Goal: Transaction & Acquisition: Book appointment/travel/reservation

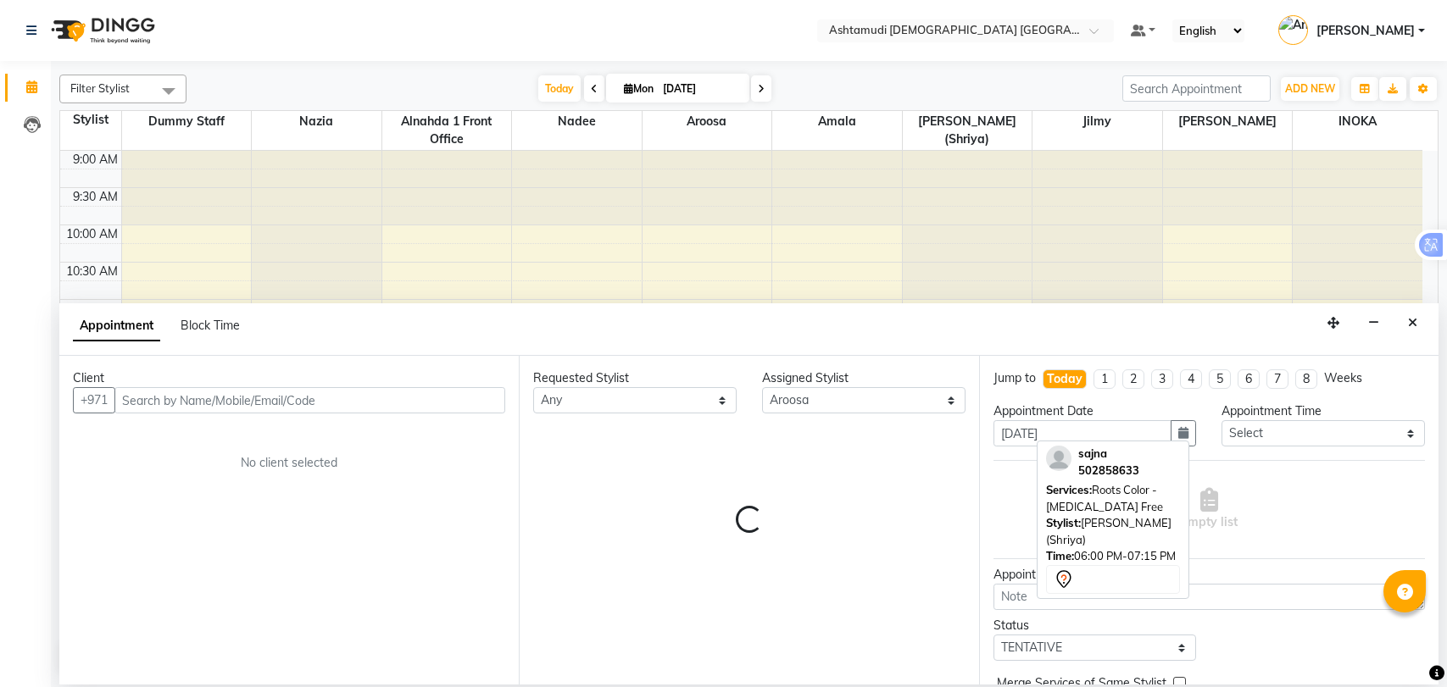
select select "85875"
select select "tentative"
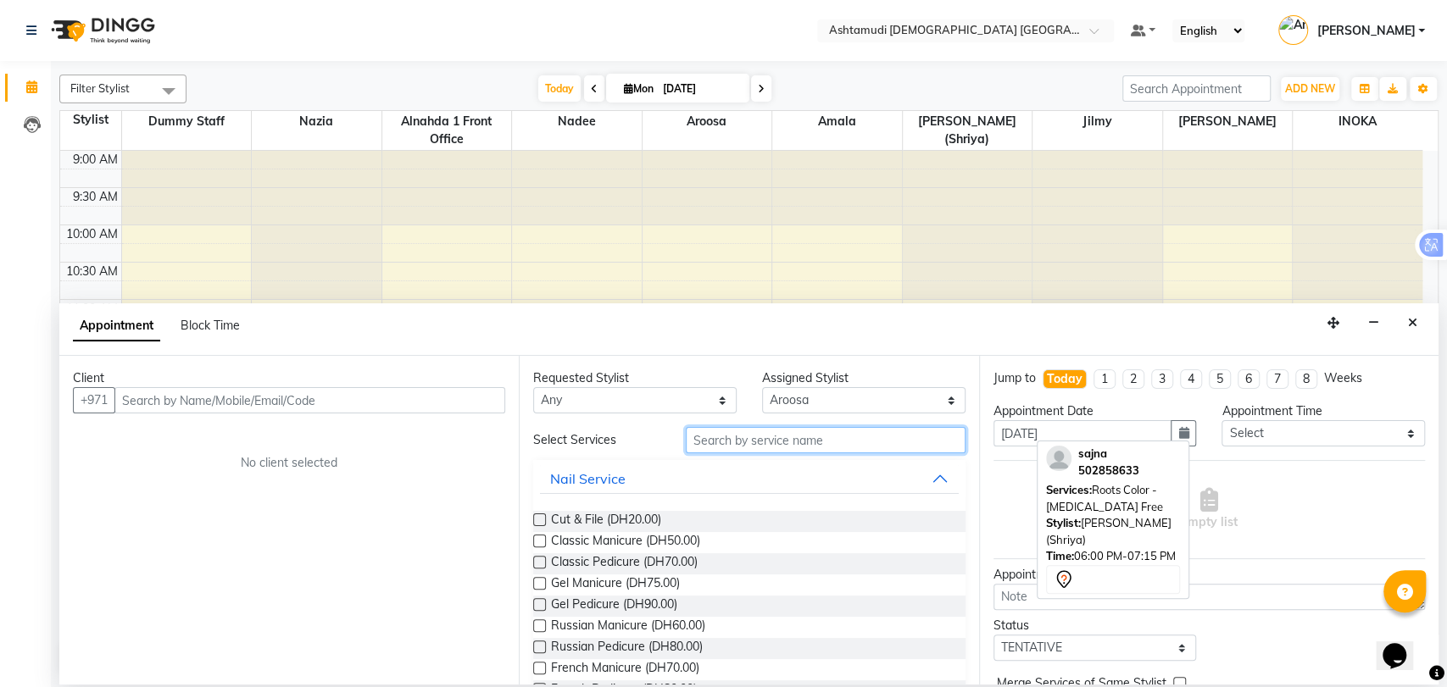
click at [738, 444] on input "text" at bounding box center [826, 440] width 280 height 26
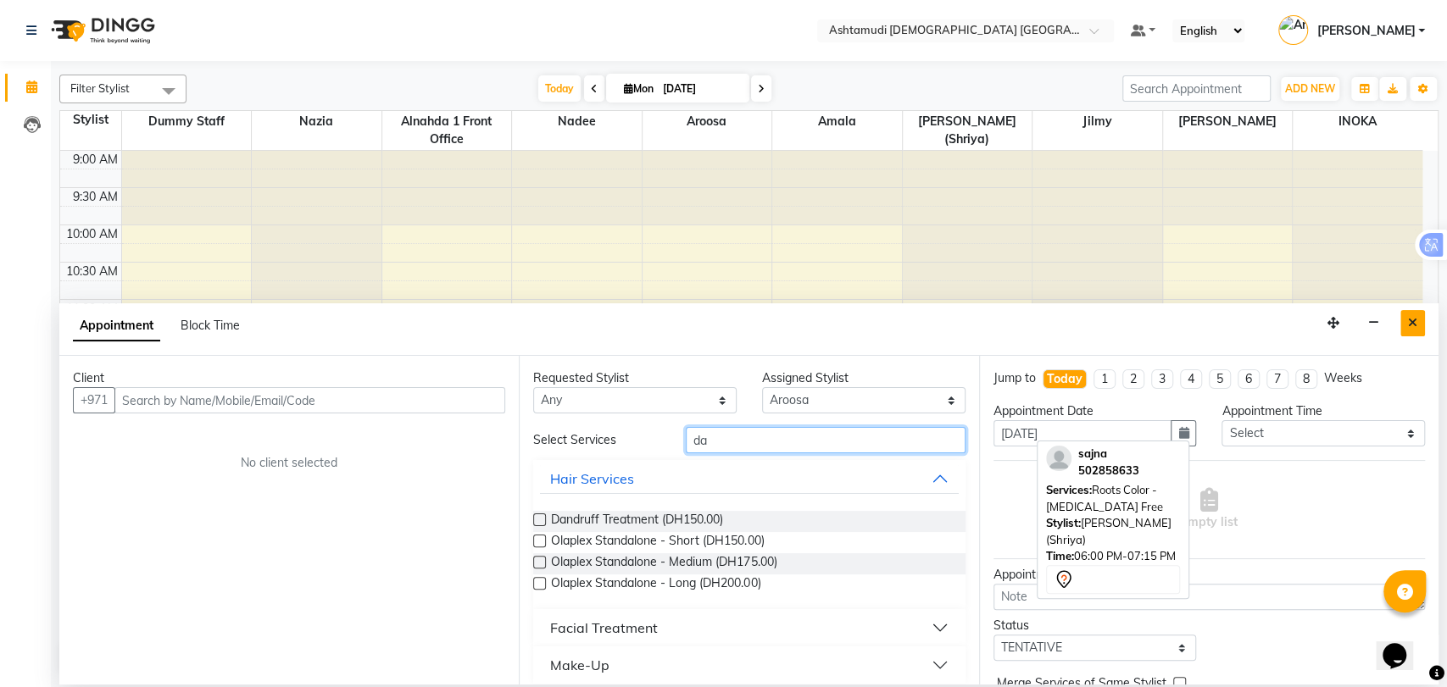
type input "da"
click at [1405, 316] on button "Close" at bounding box center [1412, 323] width 25 height 26
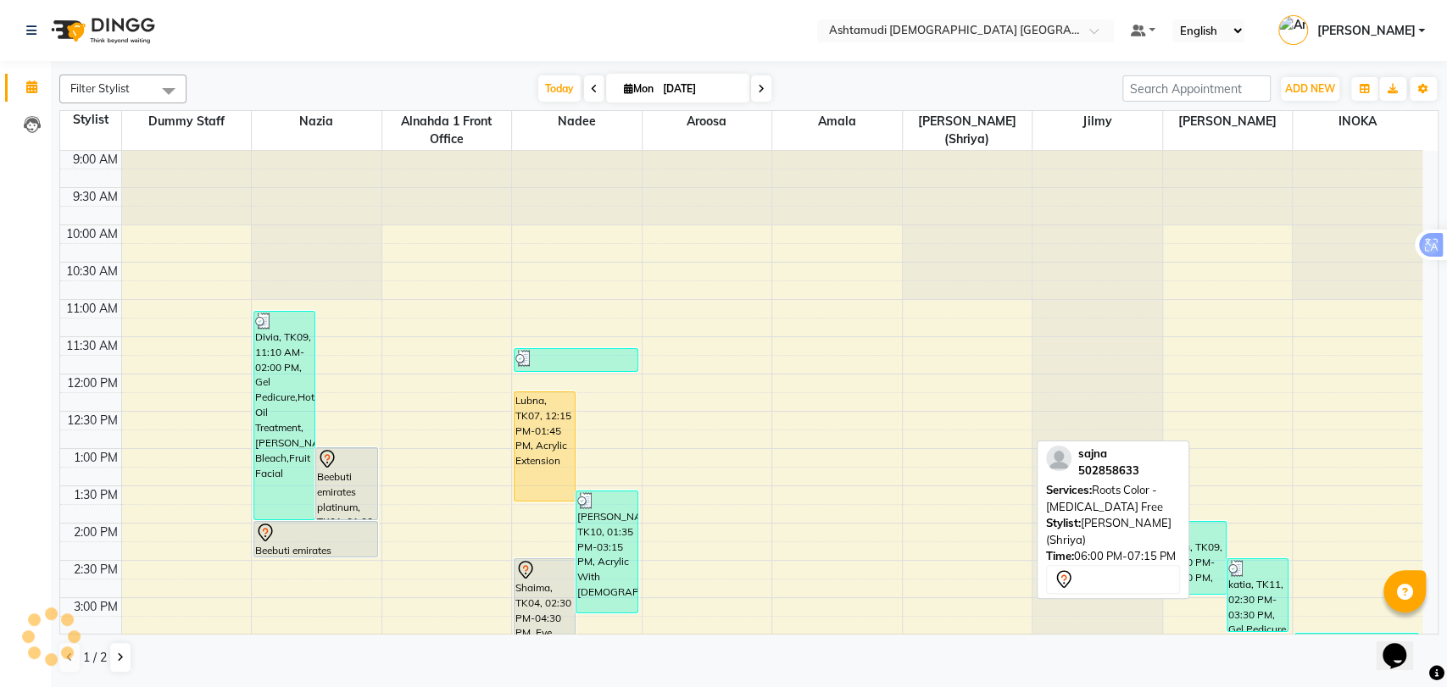
click at [812, 424] on div "9:00 AM 9:30 AM 10:00 AM 10:30 AM 11:00 AM 11:30 AM 12:00 PM 12:30 PM 1:00 PM 1…" at bounding box center [741, 673] width 1362 height 1044
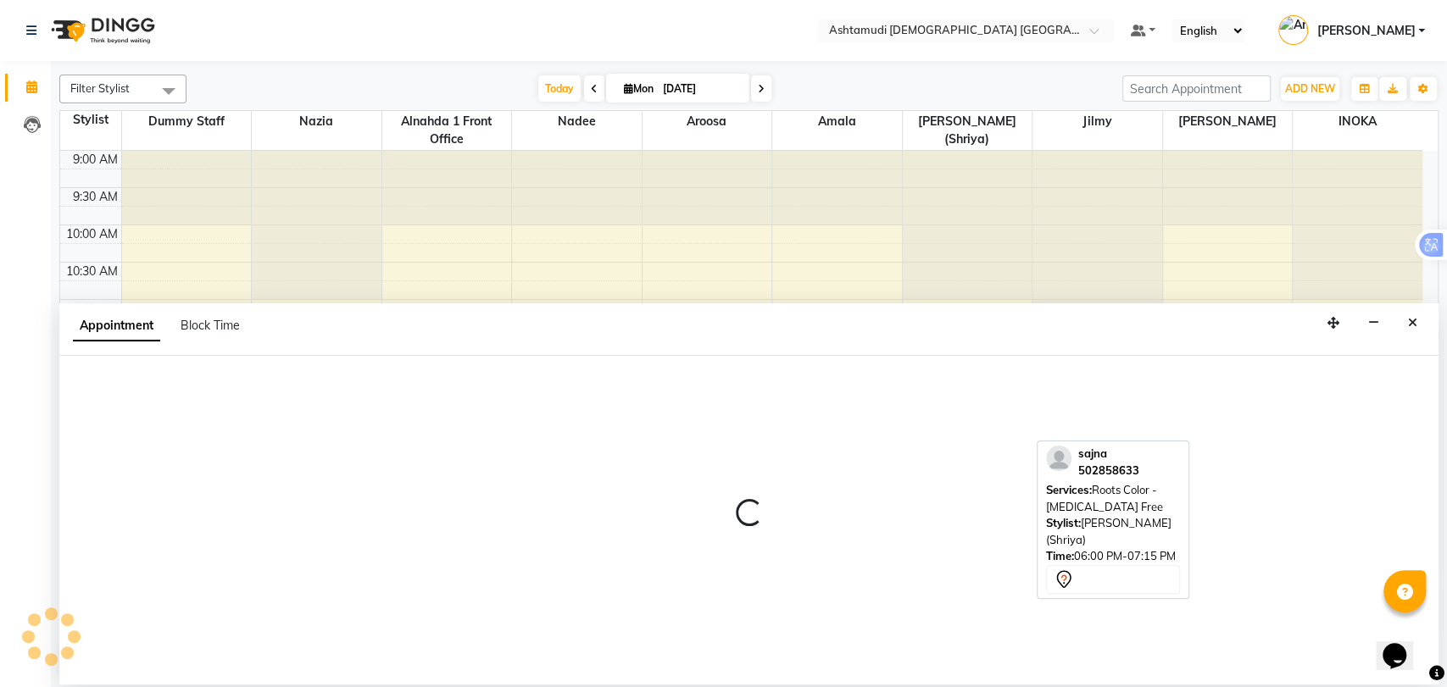
select select "86438"
select select "750"
select select "tentative"
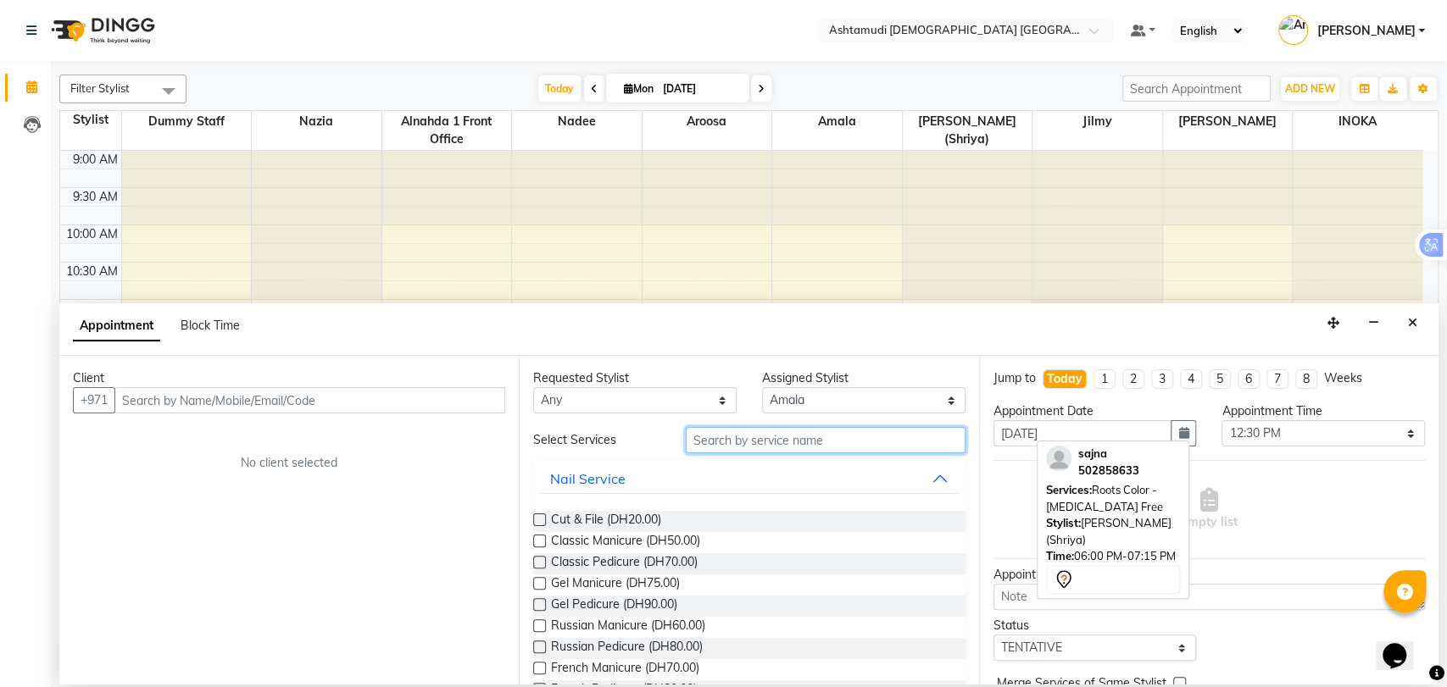
click at [803, 450] on input "text" at bounding box center [826, 440] width 280 height 26
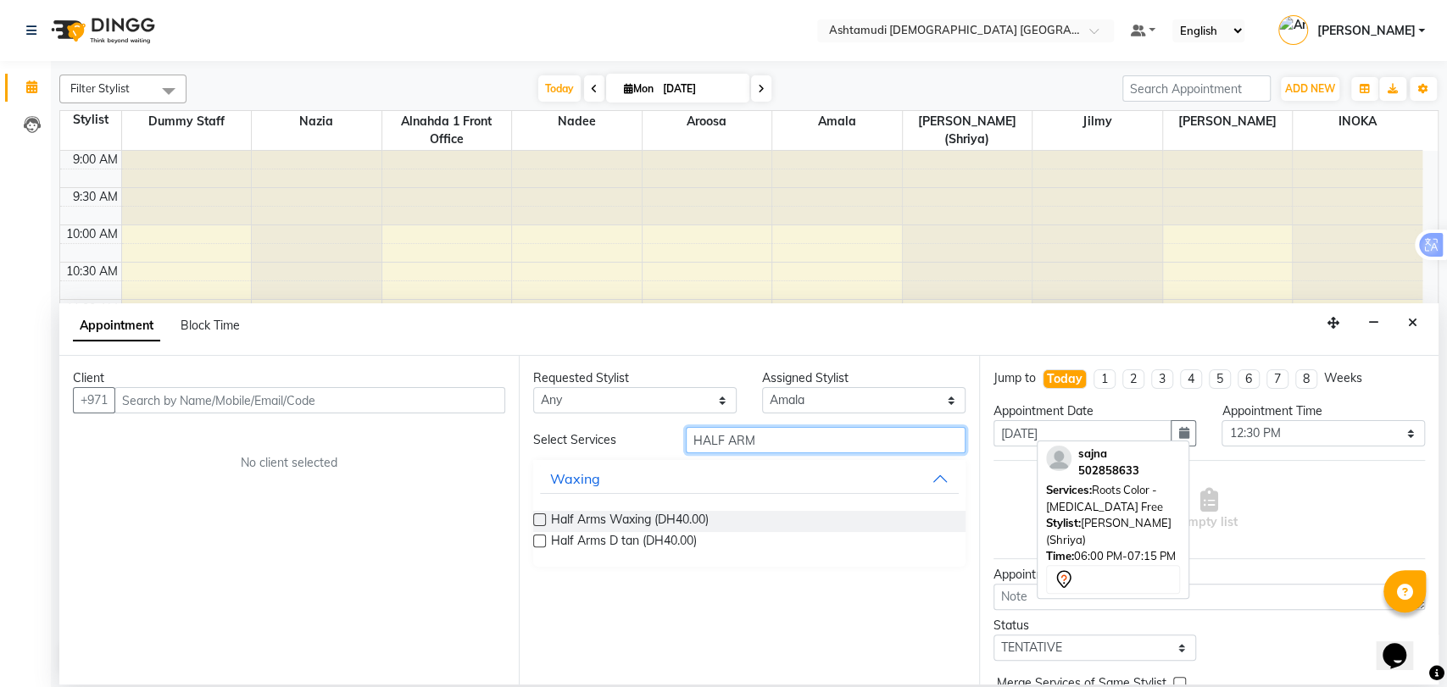
click at [787, 436] on input "HALF ARM" at bounding box center [826, 440] width 280 height 26
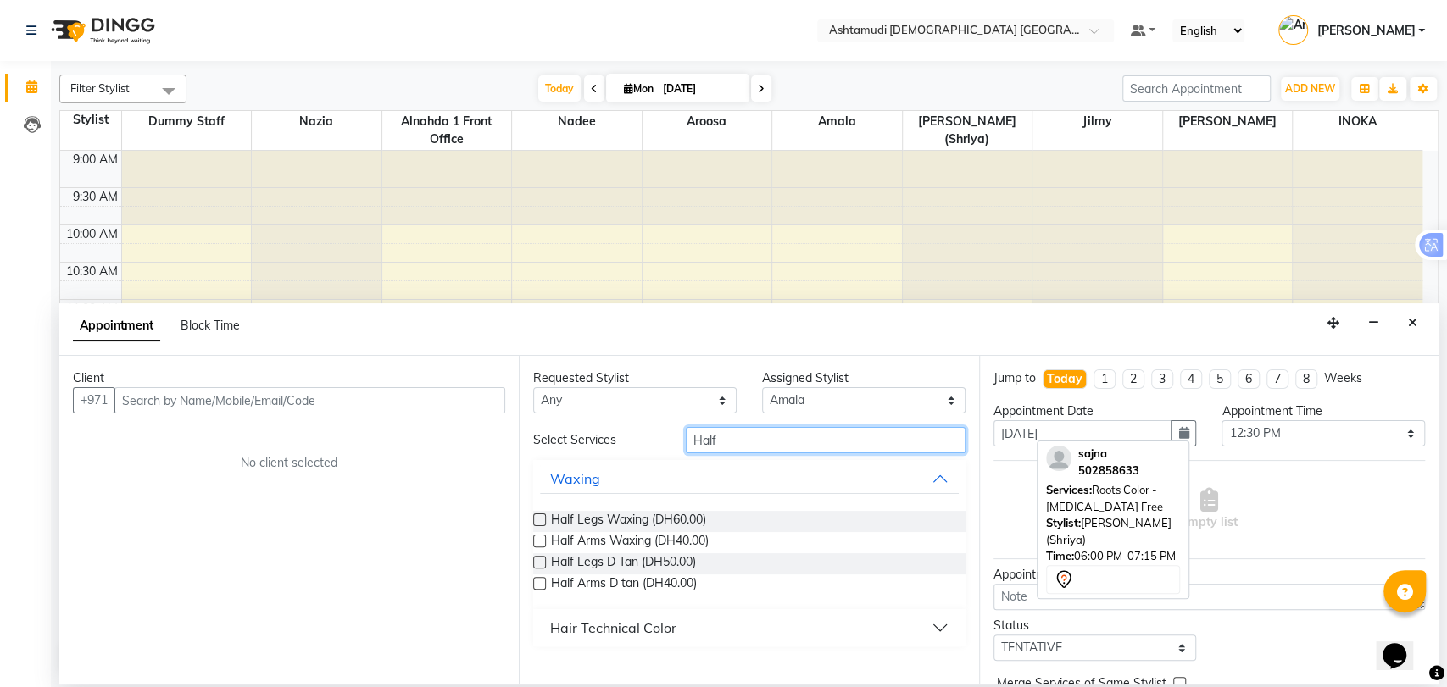
type input "Half"
click at [710, 437] on input "Half" at bounding box center [826, 440] width 280 height 26
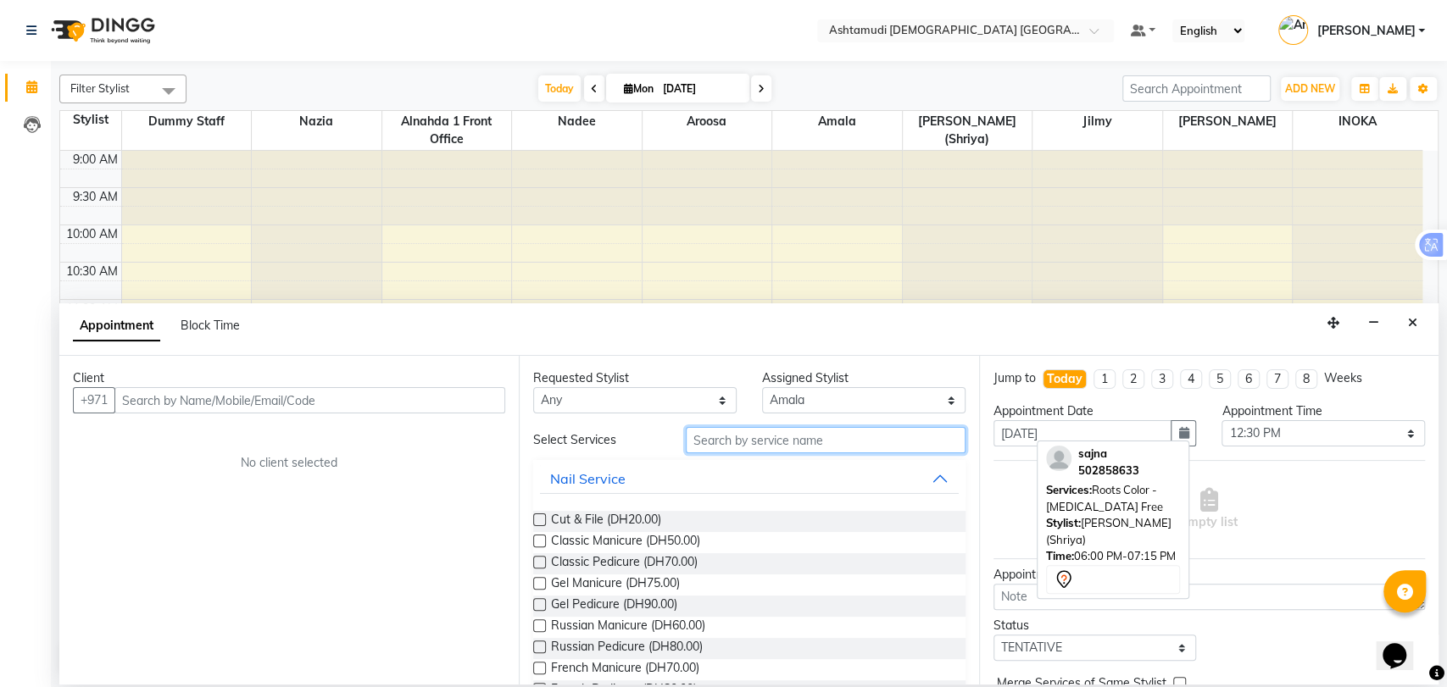
click at [760, 439] on input "text" at bounding box center [826, 440] width 280 height 26
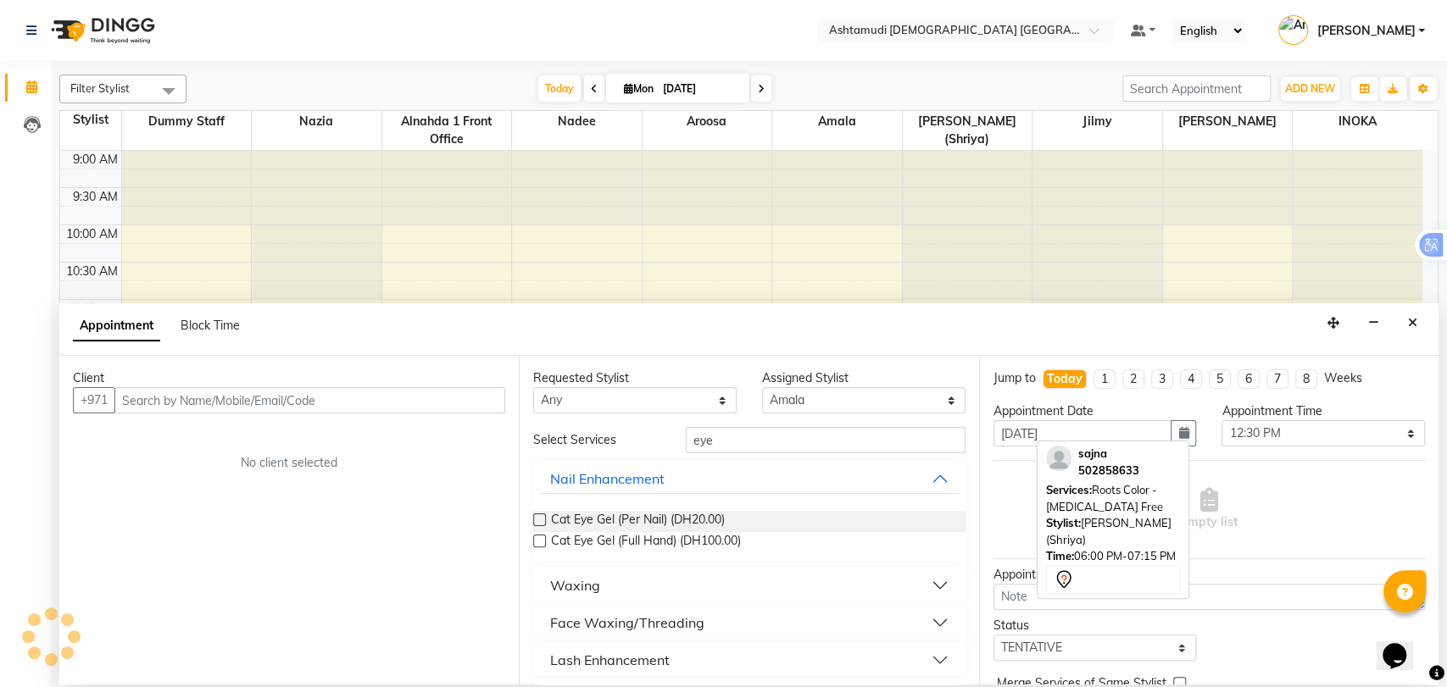
click at [674, 615] on div "Face Waxing/Threading" at bounding box center [627, 623] width 154 height 20
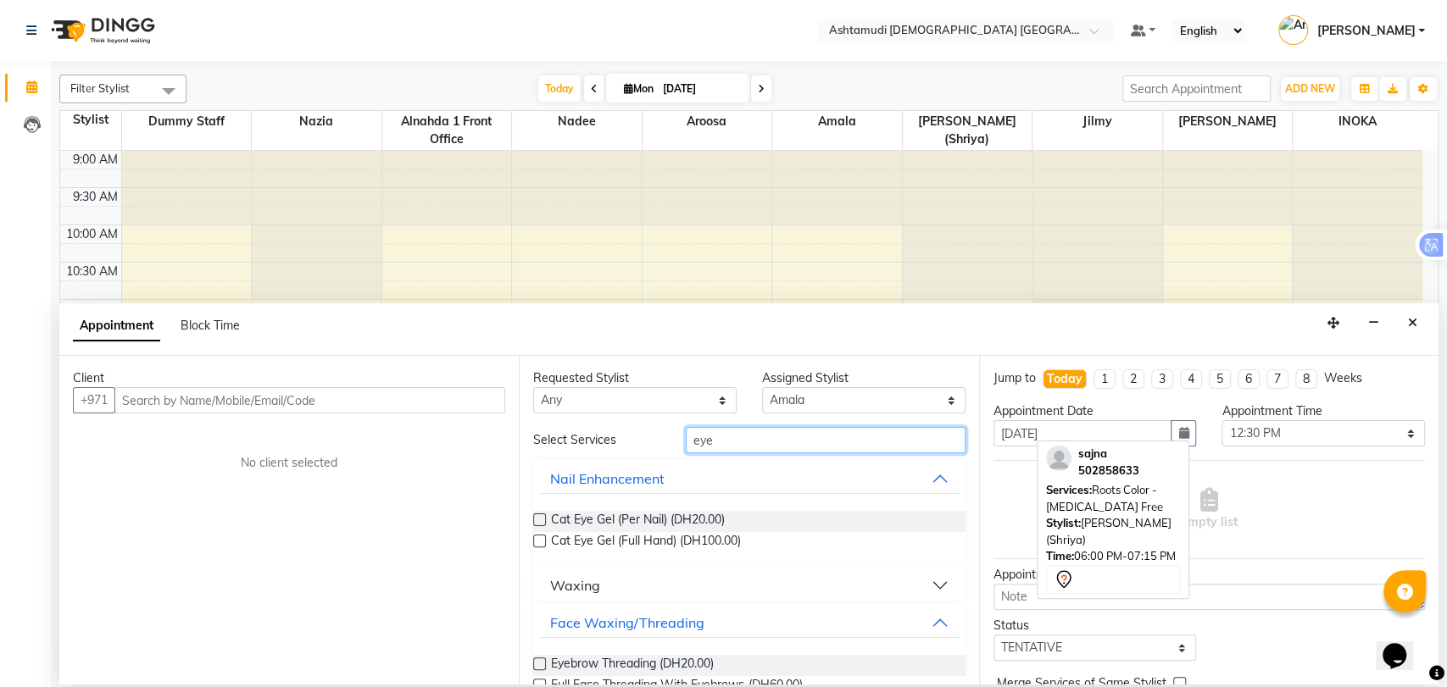
click at [753, 448] on input "eye" at bounding box center [826, 440] width 280 height 26
click at [744, 440] on input "eyebrow" at bounding box center [826, 440] width 280 height 26
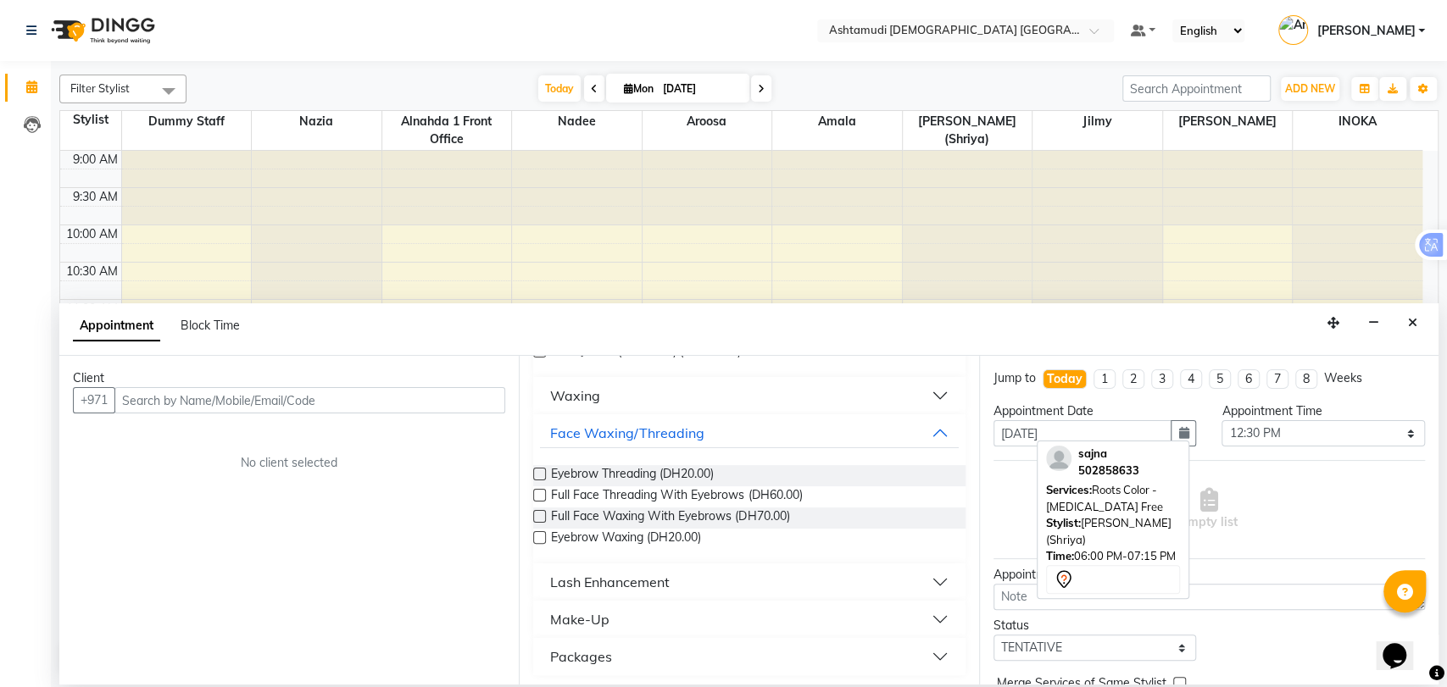
scroll to position [193, 0]
click at [420, 504] on div "Client +971 No client selected" at bounding box center [288, 520] width 459 height 329
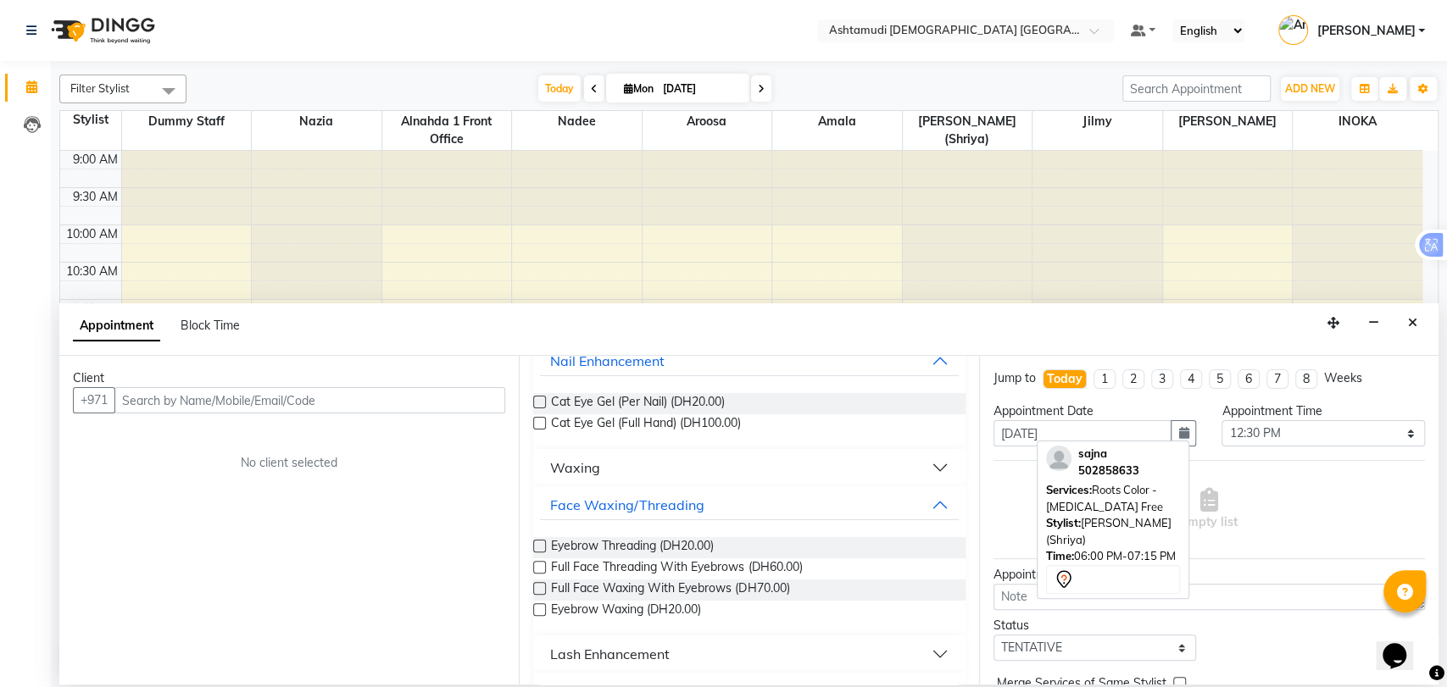
scroll to position [0, 0]
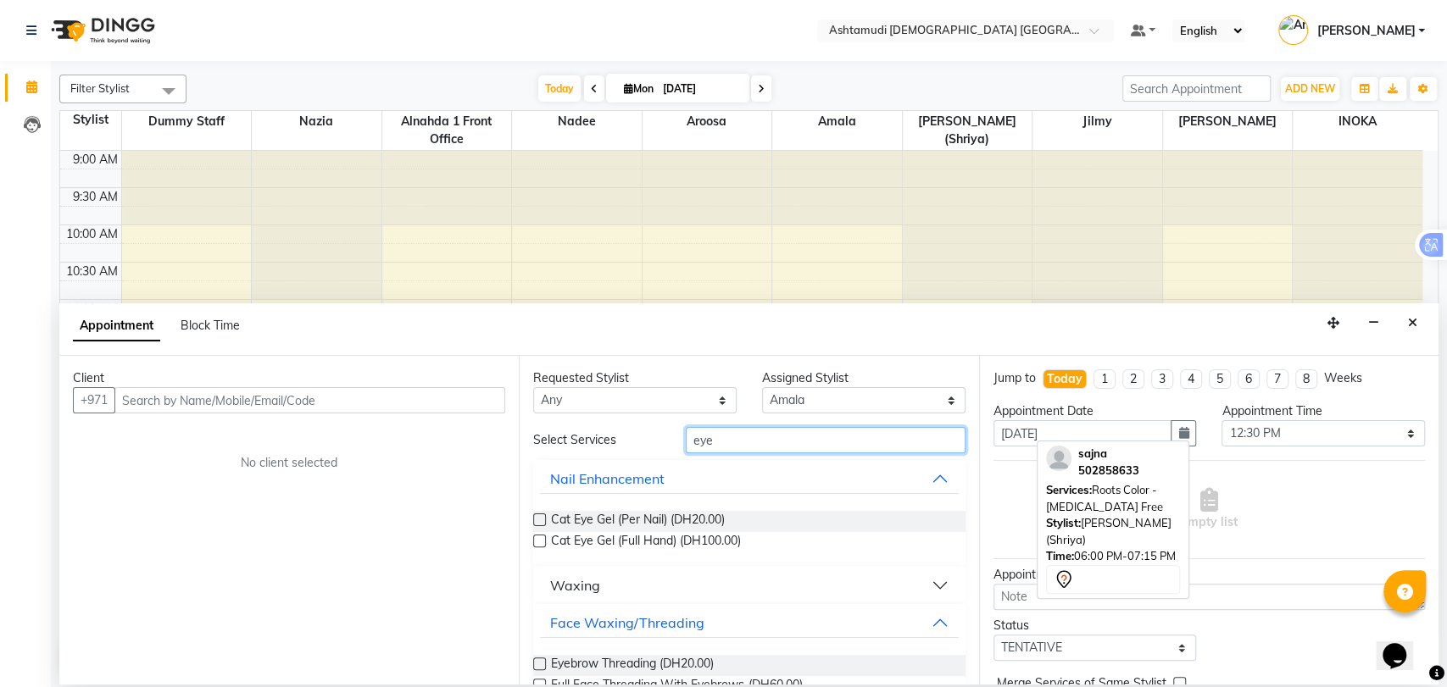
click at [762, 450] on input "eye" at bounding box center [826, 440] width 280 height 26
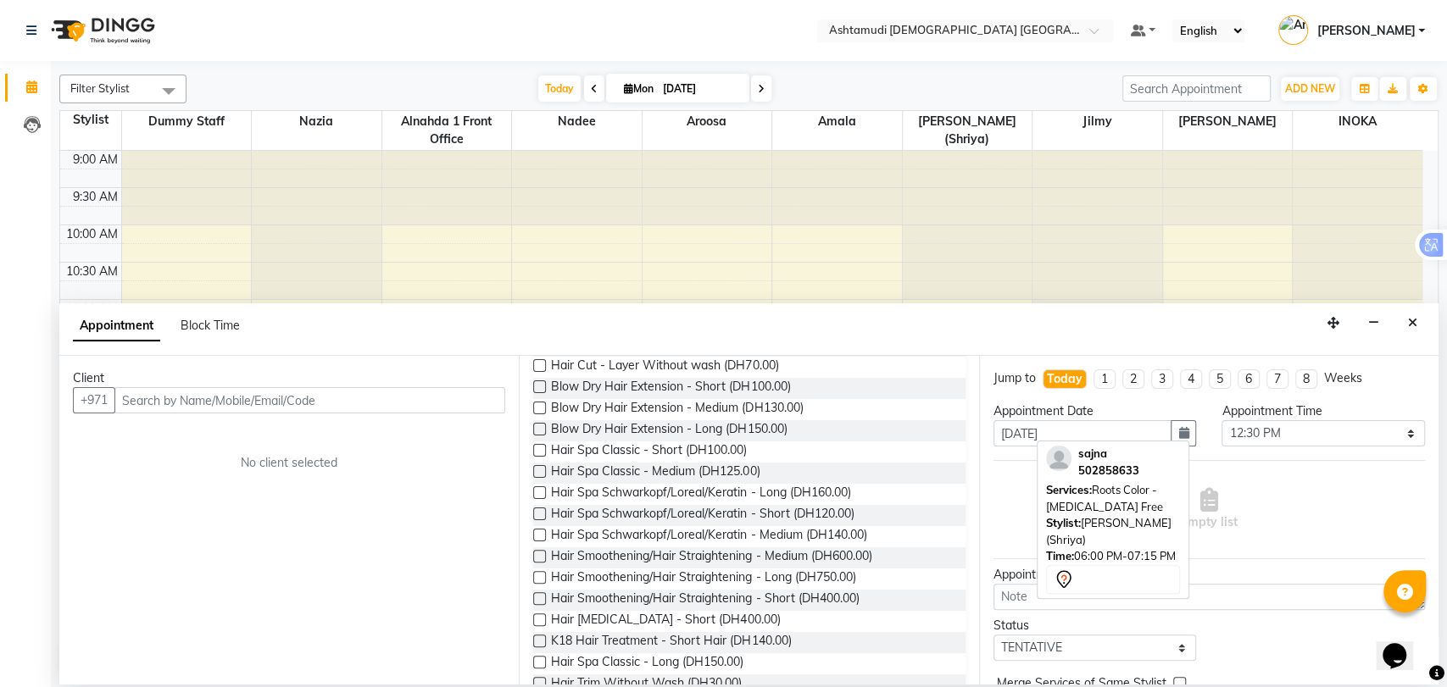
scroll to position [49, 0]
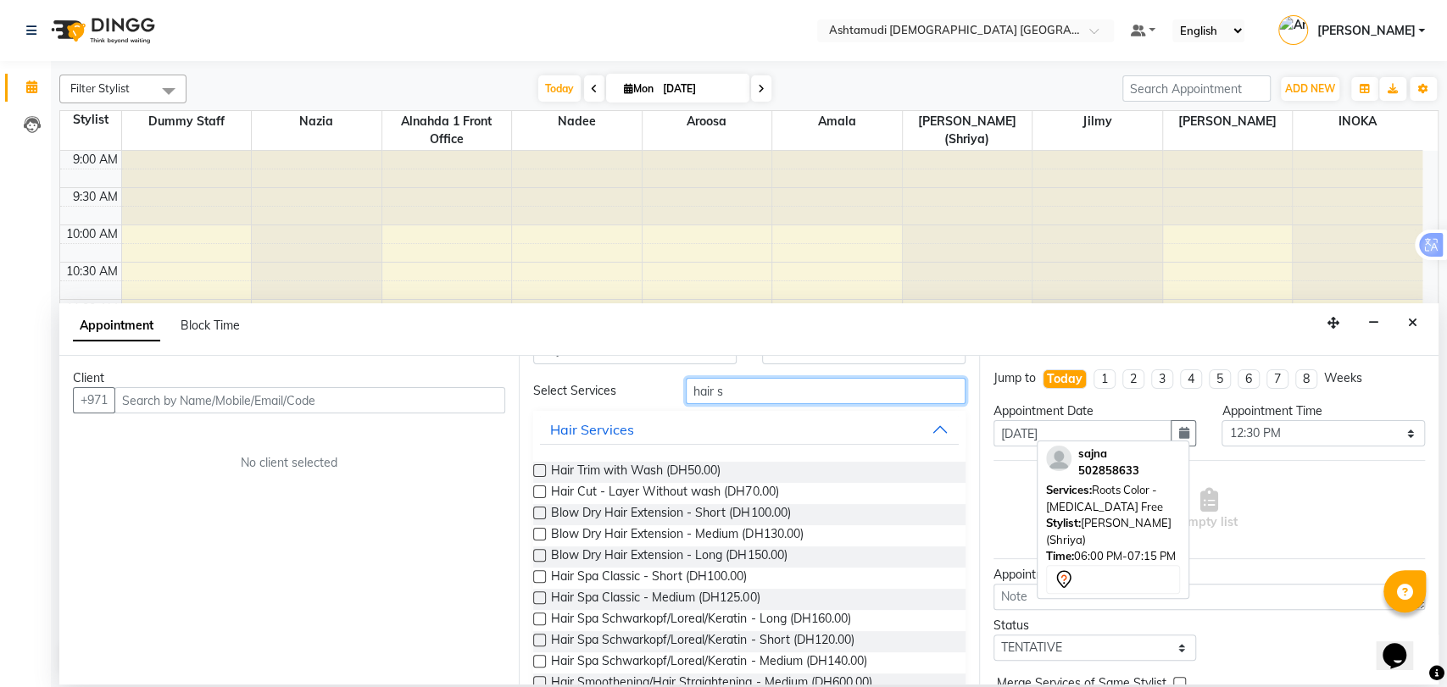
click at [761, 398] on input "hair s" at bounding box center [826, 391] width 280 height 26
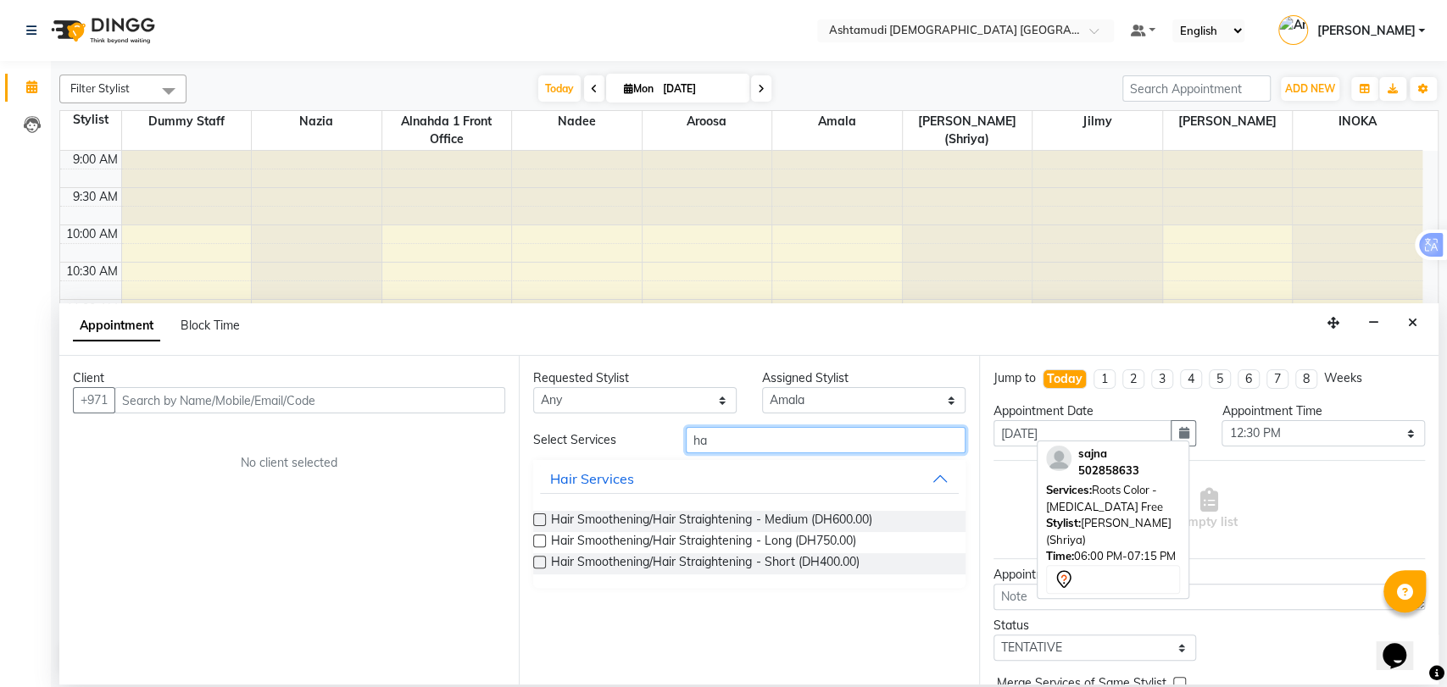
type input "h"
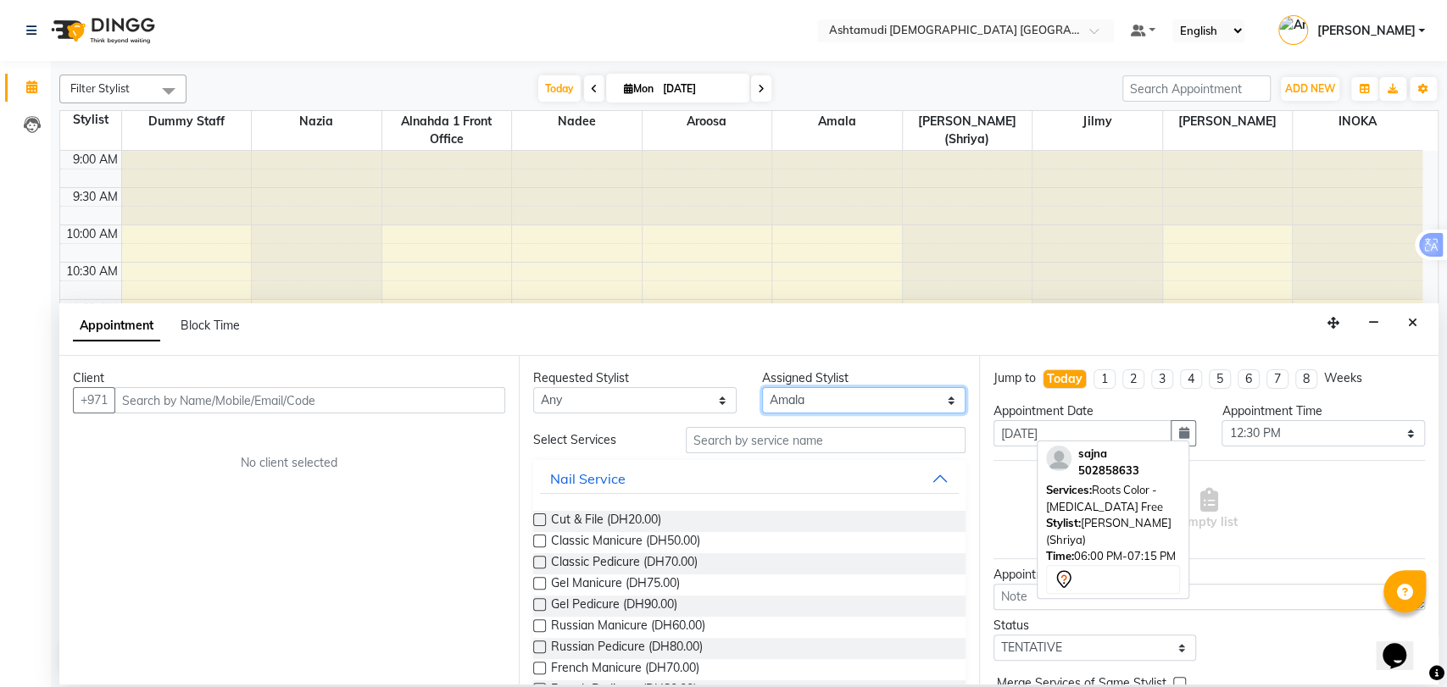
click at [902, 476] on div "Requested Stylist Any Alnahda 1 front office [PERSON_NAME] [PERSON_NAME] Dummy …" at bounding box center [748, 520] width 459 height 329
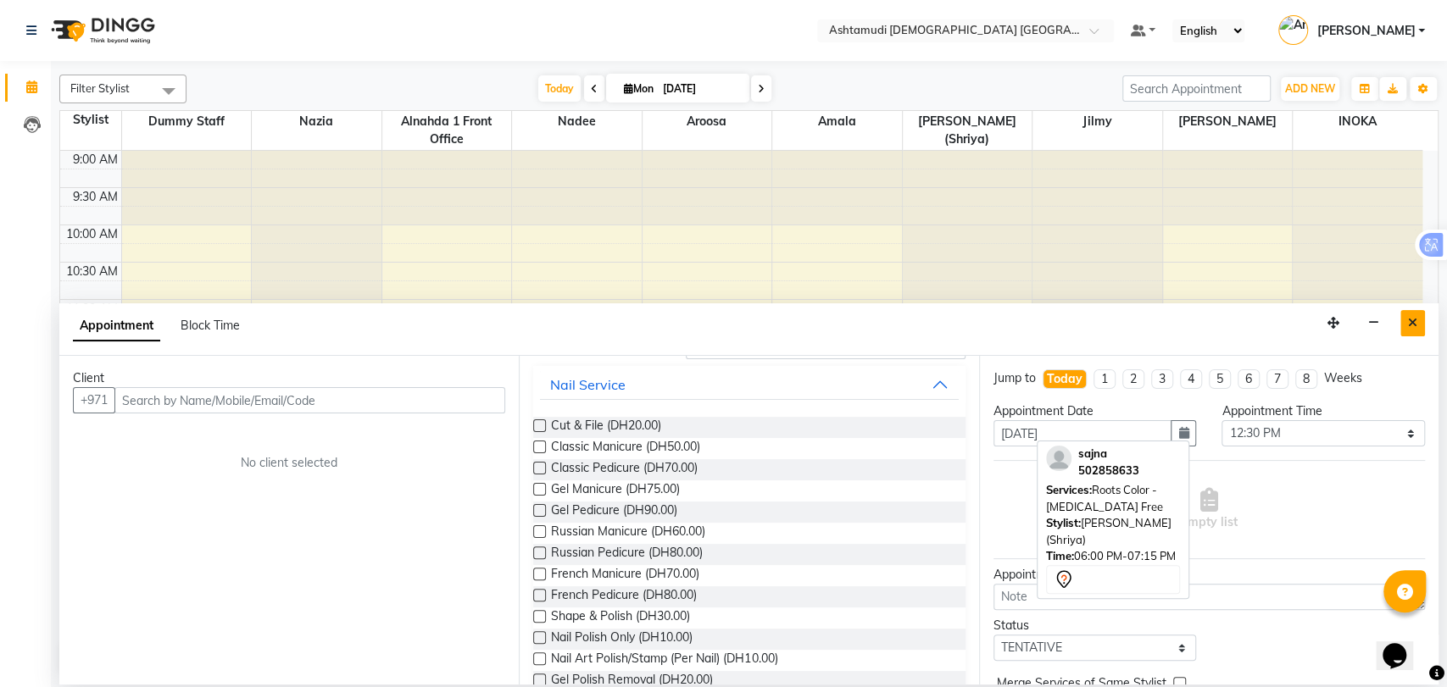
click at [1417, 314] on button "Close" at bounding box center [1412, 323] width 25 height 26
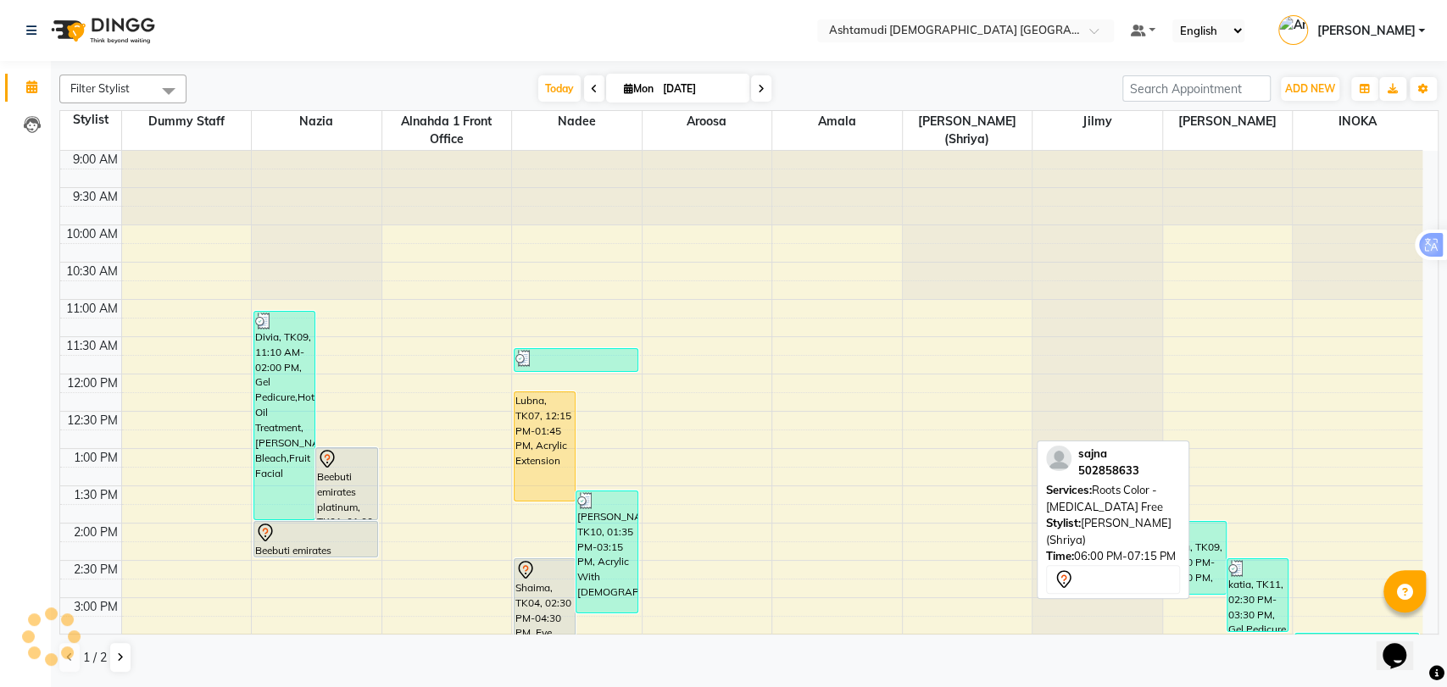
click at [762, 497] on div "9:00 AM 9:30 AM 10:00 AM 10:30 AM 11:00 AM 11:30 AM 12:00 PM 12:30 PM 1:00 PM 1…" at bounding box center [741, 673] width 1362 height 1044
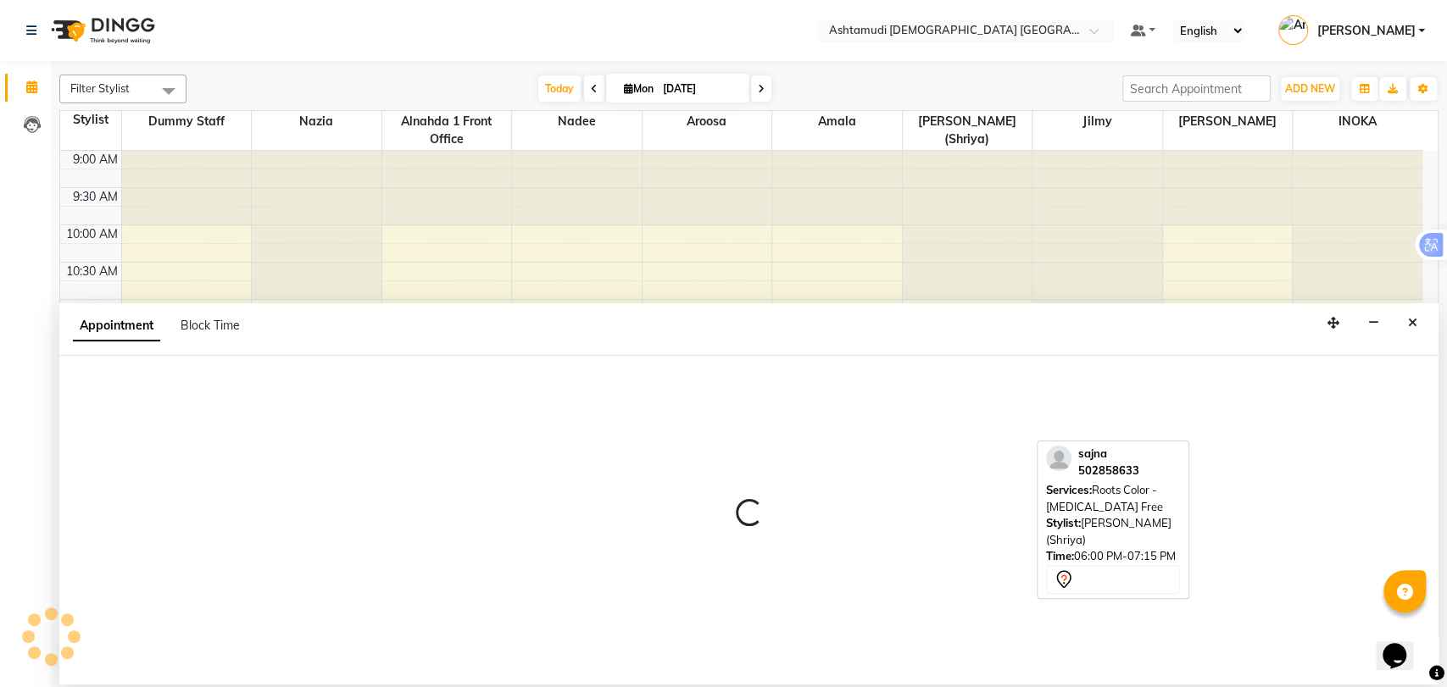
select select "85875"
select select "tentative"
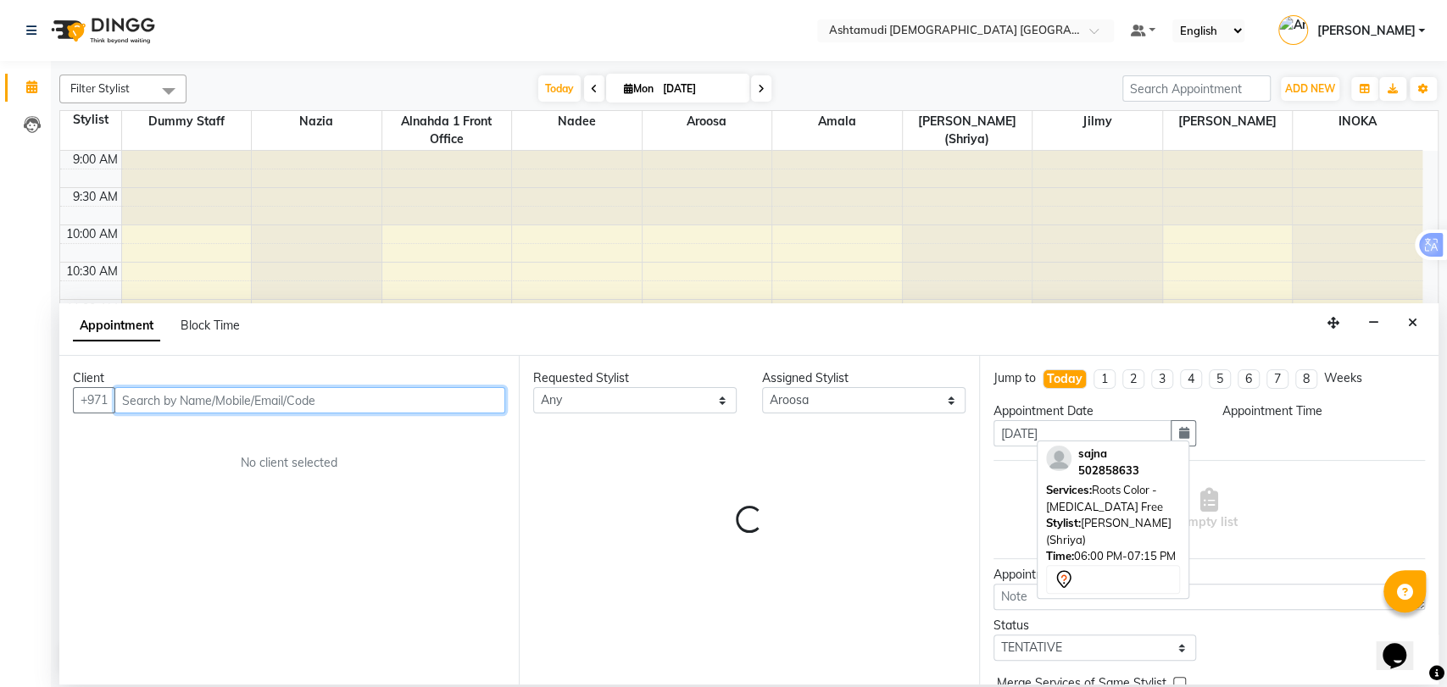
select select "810"
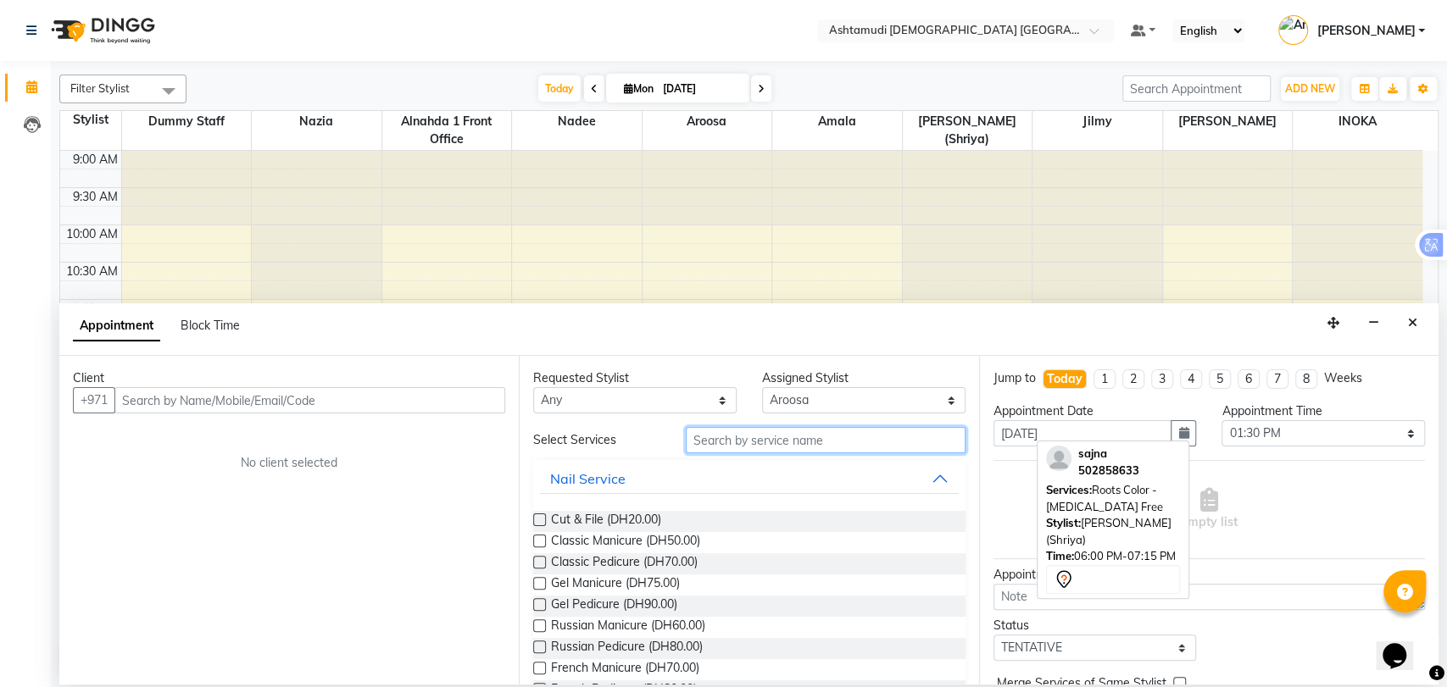
drag, startPoint x: 715, startPoint y: 448, endPoint x: 722, endPoint y: 443, distance: 9.7
click at [717, 448] on input "text" at bounding box center [826, 440] width 280 height 26
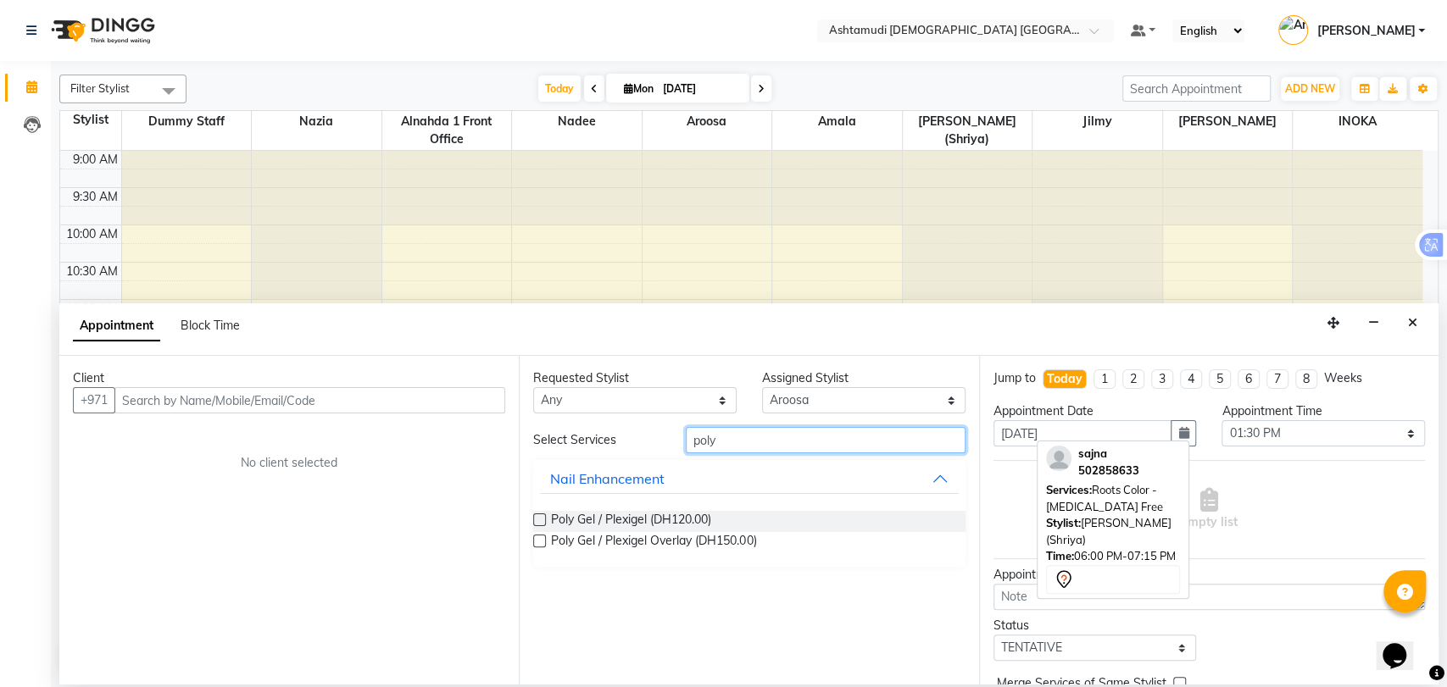
click at [727, 443] on input "poly" at bounding box center [826, 440] width 280 height 26
type input "p"
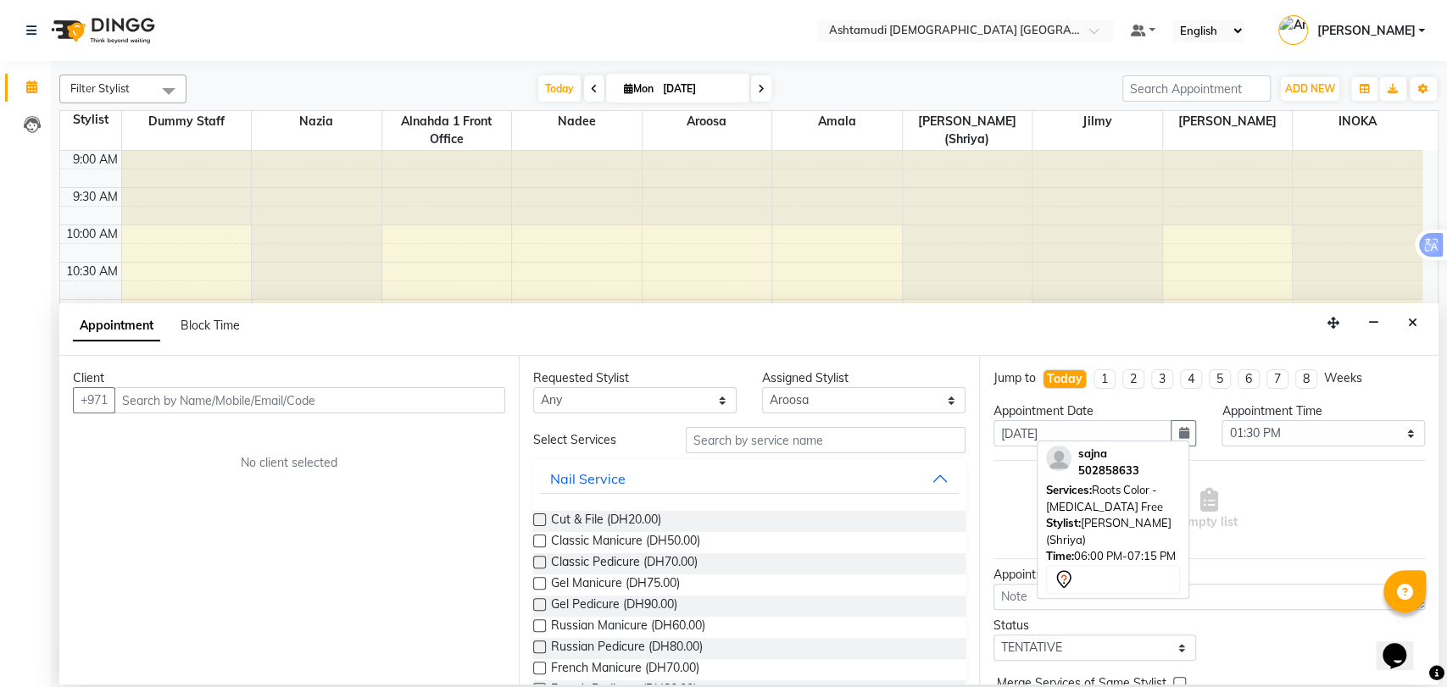
click at [1424, 327] on div "Appointment Block Time" at bounding box center [748, 329] width 1379 height 53
click at [1414, 322] on icon "Close" at bounding box center [1412, 323] width 9 height 12
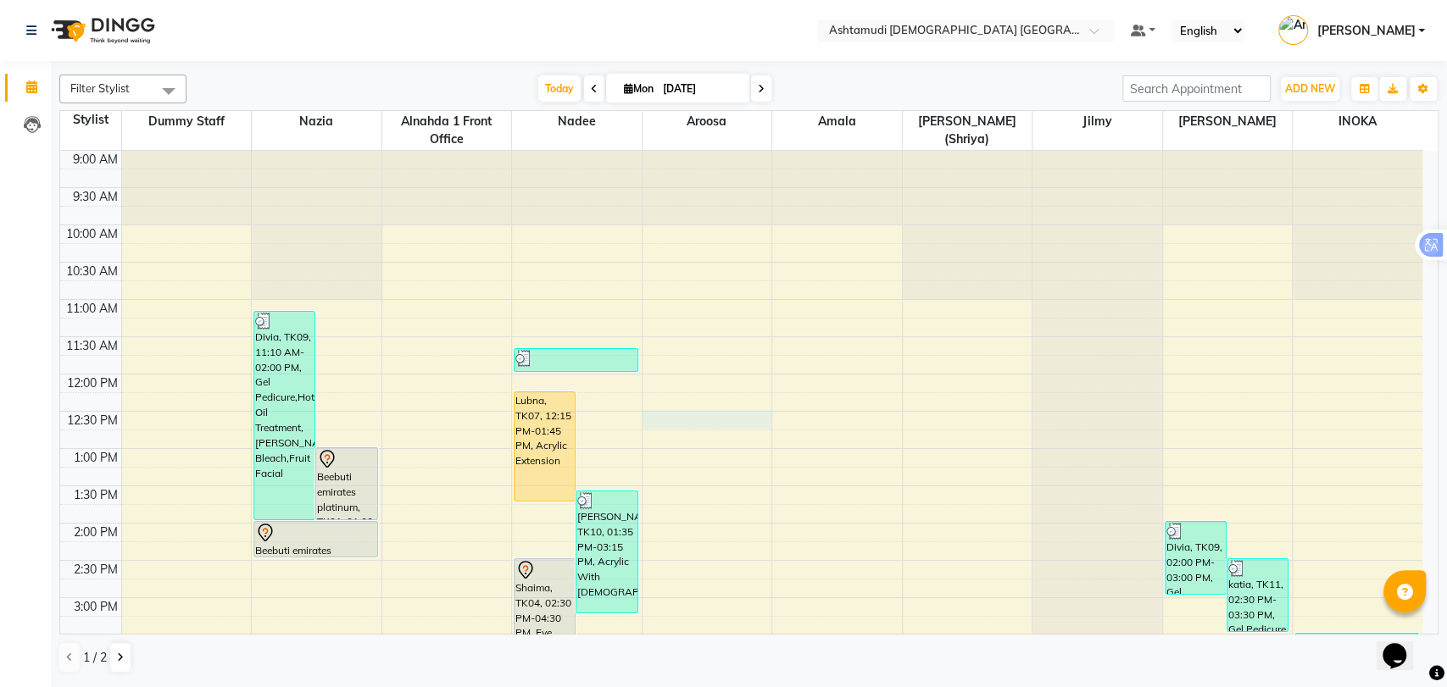
click at [654, 425] on div "9:00 AM 9:30 AM 10:00 AM 10:30 AM 11:00 AM 11:30 AM 12:00 PM 12:30 PM 1:00 PM 1…" at bounding box center [741, 673] width 1362 height 1044
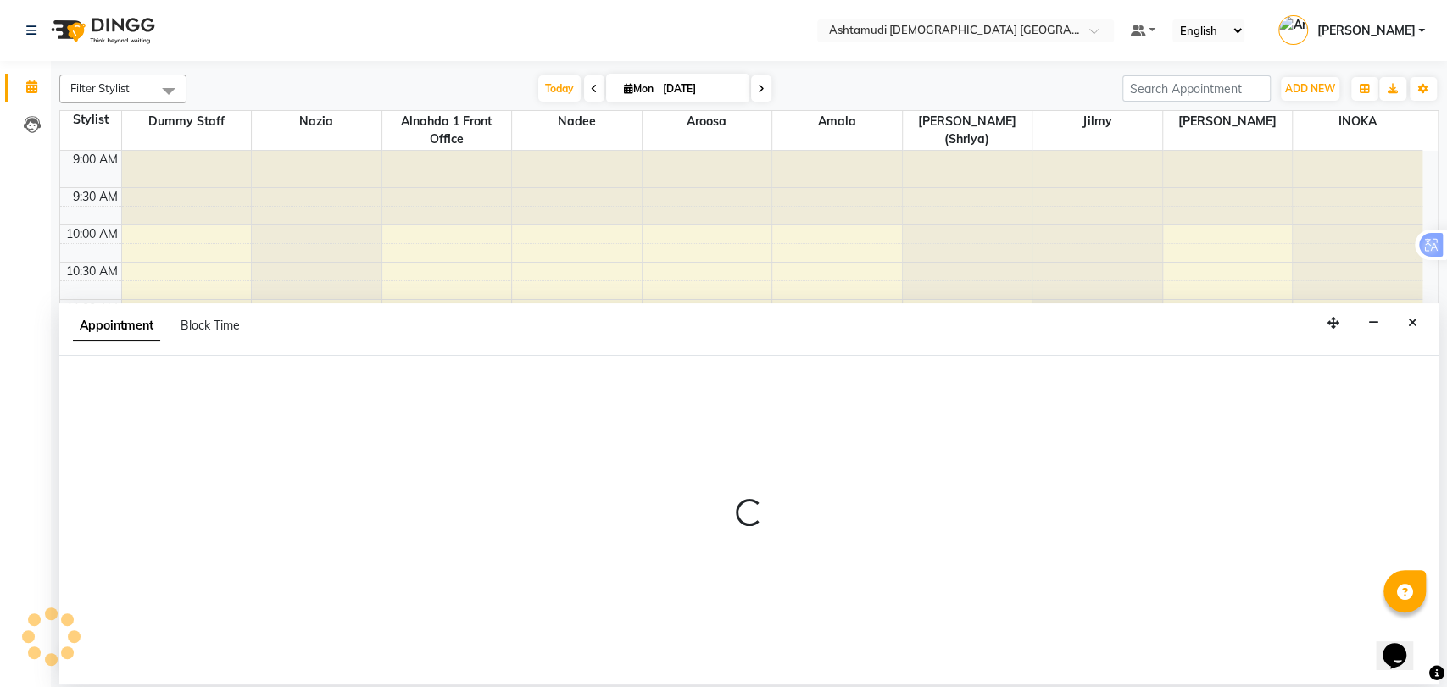
select select "85875"
select select "750"
select select "tentative"
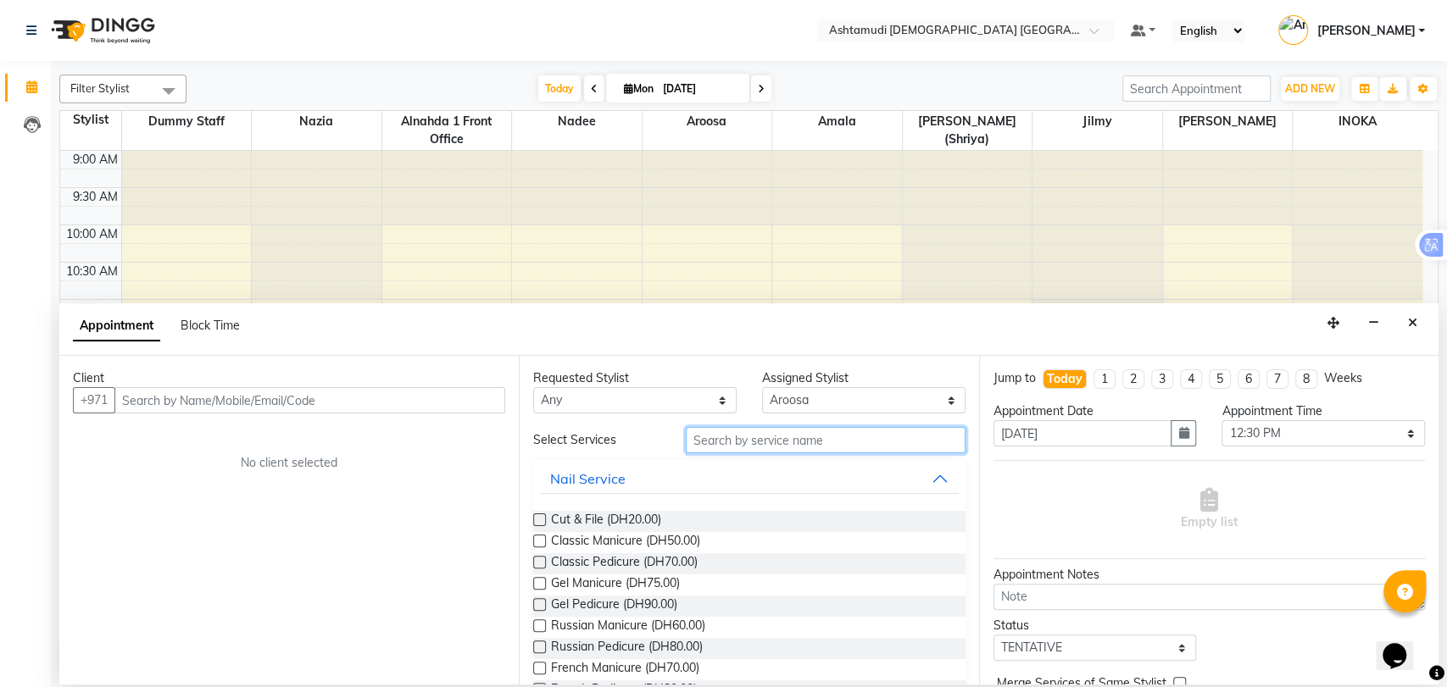
click at [708, 438] on input "text" at bounding box center [826, 440] width 280 height 26
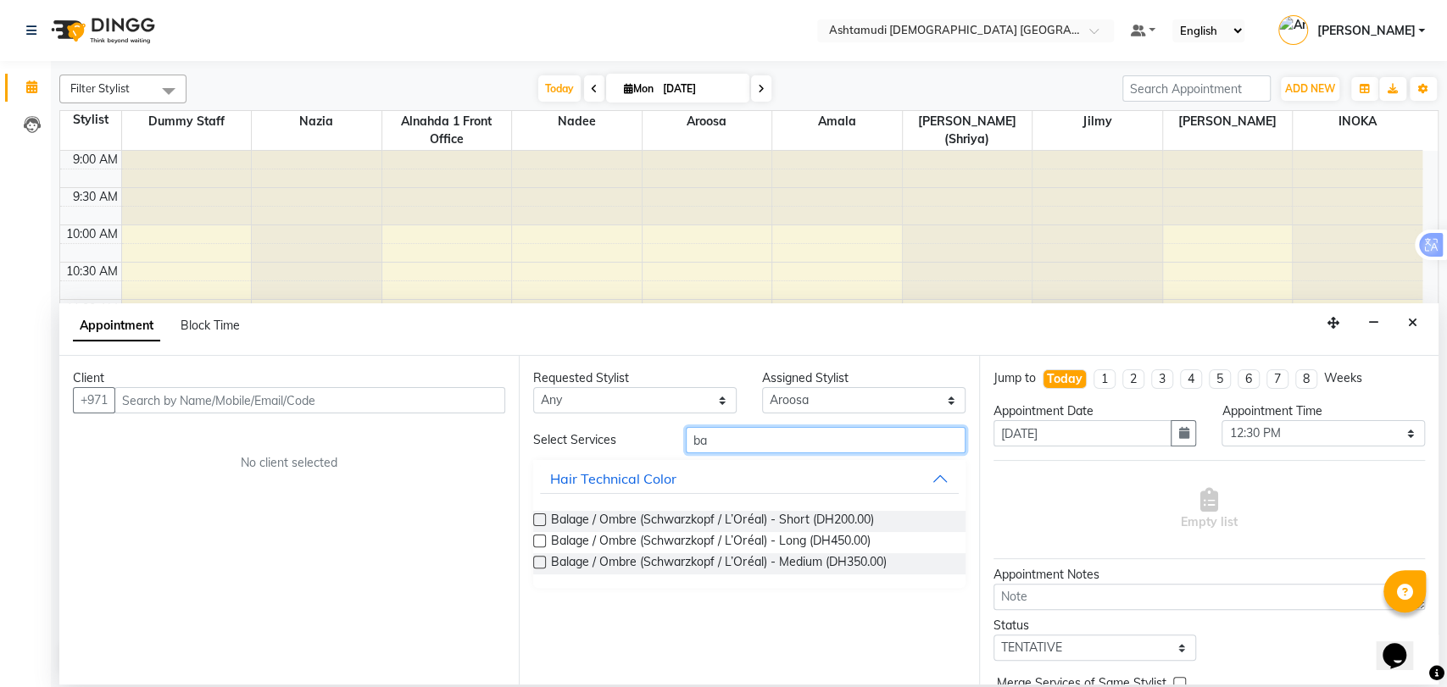
type input "b"
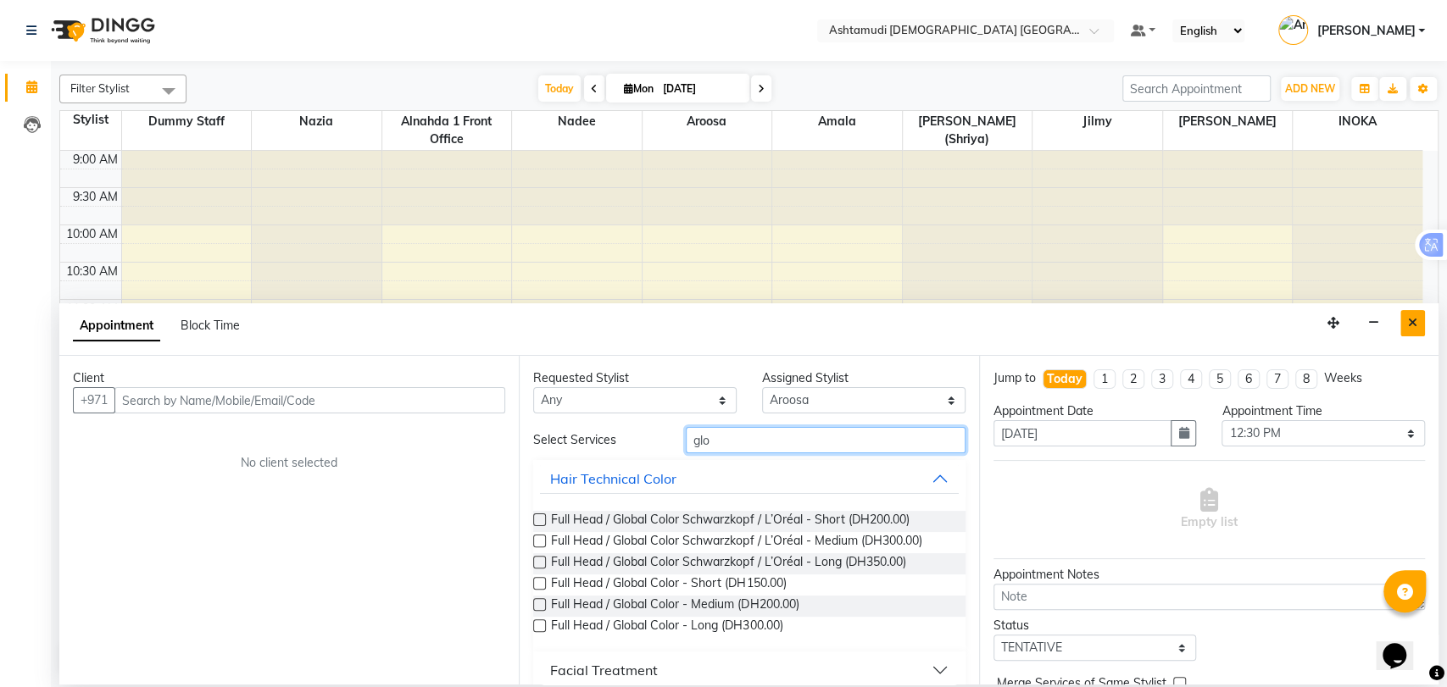
type input "glo"
click at [1417, 320] on icon "Close" at bounding box center [1412, 323] width 9 height 12
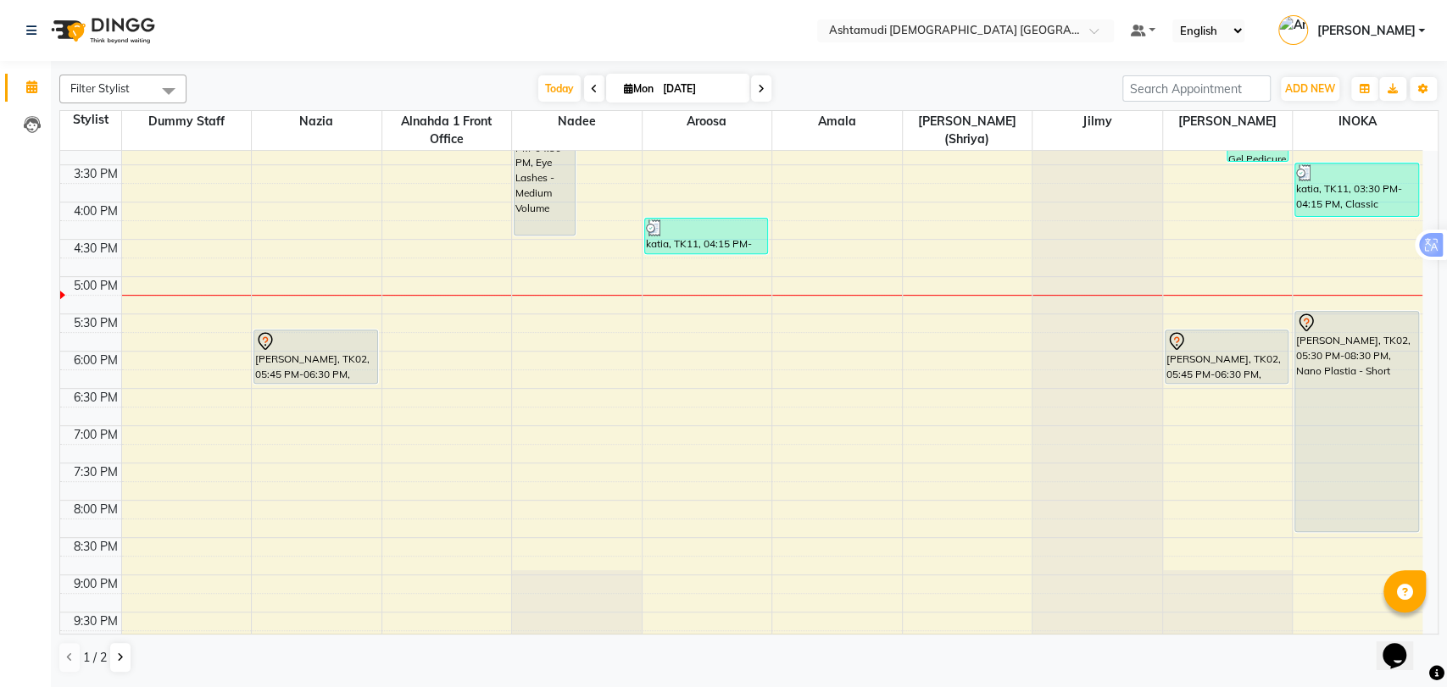
scroll to position [554, 0]
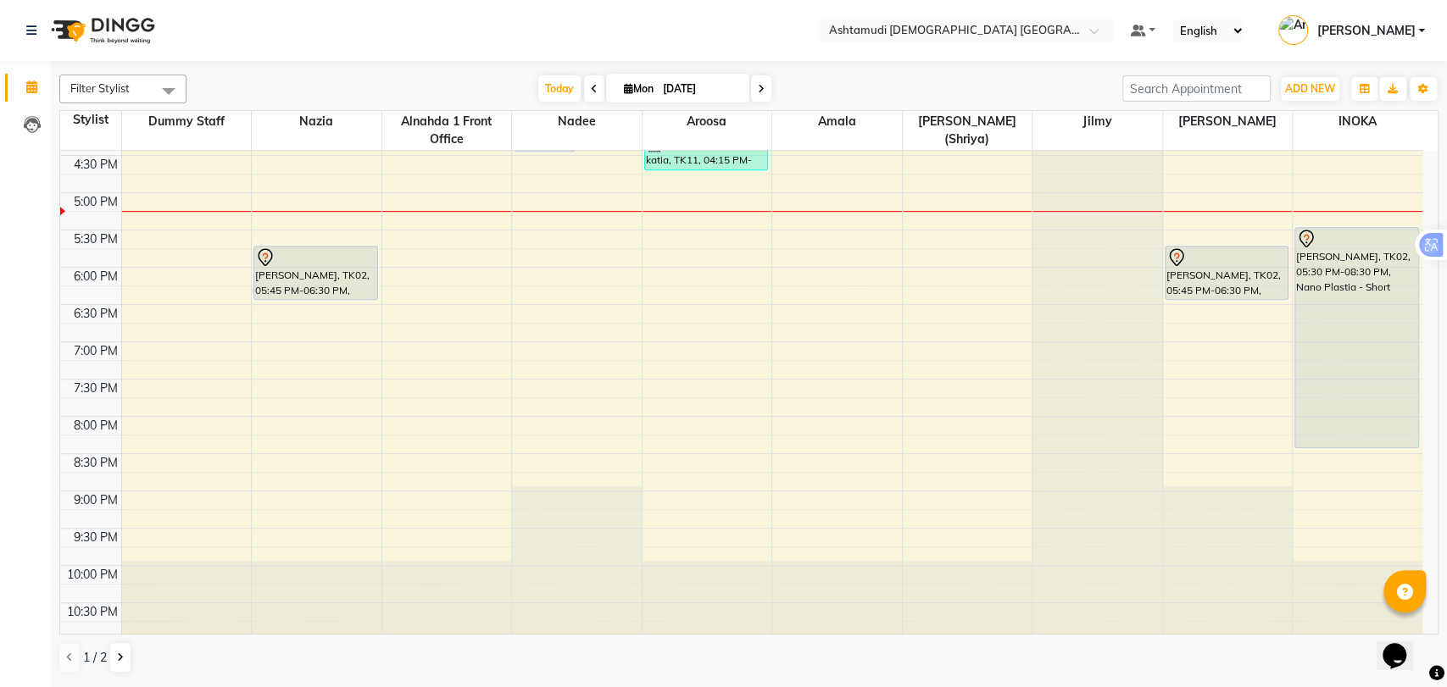
click at [1040, 15] on nav "Select Location × Ashtamudi [DEMOGRAPHIC_DATA] [GEOGRAPHIC_DATA], [GEOGRAPHIC_D…" at bounding box center [723, 30] width 1447 height 61
click at [1045, 24] on input "text" at bounding box center [949, 32] width 246 height 17
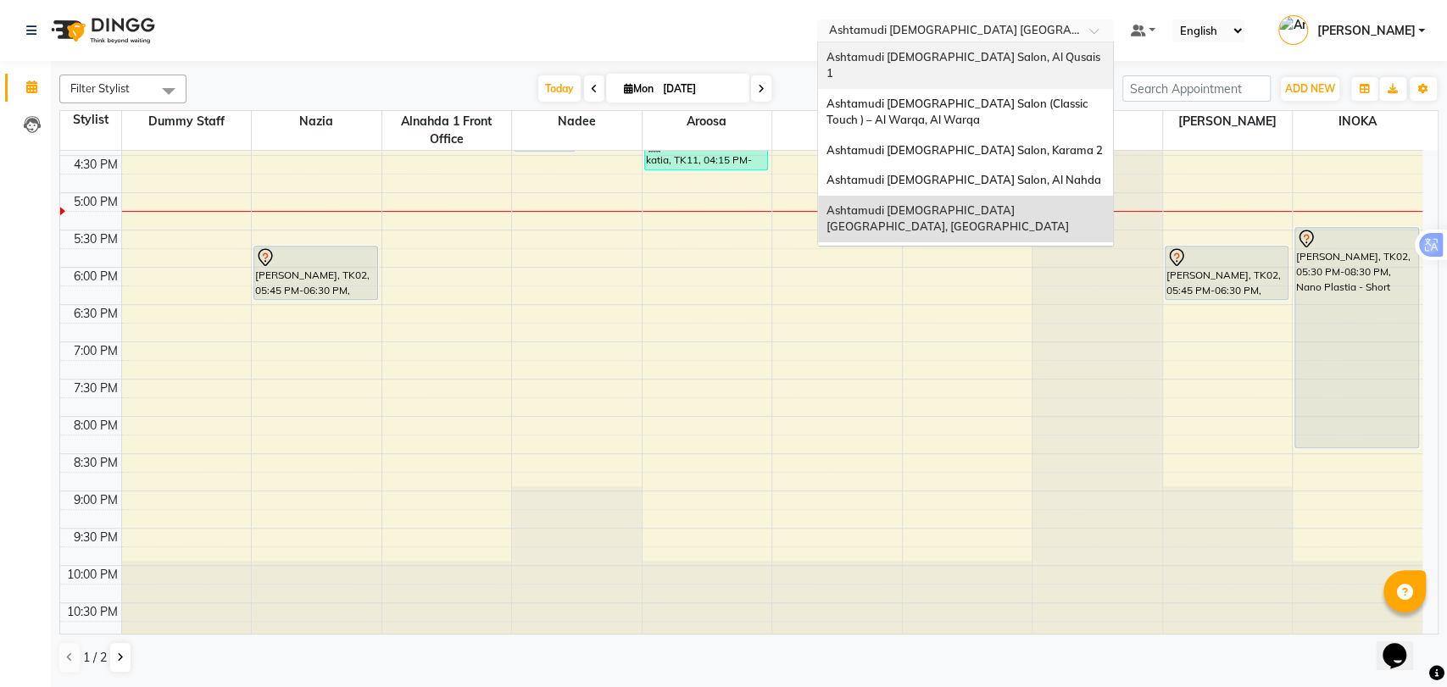
click at [1004, 58] on span "Ashtamudi [DEMOGRAPHIC_DATA] Salon, Al Qusais 1" at bounding box center [965, 65] width 276 height 31
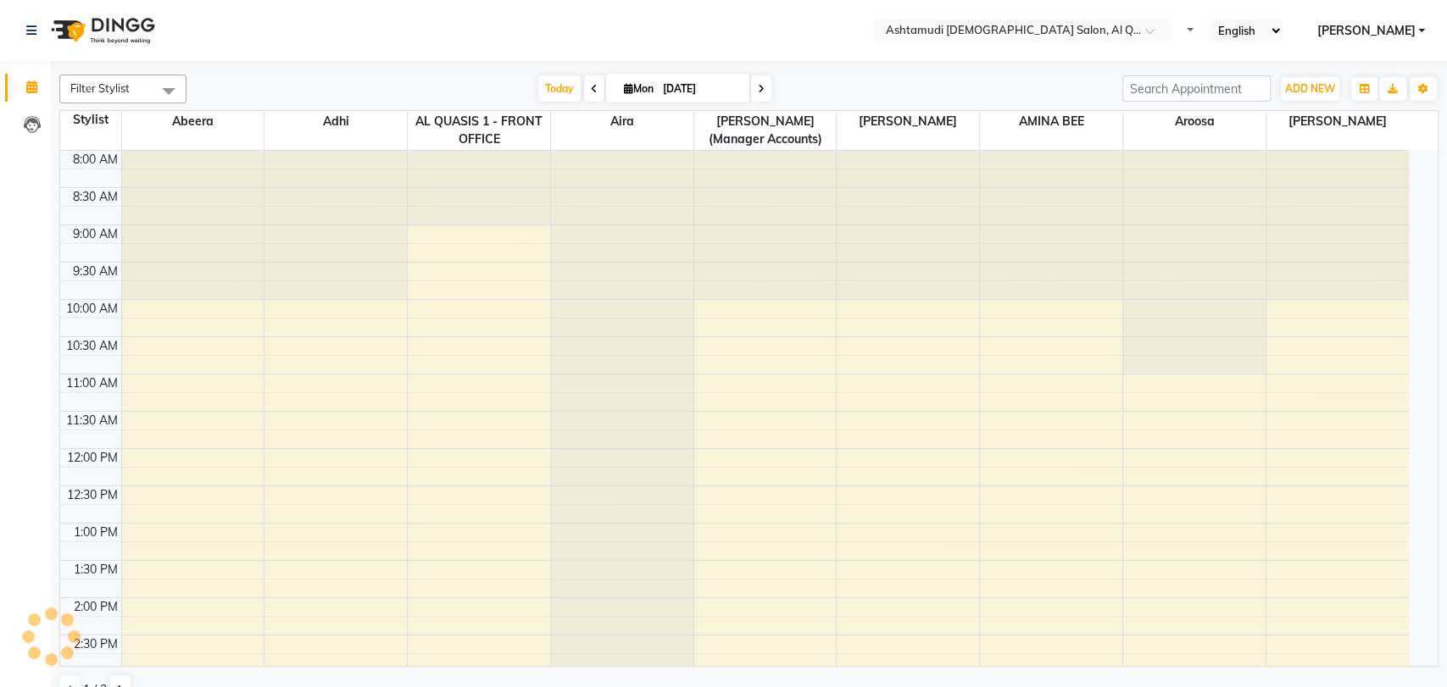
select select "en"
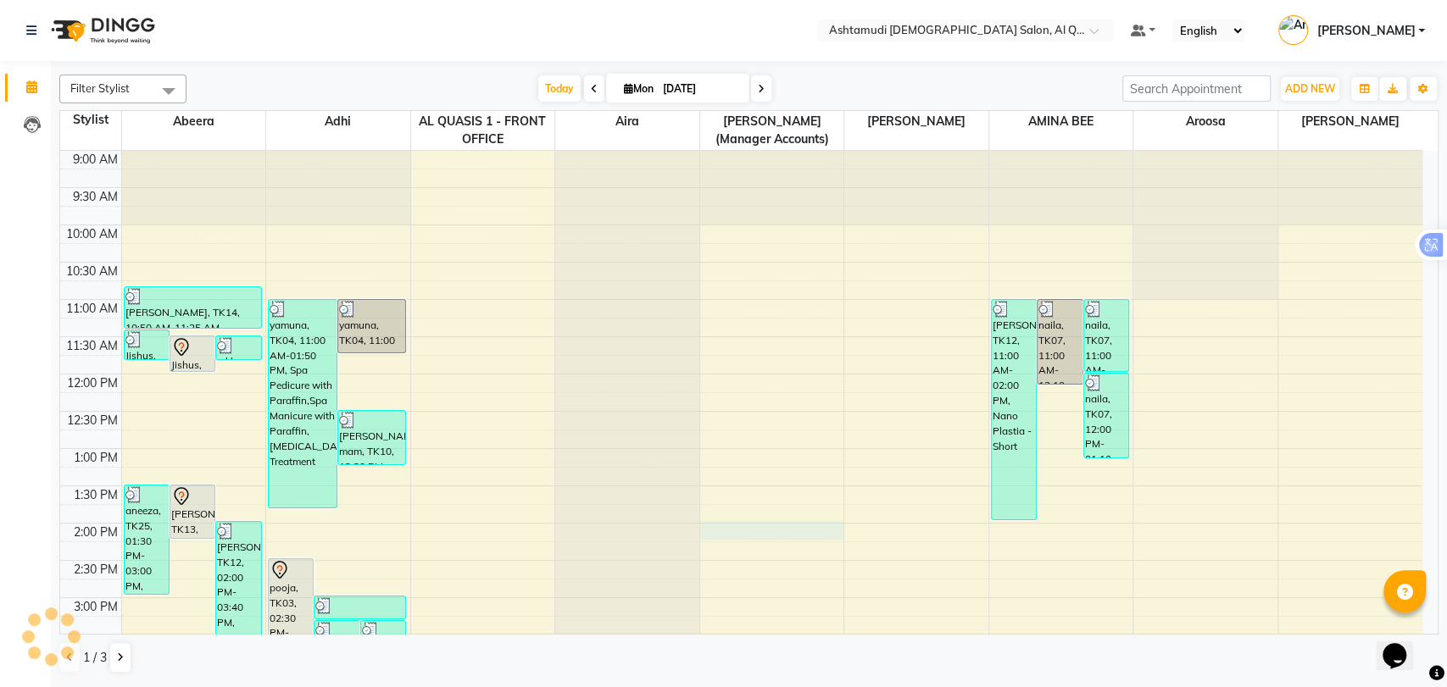
click at [831, 521] on div "9:00 AM 9:30 AM 10:00 AM 10:30 AM 11:00 AM 11:30 AM 12:00 PM 12:30 PM 1:00 PM 1…" at bounding box center [741, 673] width 1362 height 1044
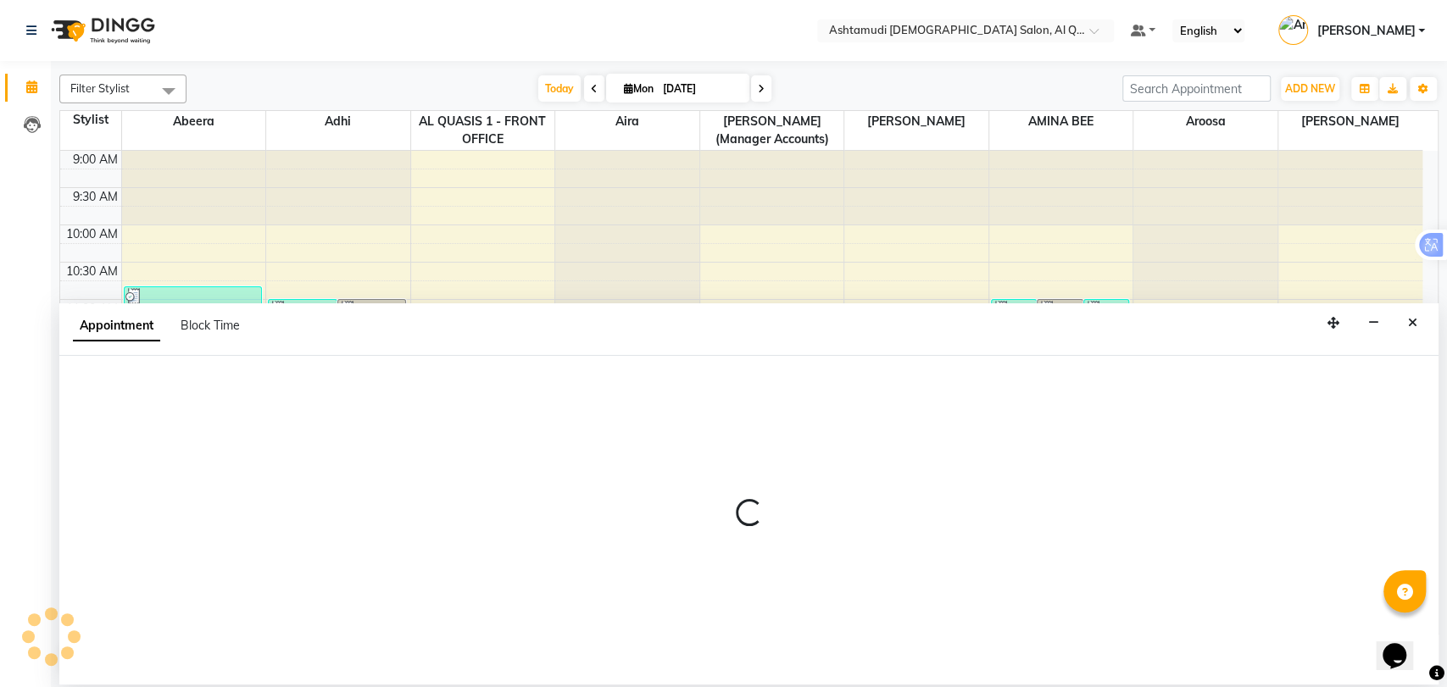
select select "68521"
select select "tentative"
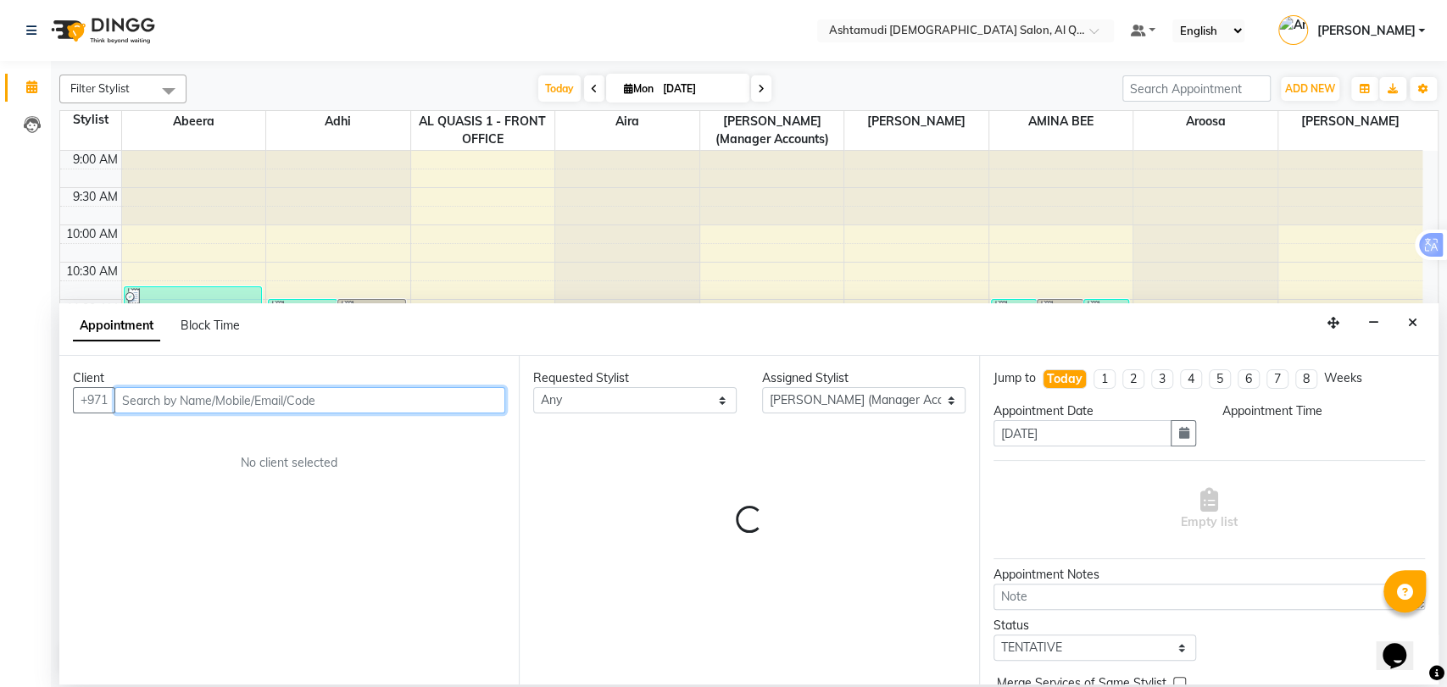
select select "840"
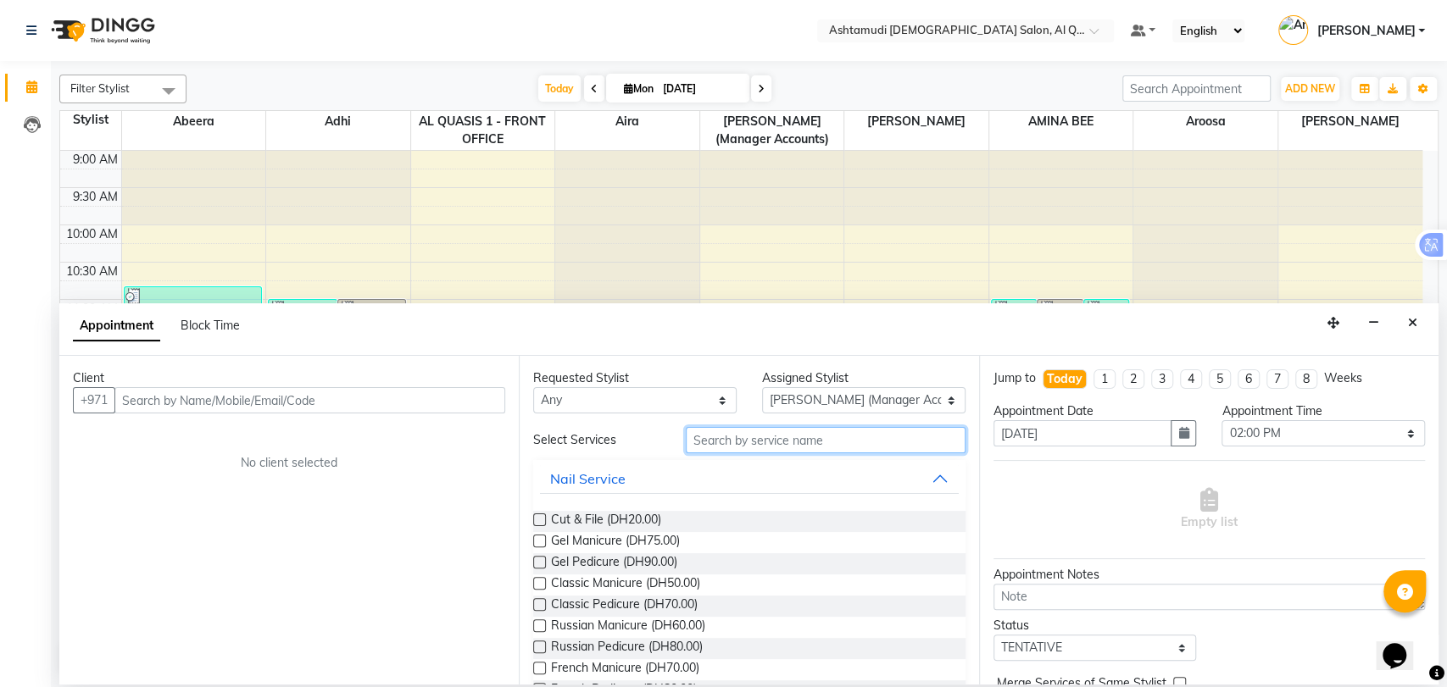
click at [816, 443] on input "text" at bounding box center [826, 440] width 280 height 26
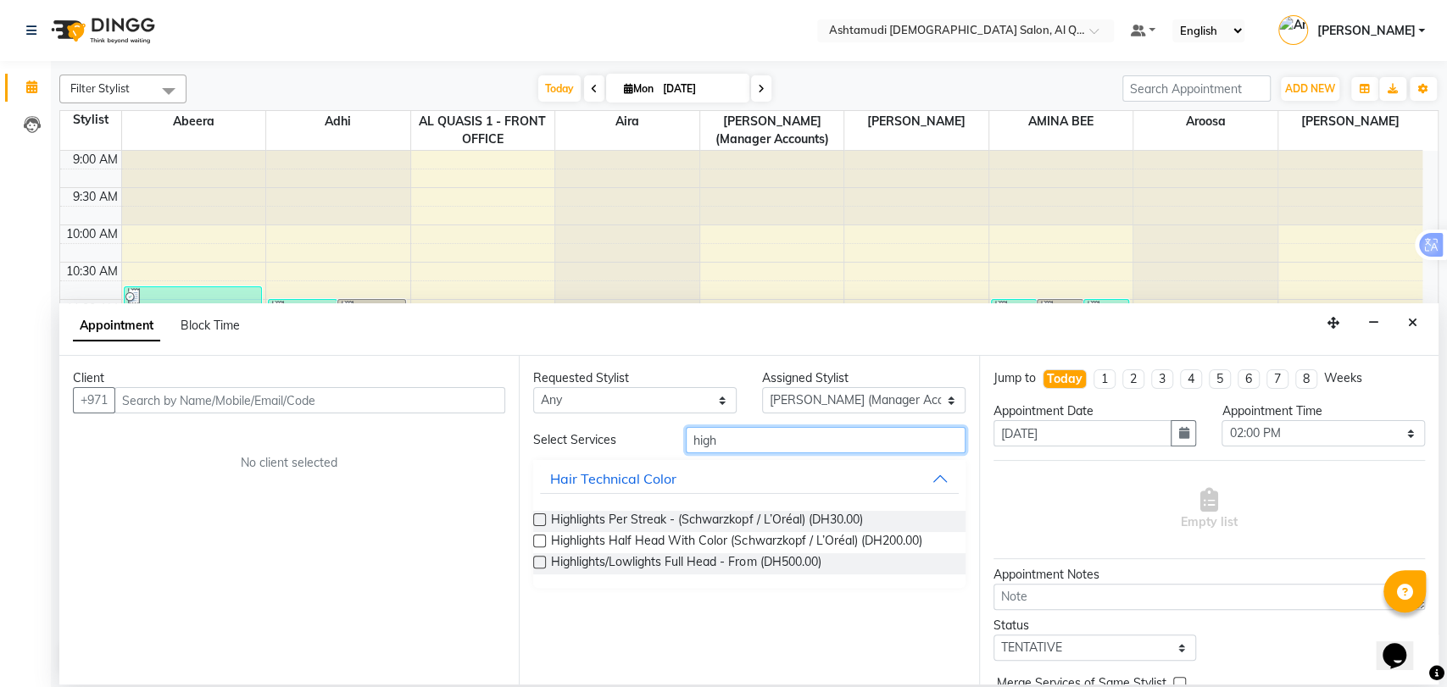
type input "high"
click at [738, 579] on div "Highlights Per Streak - (Schwarzkopf / L’Oréal) (DH30.00) Highlights Half Head …" at bounding box center [748, 543] width 431 height 91
click at [1414, 320] on icon "Close" at bounding box center [1412, 323] width 9 height 12
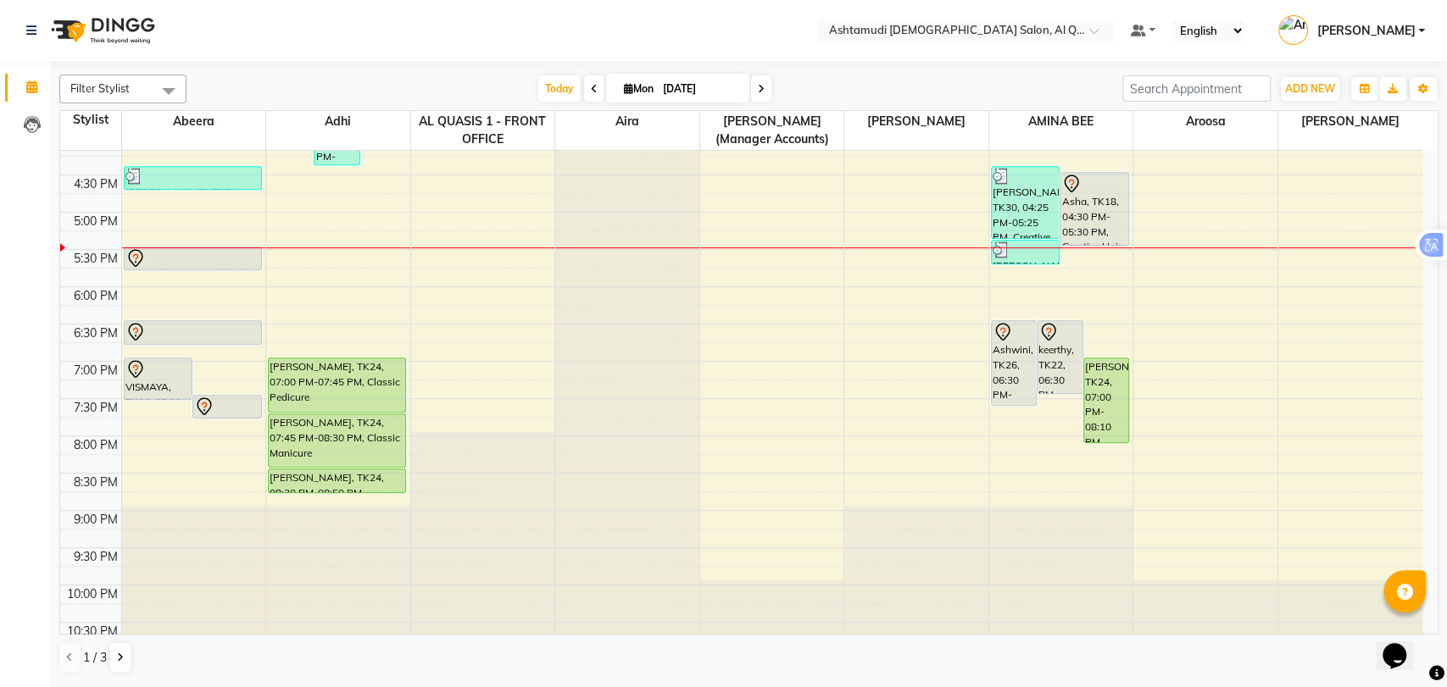
scroll to position [554, 0]
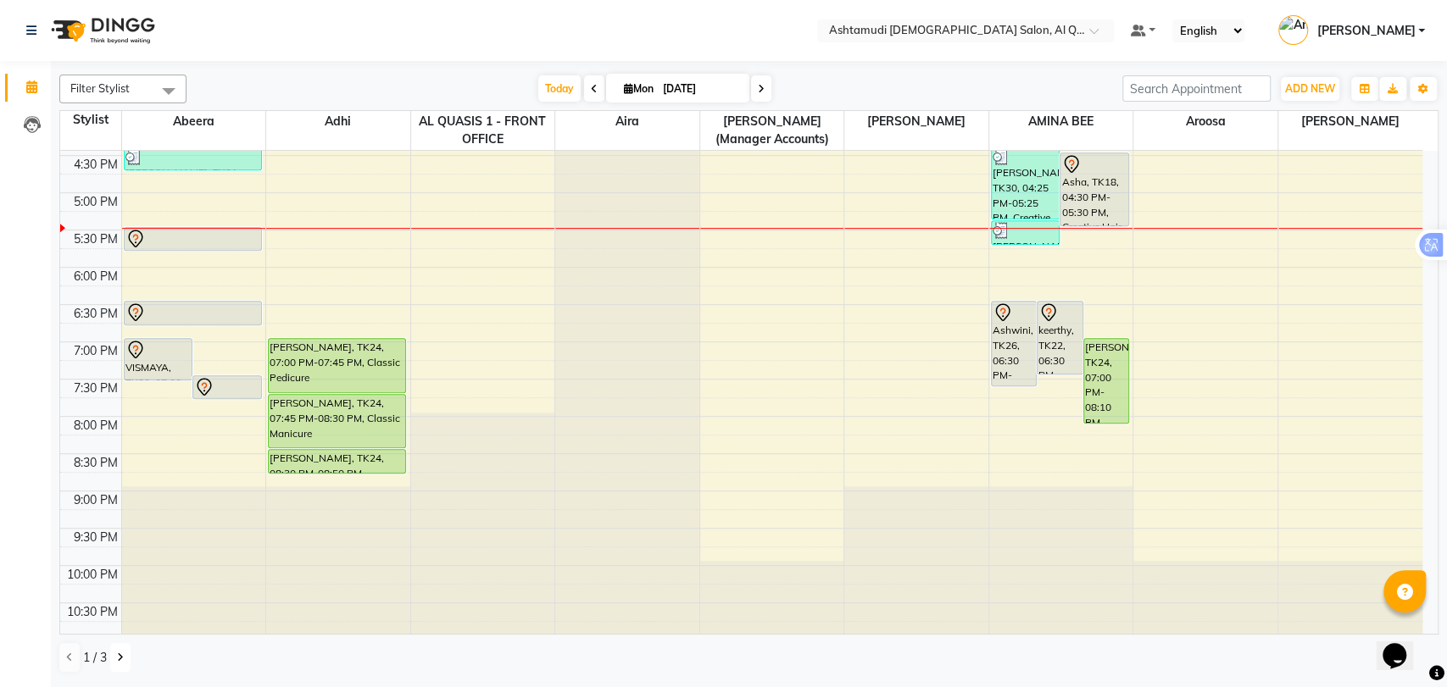
click at [126, 652] on button at bounding box center [120, 657] width 20 height 29
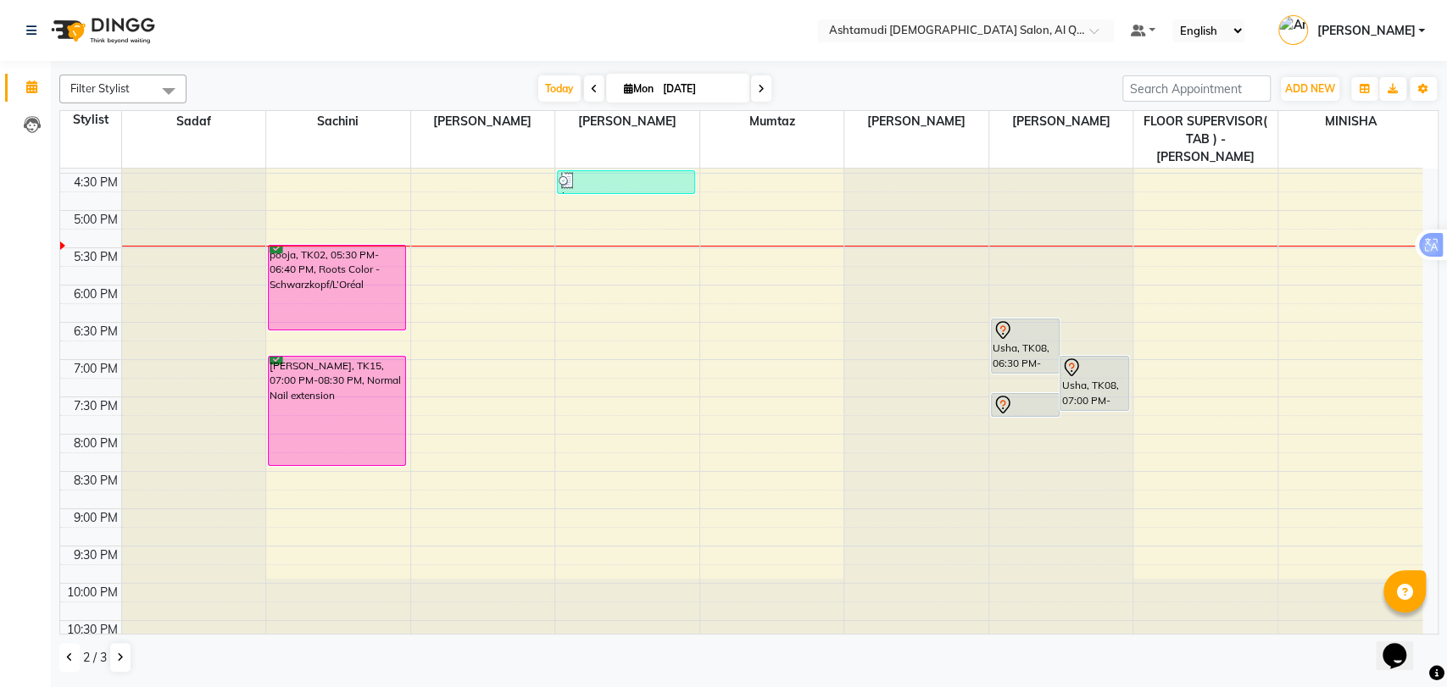
click at [68, 654] on icon at bounding box center [69, 658] width 7 height 10
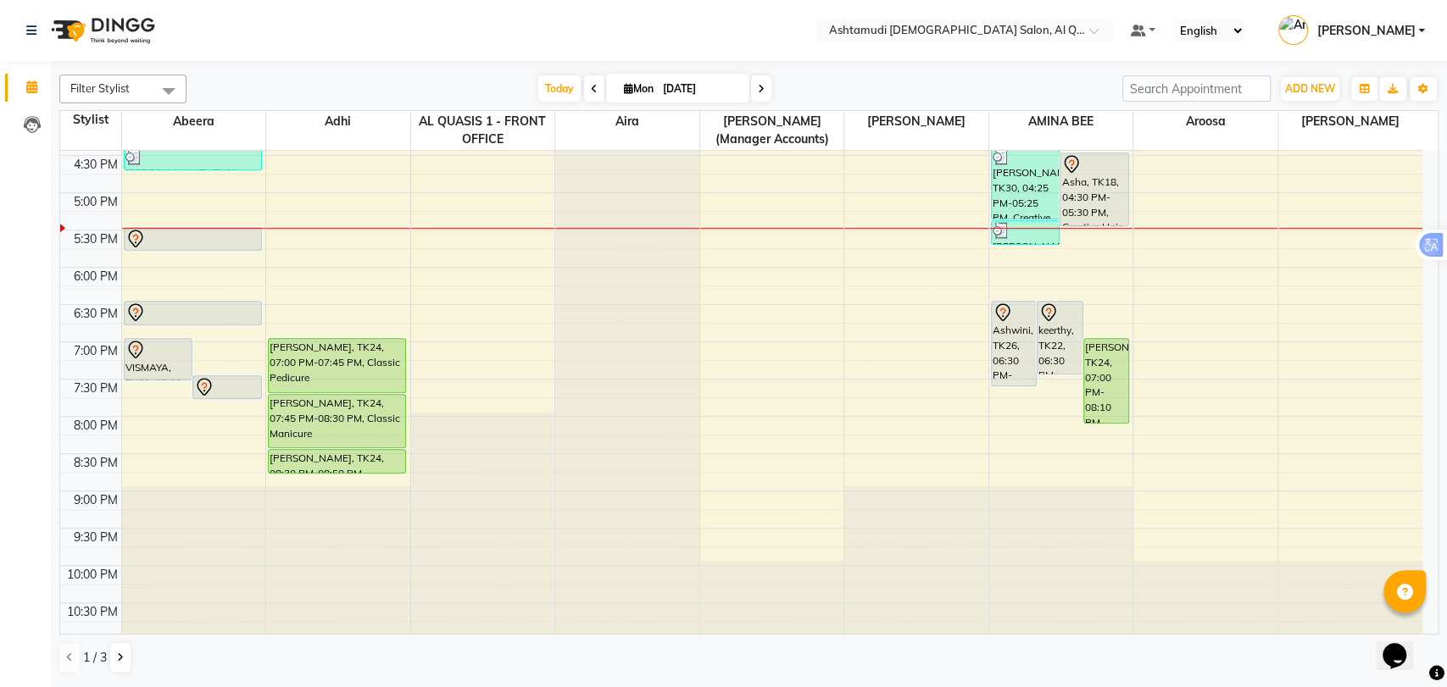
click at [515, 593] on div at bounding box center [483, 524] width 144 height 222
click at [121, 669] on button at bounding box center [120, 657] width 20 height 29
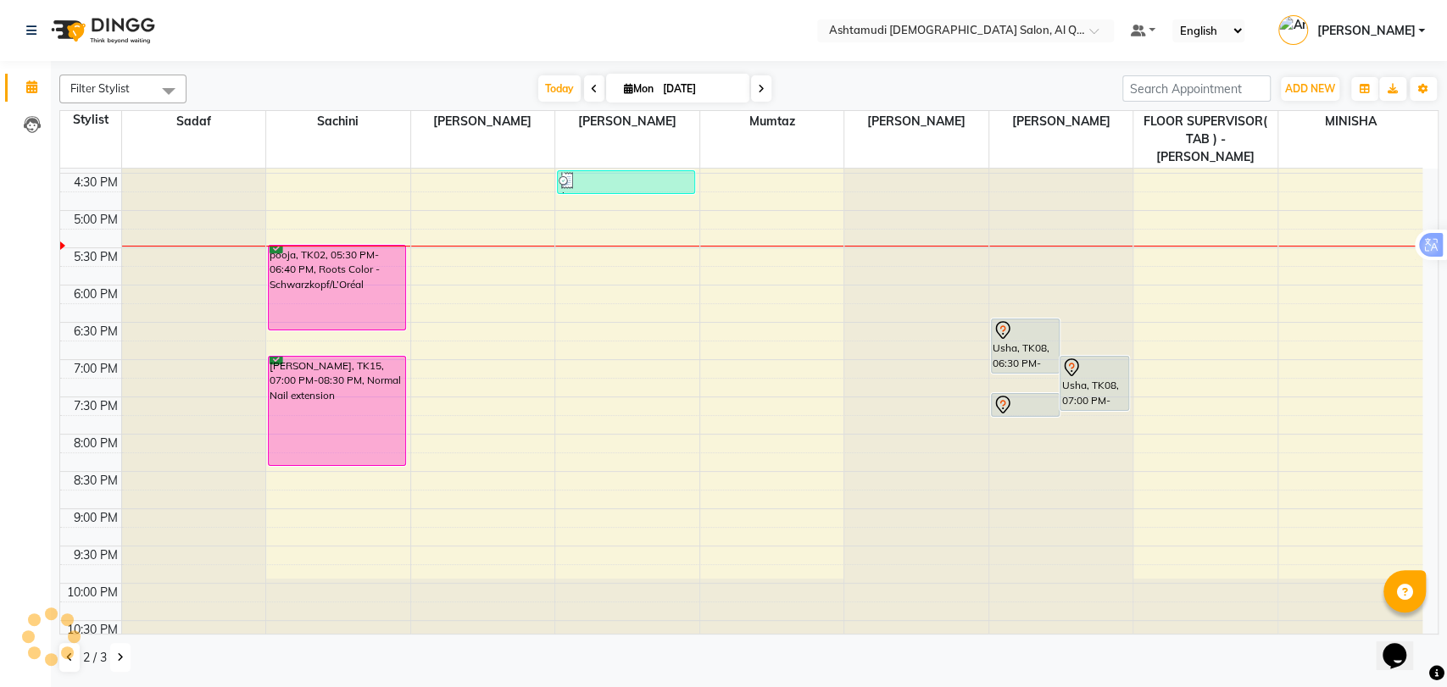
click at [121, 669] on button at bounding box center [120, 657] width 20 height 29
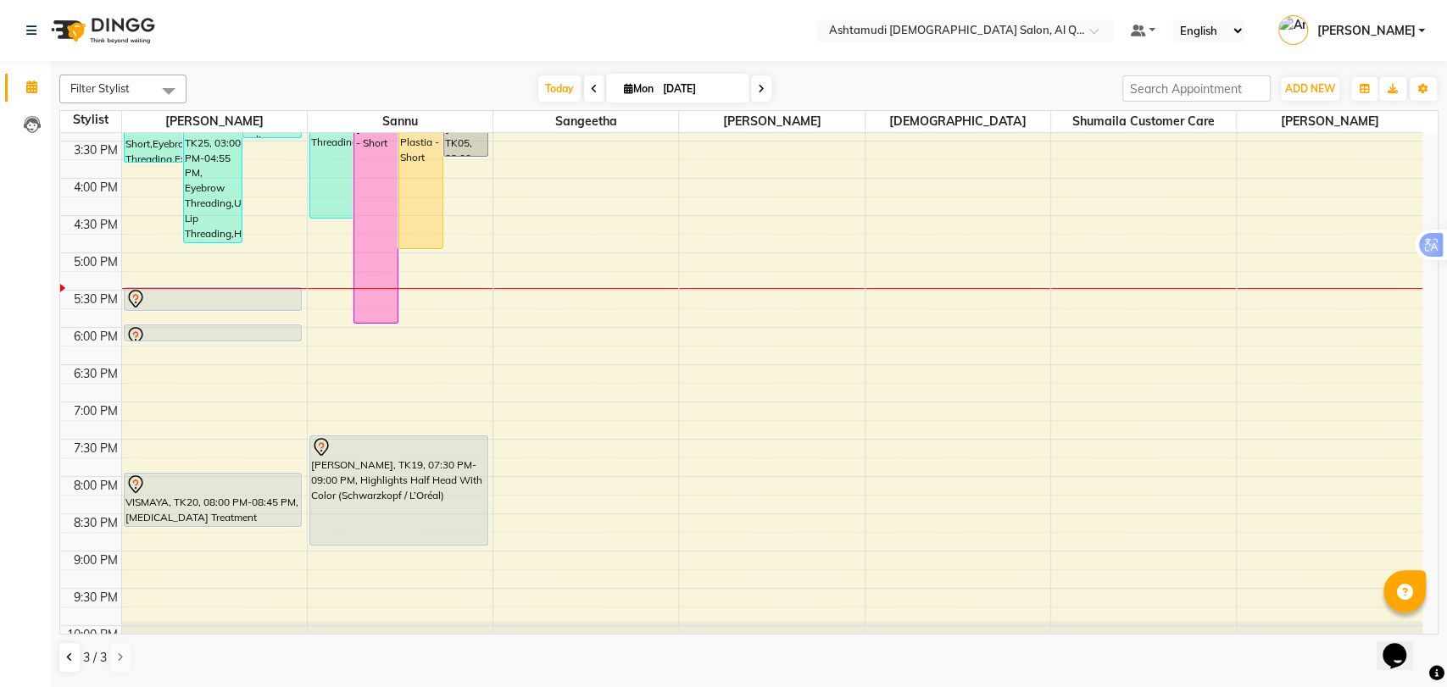
scroll to position [461, 0]
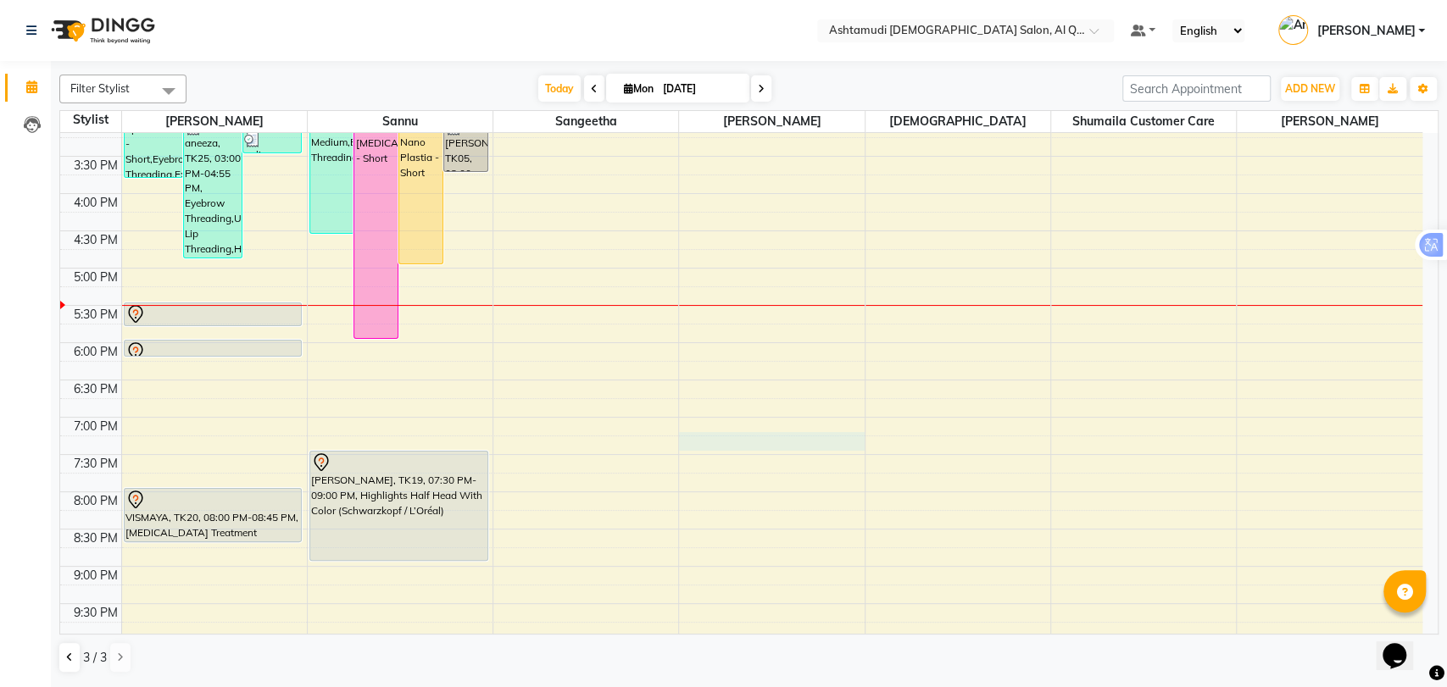
click at [686, 448] on div "9:00 AM 9:30 AM 10:00 AM 10:30 AM 11:00 AM 11:30 AM 12:00 PM 12:30 PM 1:00 PM 1…" at bounding box center [741, 194] width 1362 height 1044
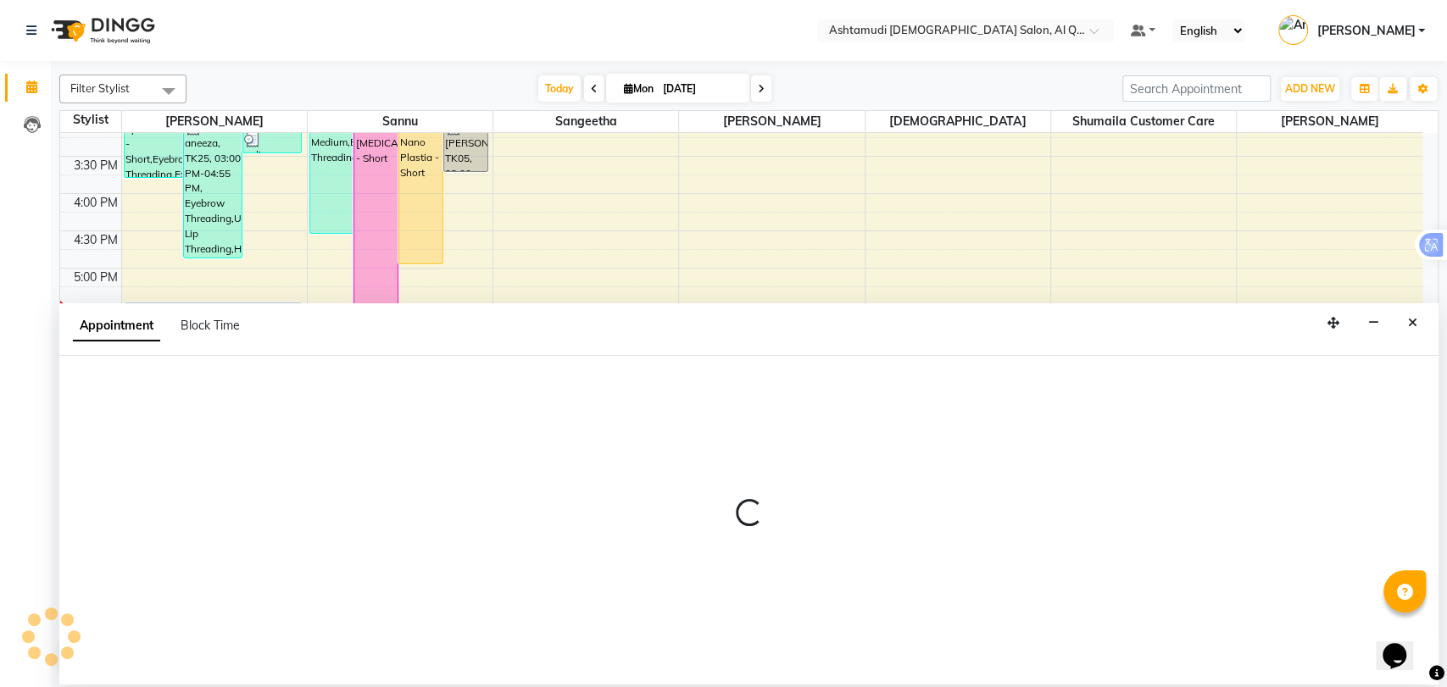
select select "83795"
select select "tentative"
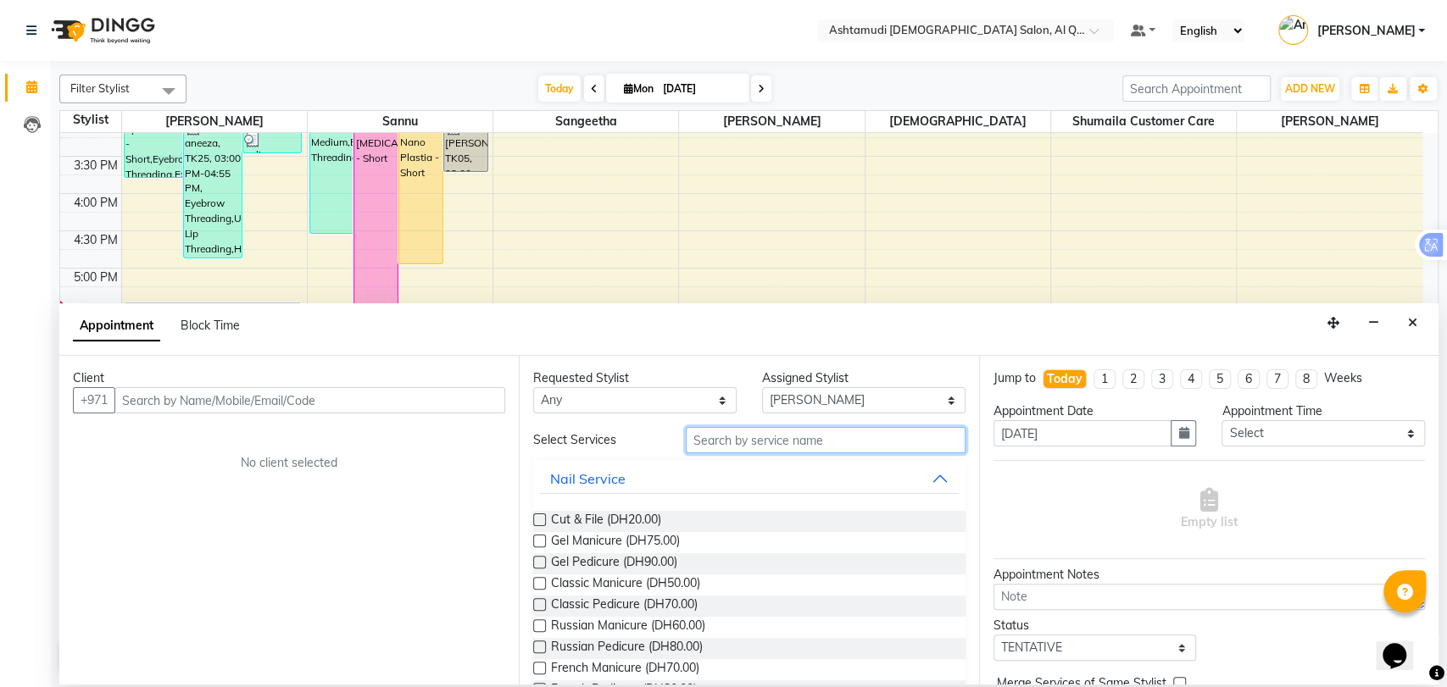
click at [761, 440] on input "text" at bounding box center [826, 440] width 280 height 26
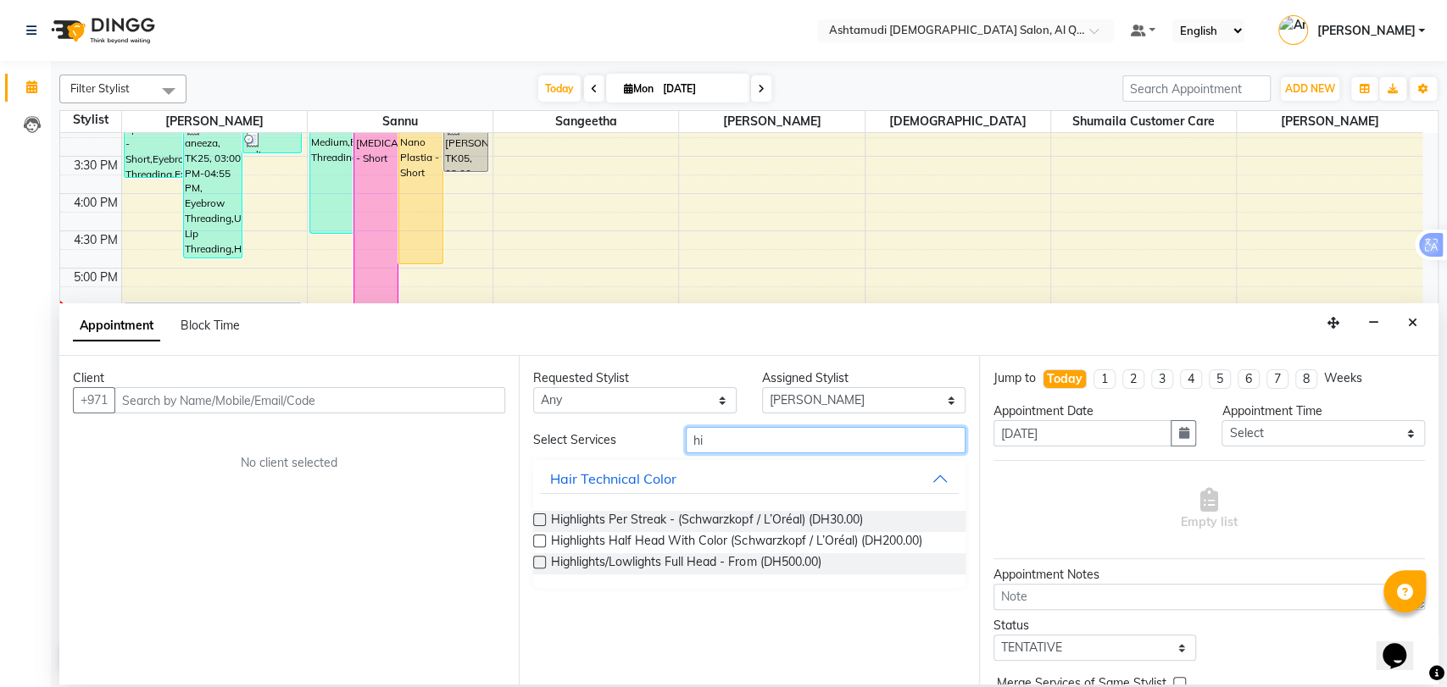
type input "h"
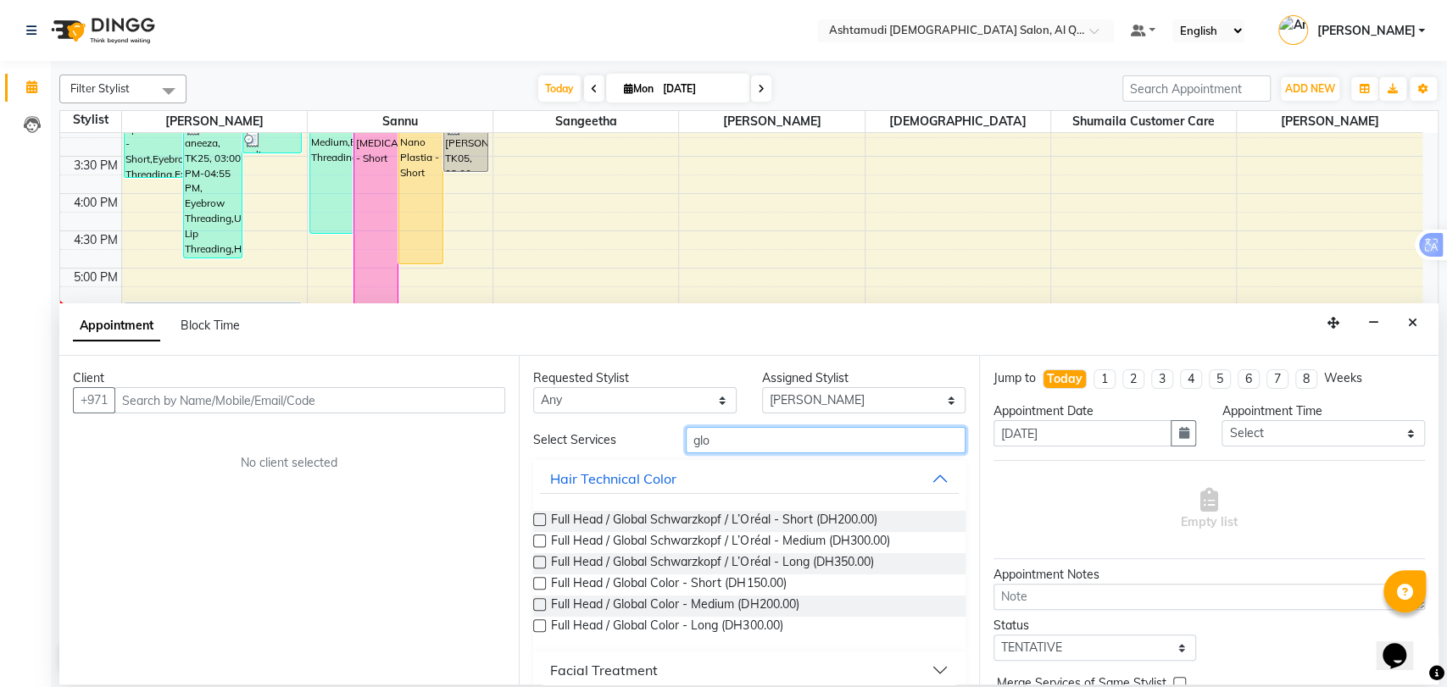
click at [707, 444] on input "glo" at bounding box center [826, 440] width 280 height 26
type input "g"
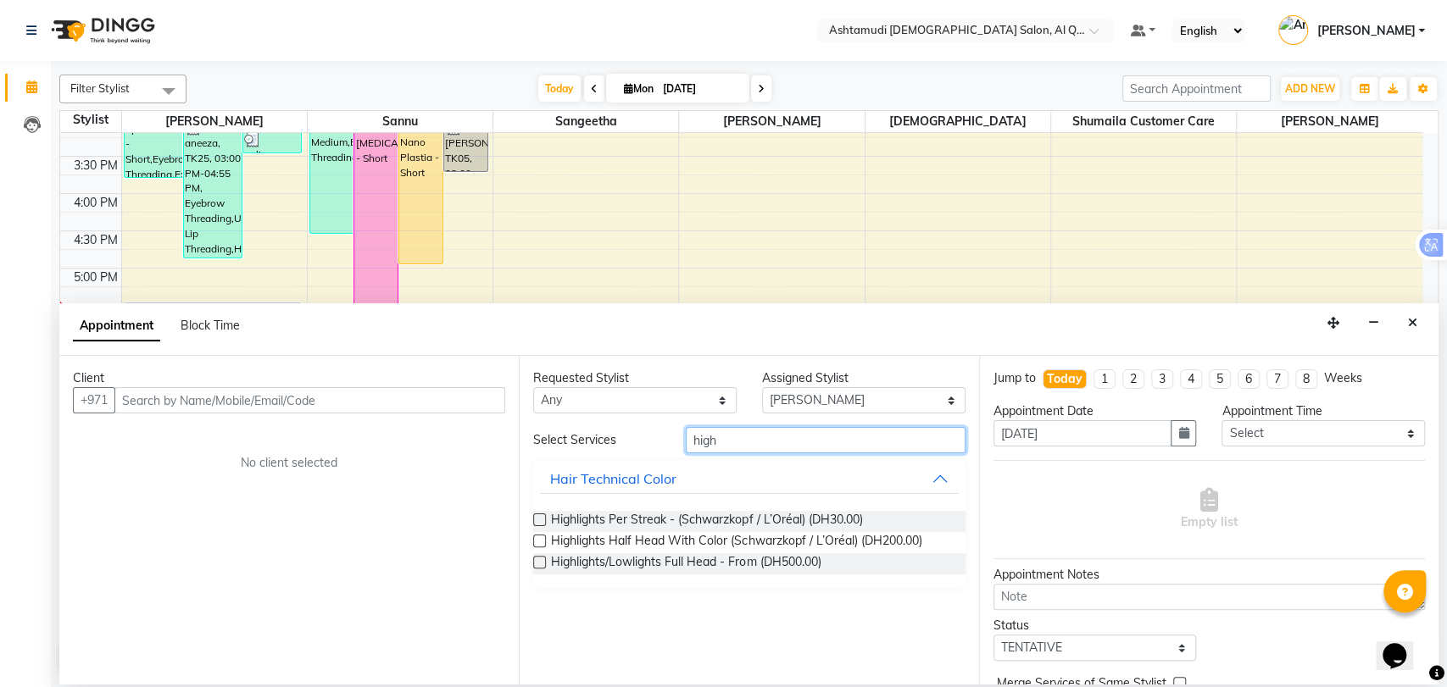
type input "high"
click at [1411, 326] on icon "Close" at bounding box center [1412, 323] width 9 height 12
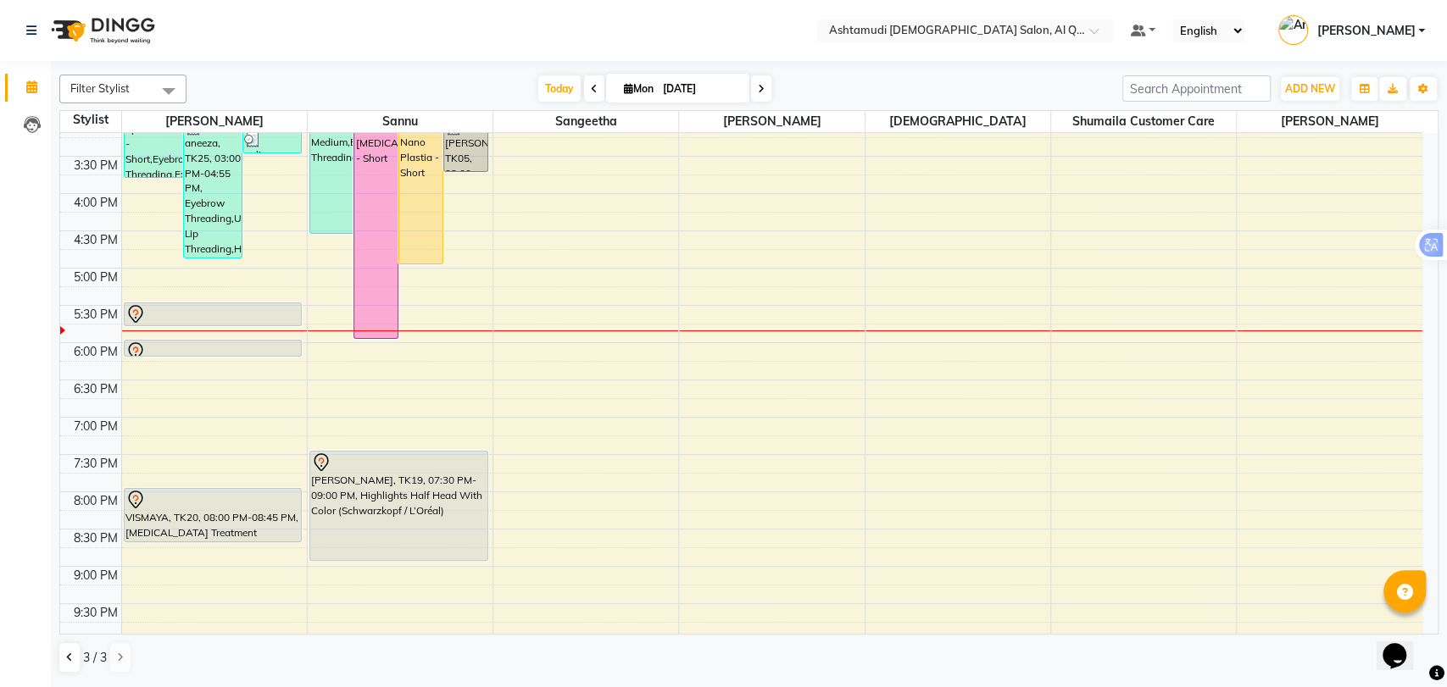
click at [760, 91] on icon at bounding box center [761, 89] width 7 height 10
type input "02-09-2025"
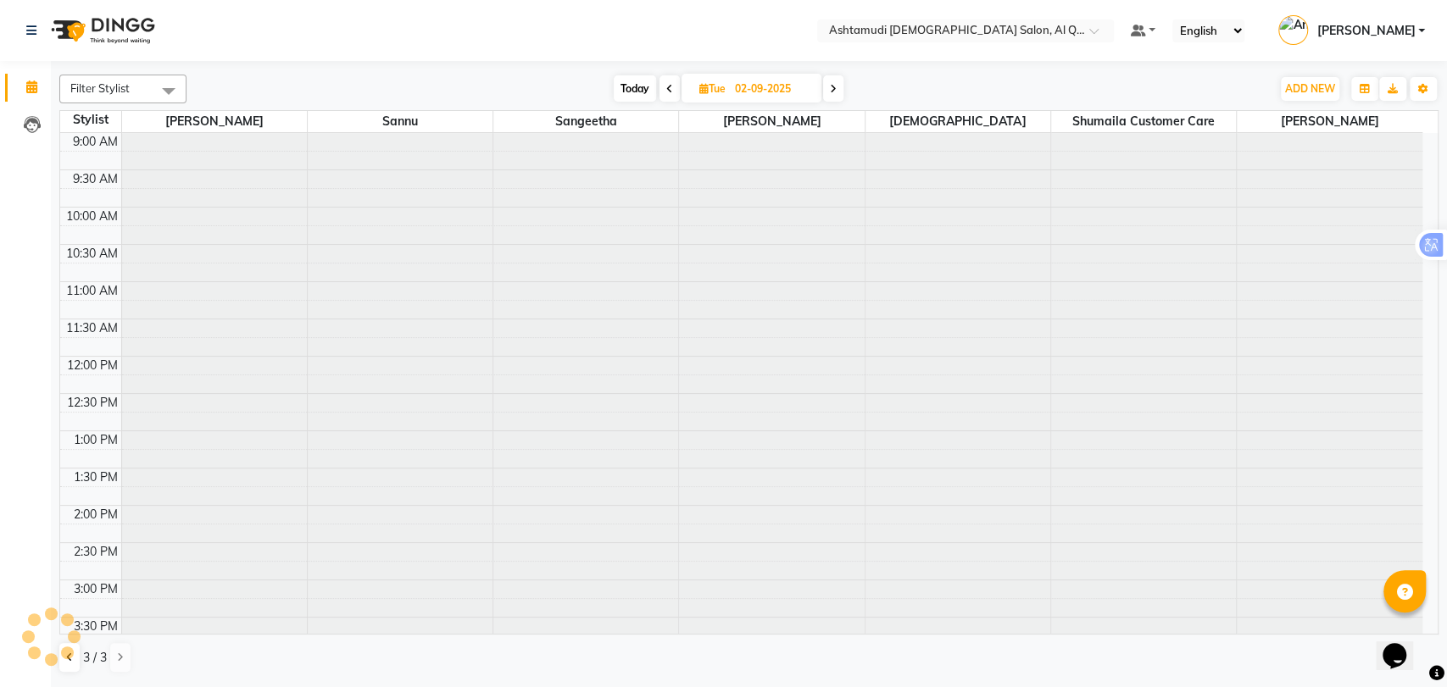
scroll to position [536, 0]
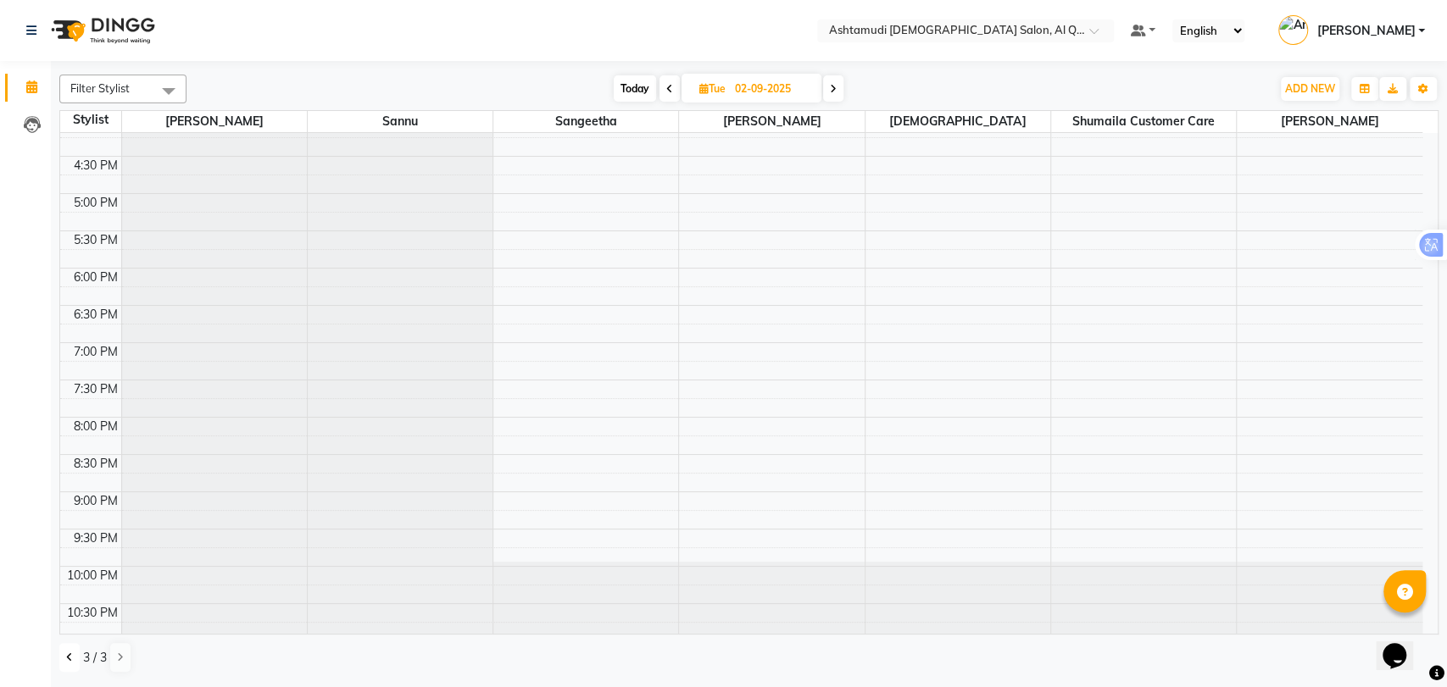
click at [66, 659] on icon at bounding box center [69, 658] width 7 height 10
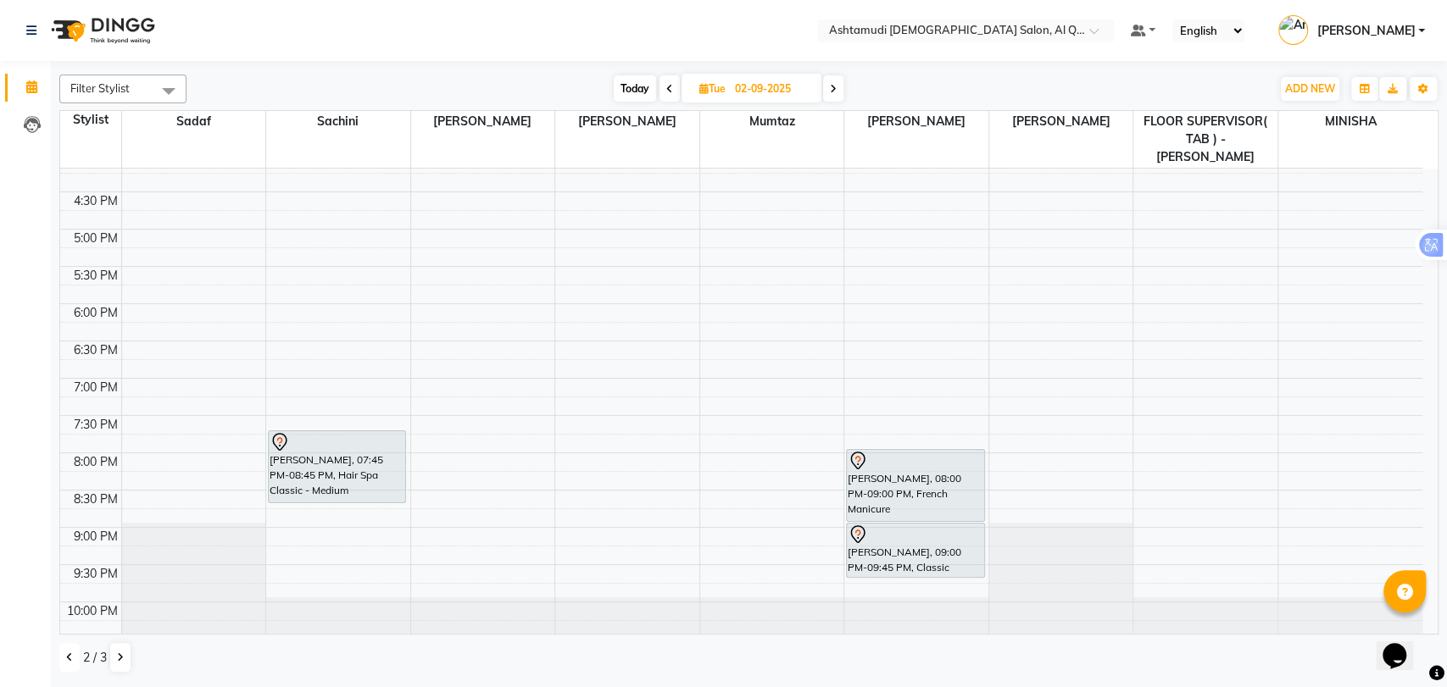
click at [68, 660] on icon at bounding box center [69, 658] width 7 height 10
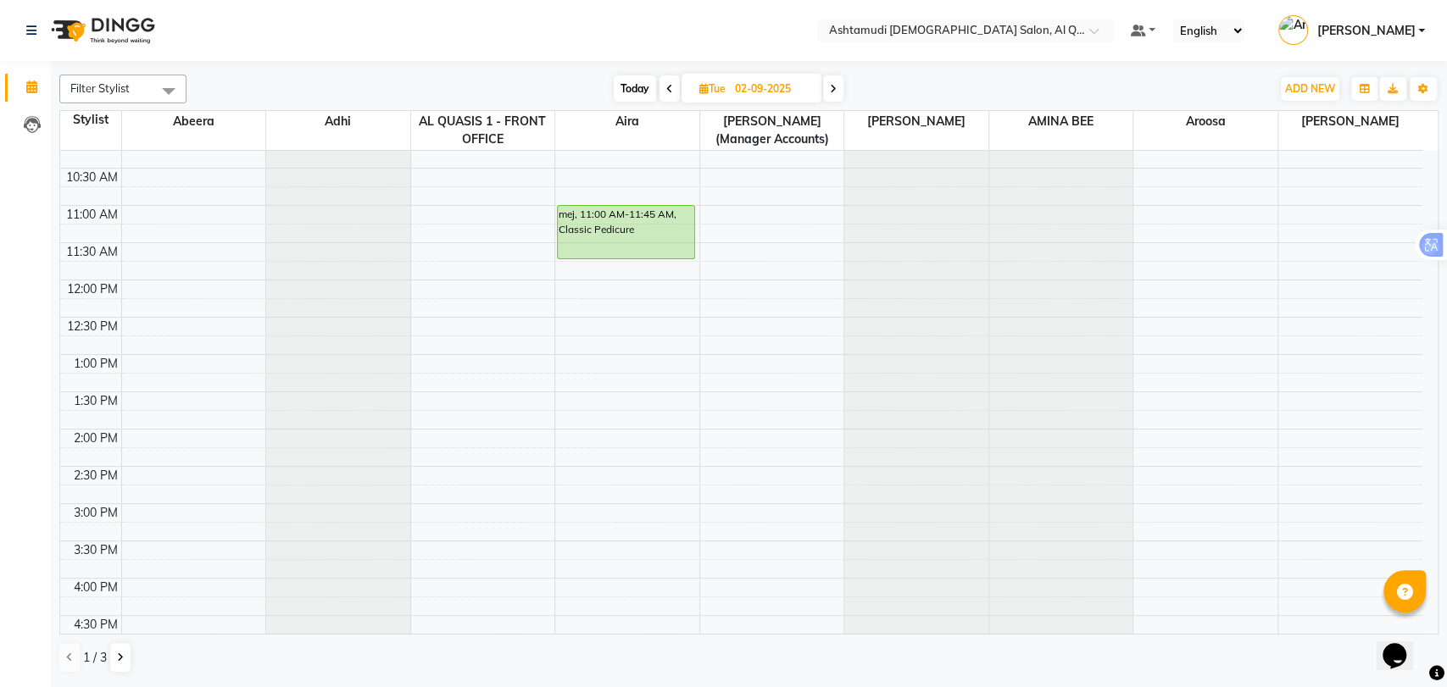
scroll to position [0, 0]
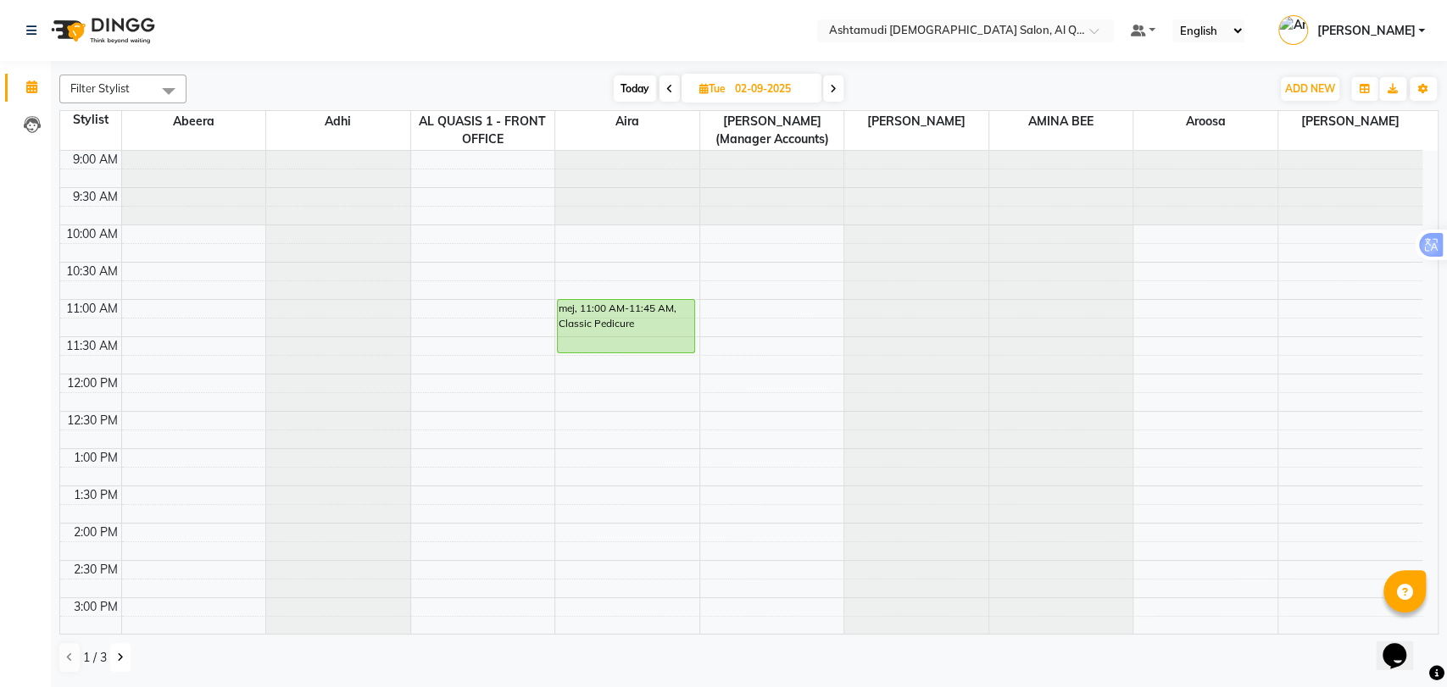
click at [117, 657] on icon at bounding box center [120, 658] width 7 height 10
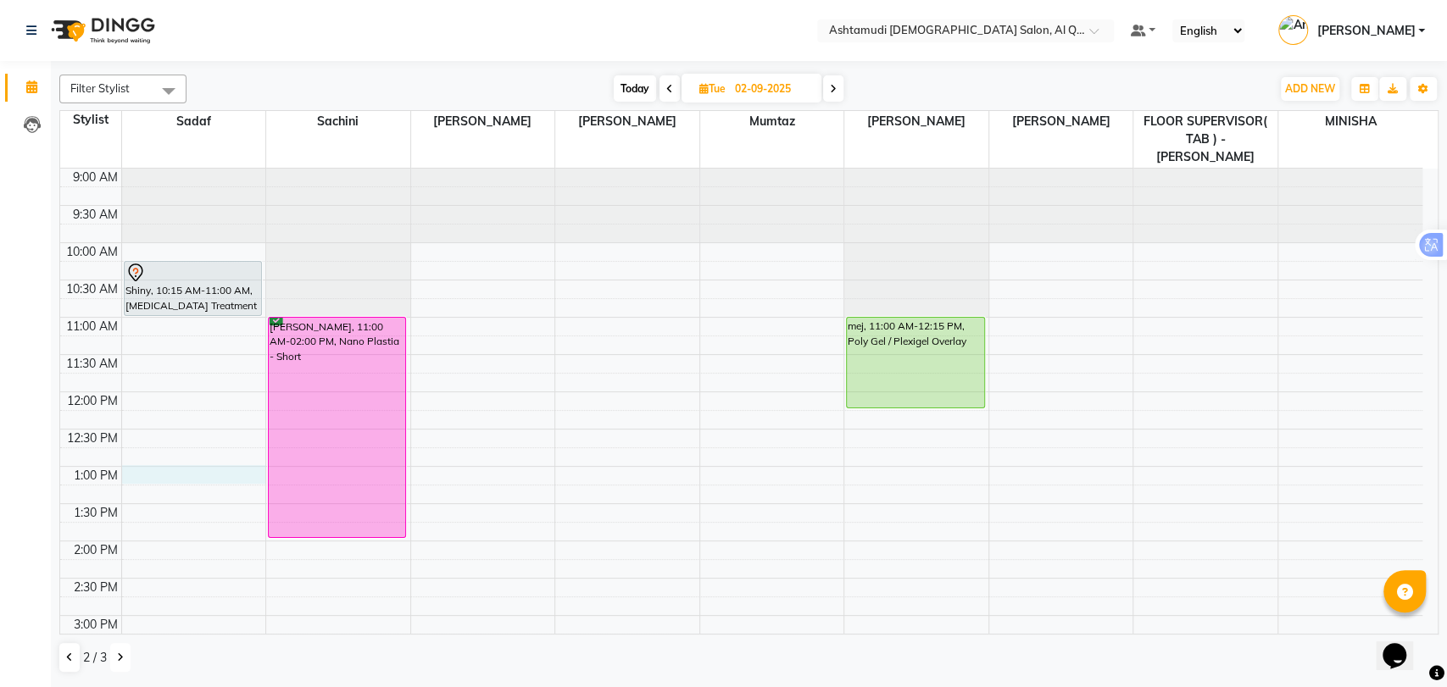
click at [151, 449] on div "9:00 AM 9:30 AM 10:00 AM 10:30 AM 11:00 AM 11:30 AM 12:00 PM 12:30 PM 1:00 PM 1…" at bounding box center [741, 691] width 1362 height 1044
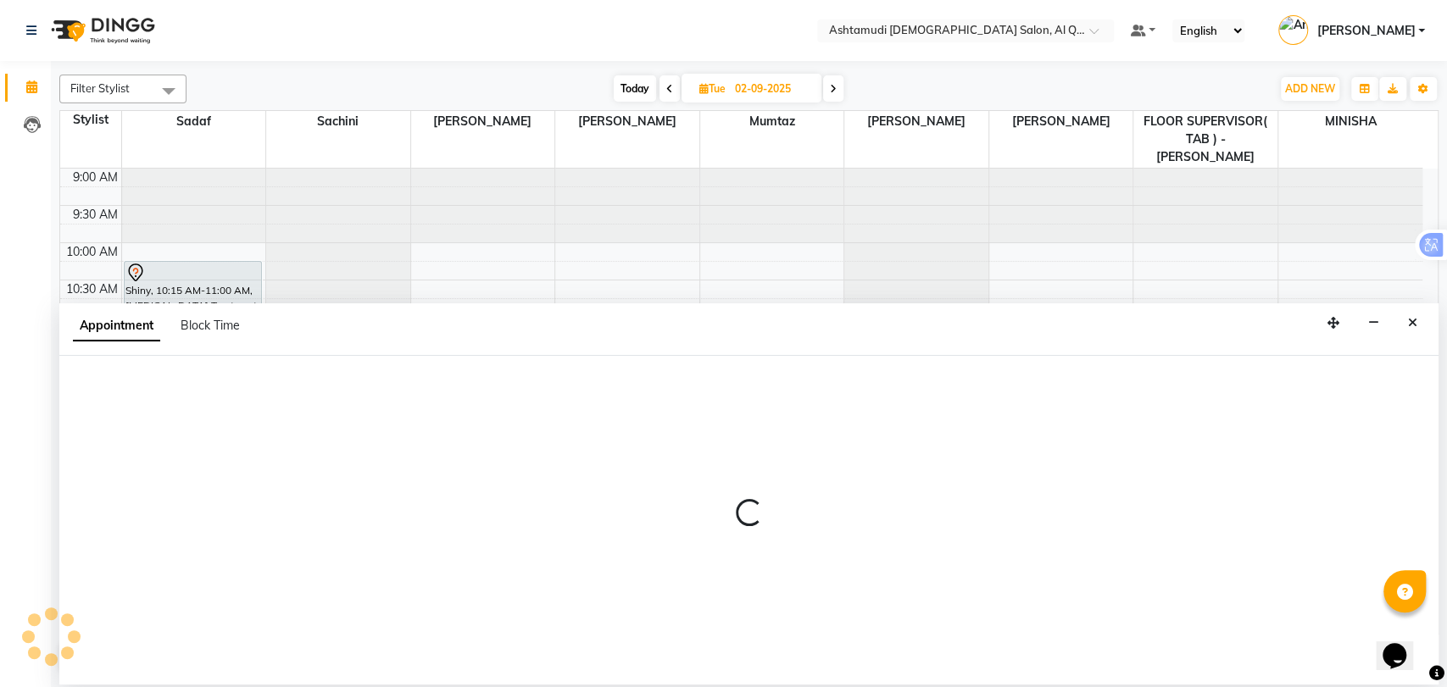
select select "53705"
select select "780"
select select "tentative"
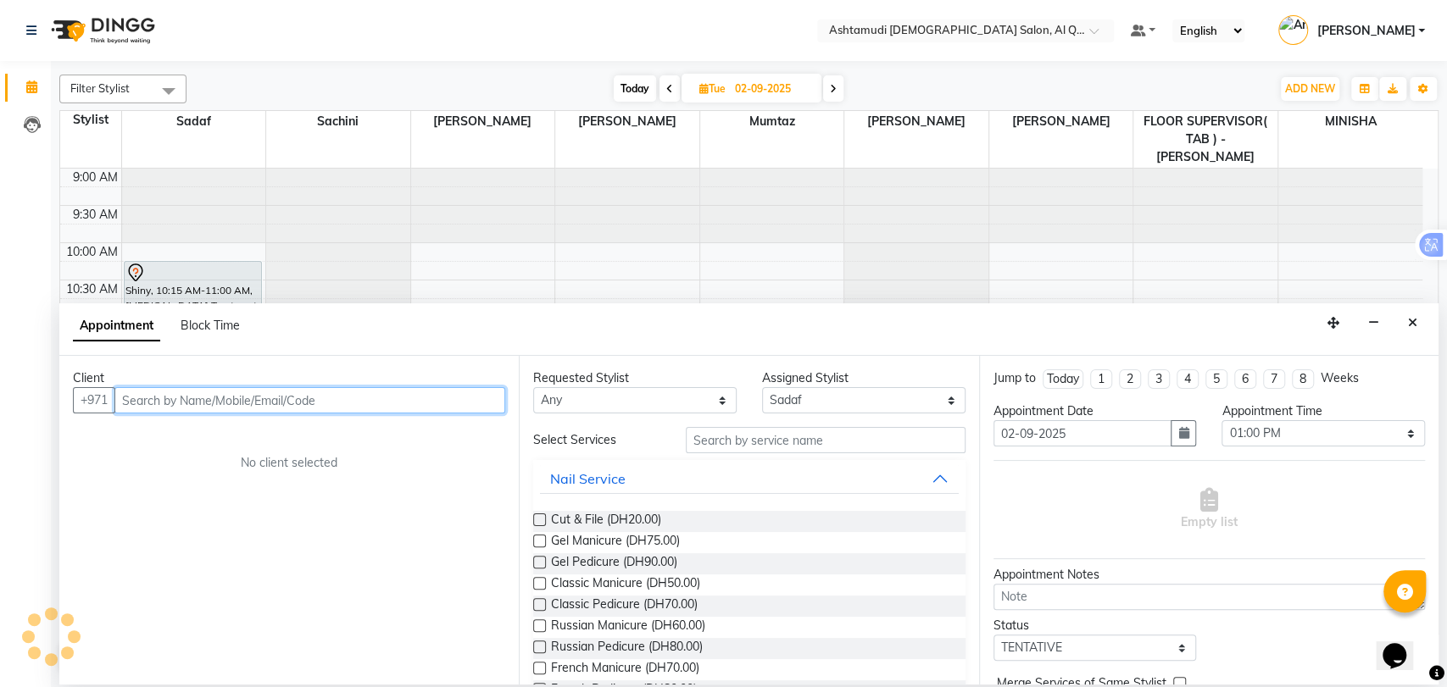
click at [244, 404] on input "text" at bounding box center [309, 400] width 391 height 26
type input "V"
click at [371, 405] on input "text" at bounding box center [309, 400] width 391 height 26
paste input "971 56 268 0877"
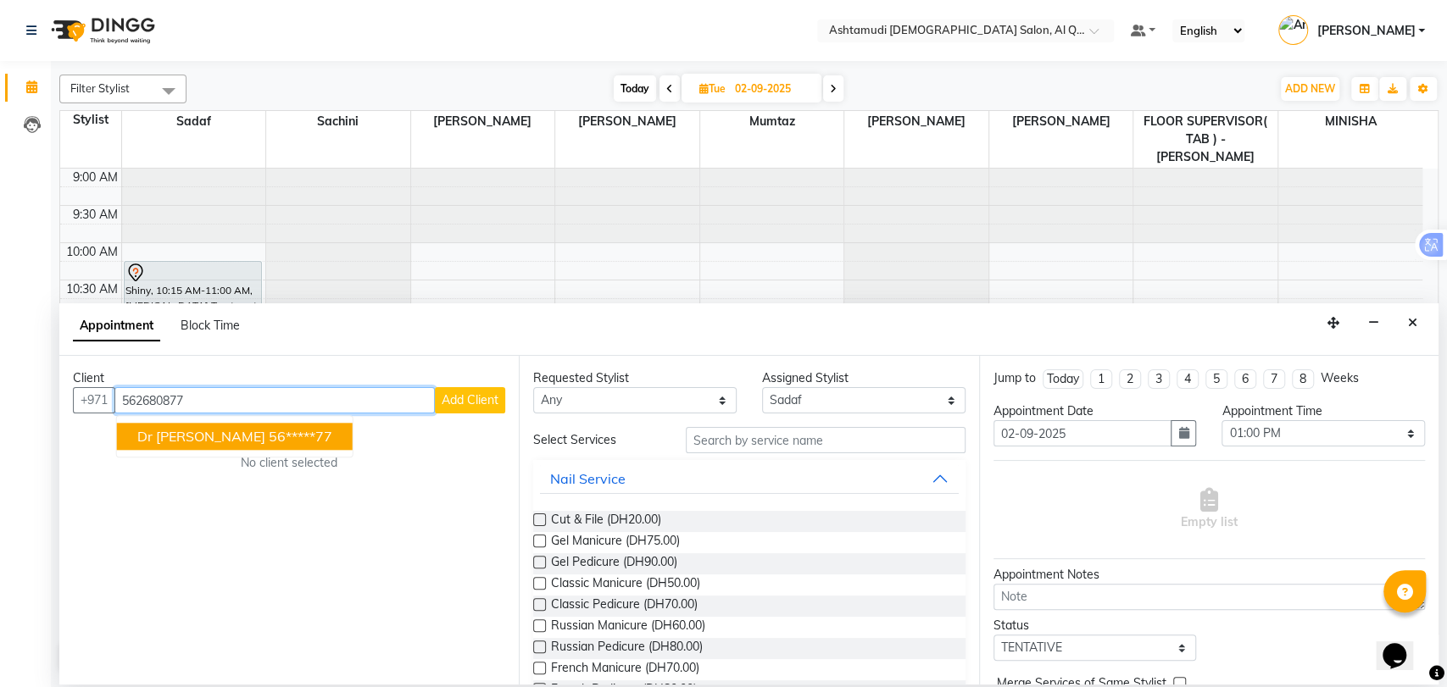
click at [238, 447] on button "dr chitra 56*****77" at bounding box center [235, 436] width 236 height 27
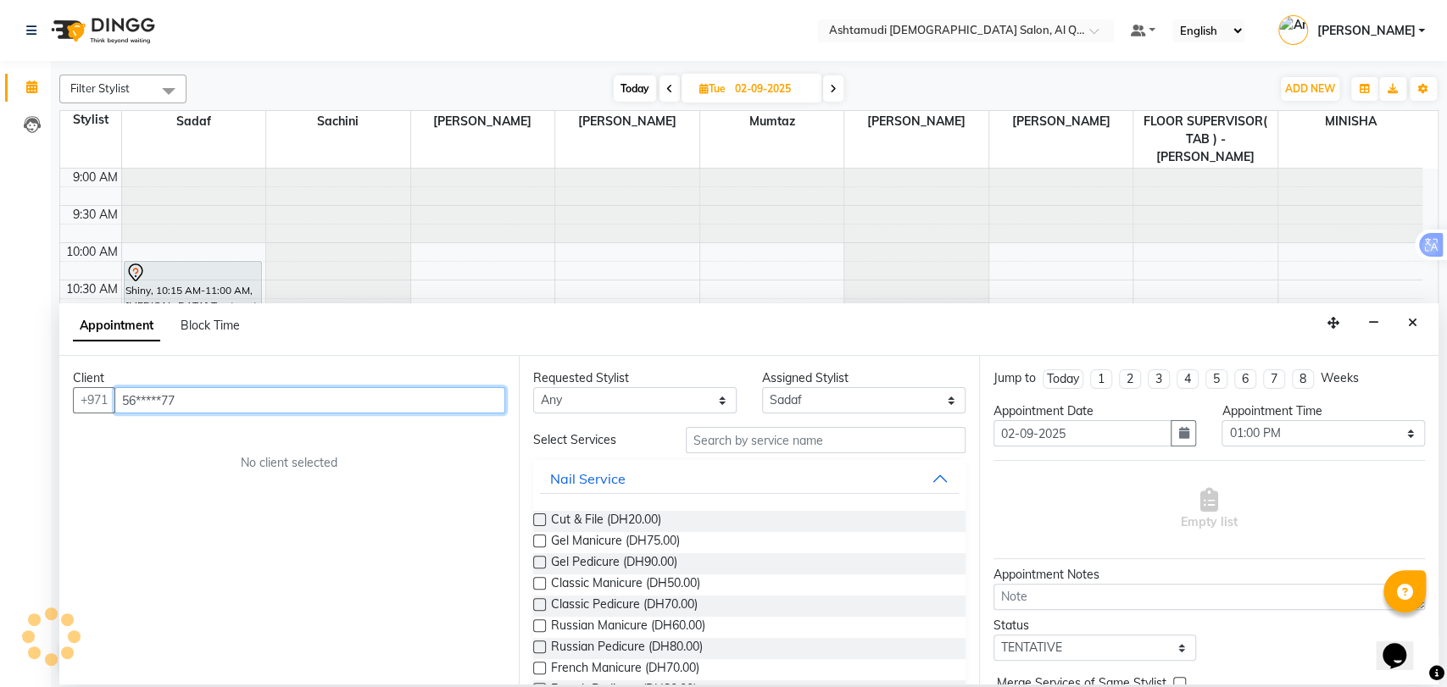
type input "56*****77"
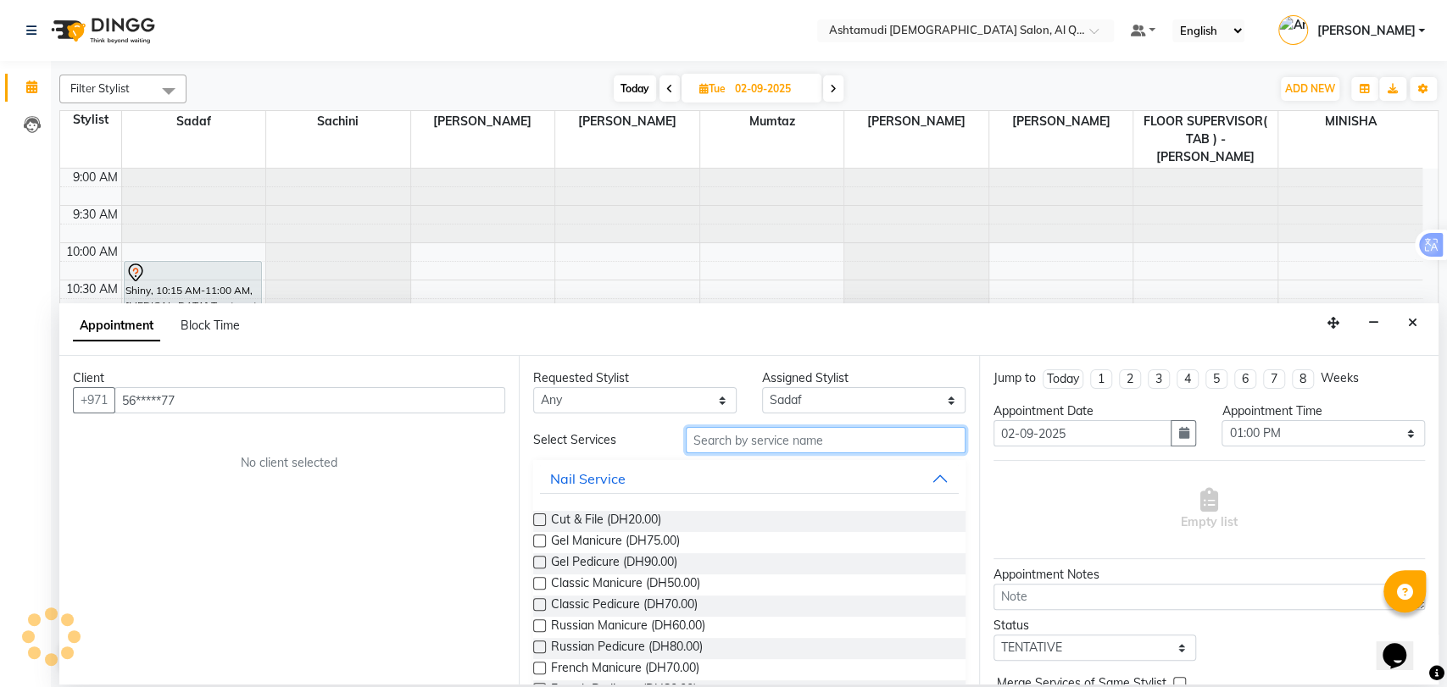
click at [772, 453] on input "text" at bounding box center [826, 440] width 280 height 26
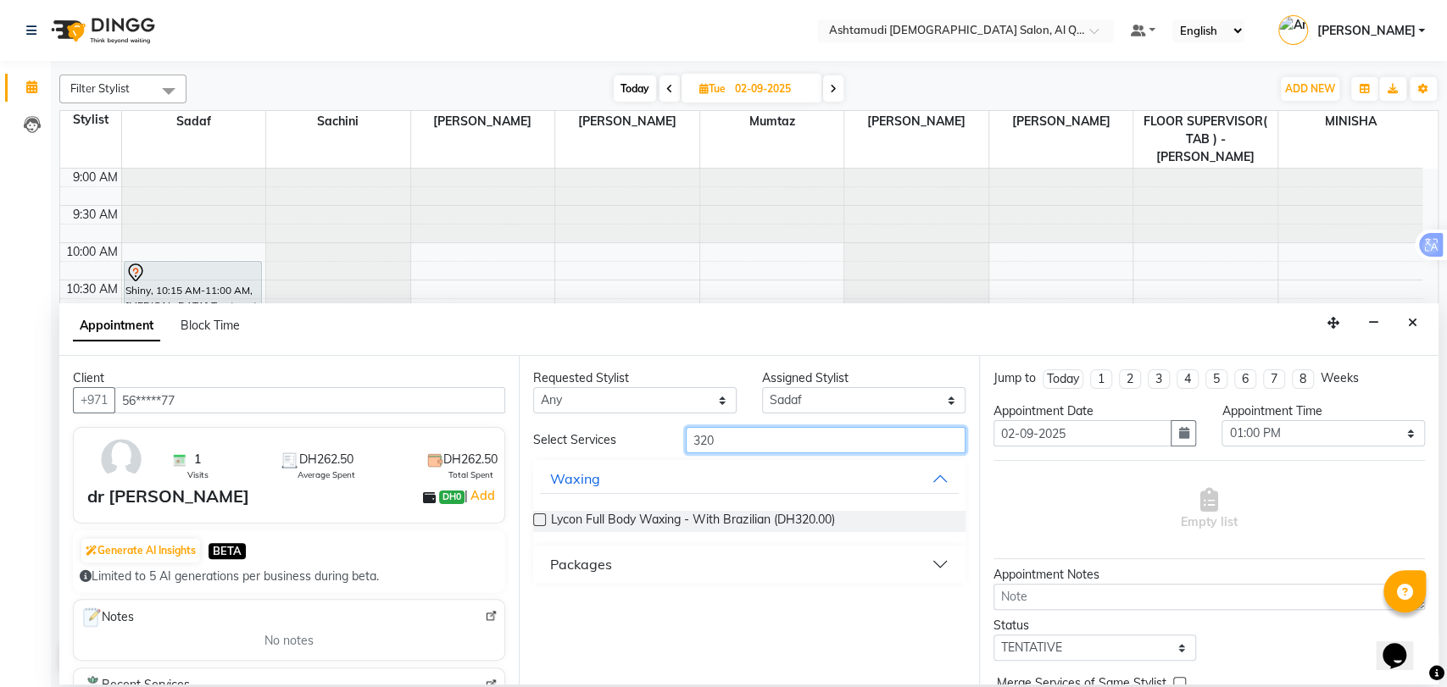
type input "320"
click at [570, 571] on div "Packages" at bounding box center [581, 564] width 62 height 20
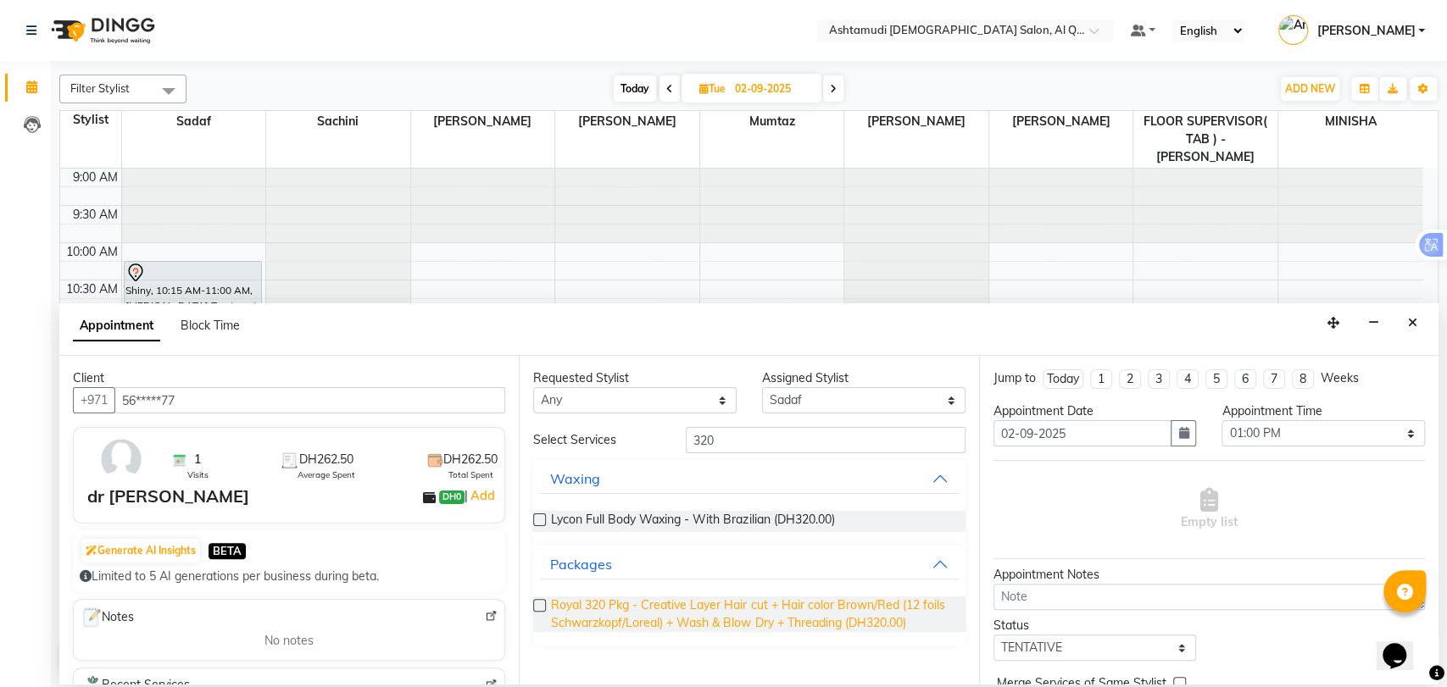
click at [592, 619] on span "Royal 320 Pkg - Creative Layer Hair cut + Hair color Brown/Red (12 foils Schwar…" at bounding box center [751, 615] width 400 height 36
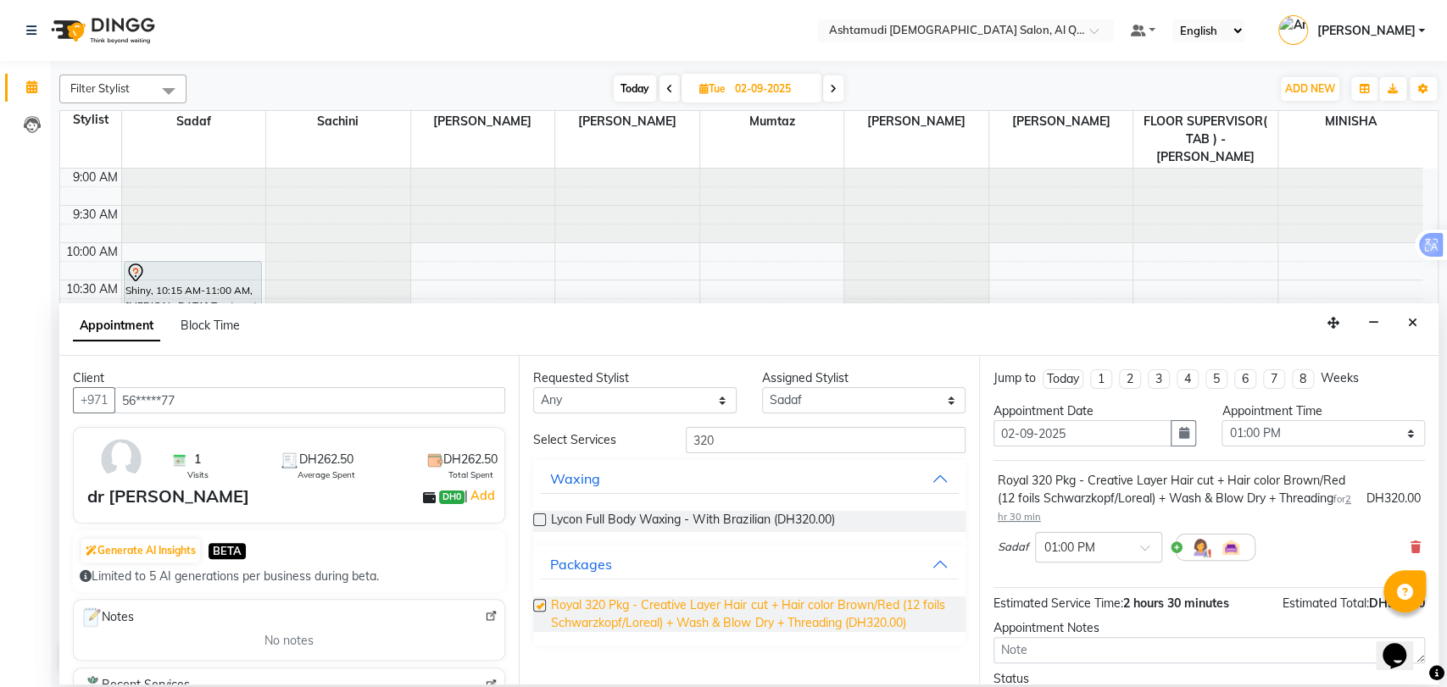
checkbox input "false"
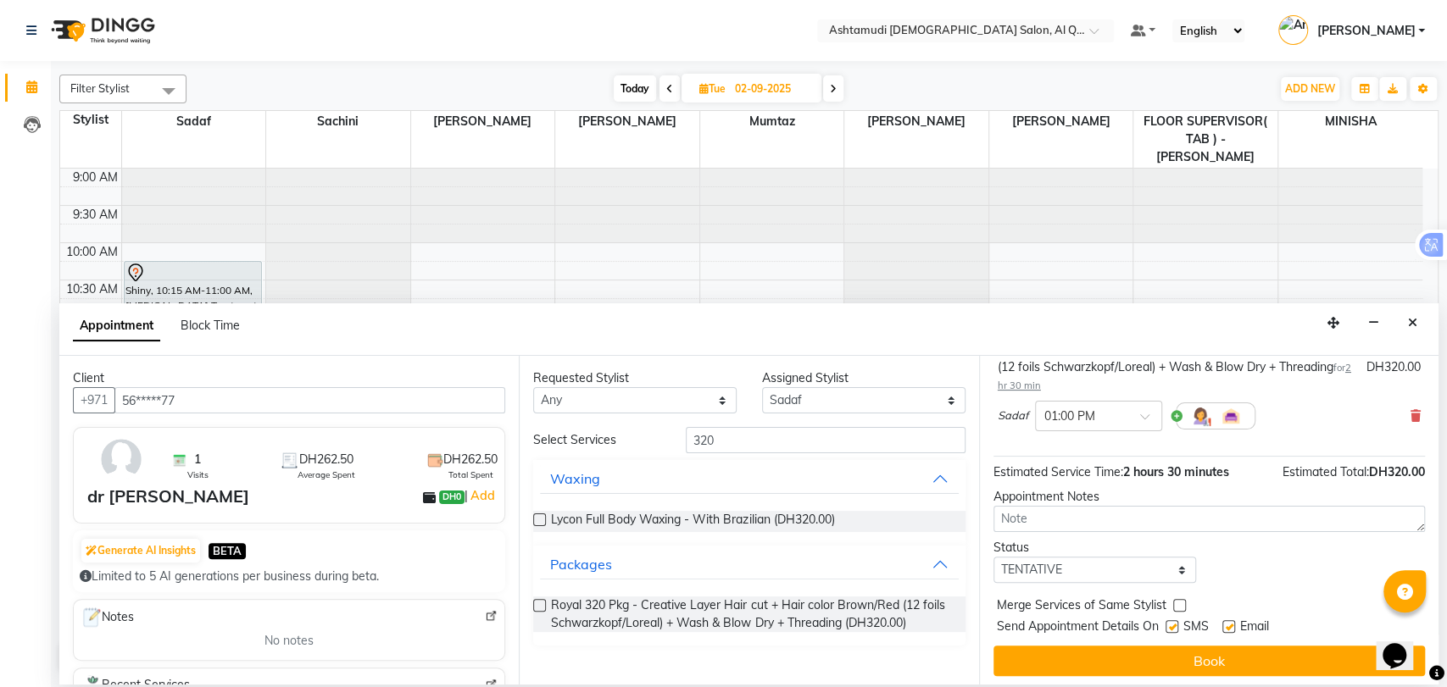
scroll to position [136, 0]
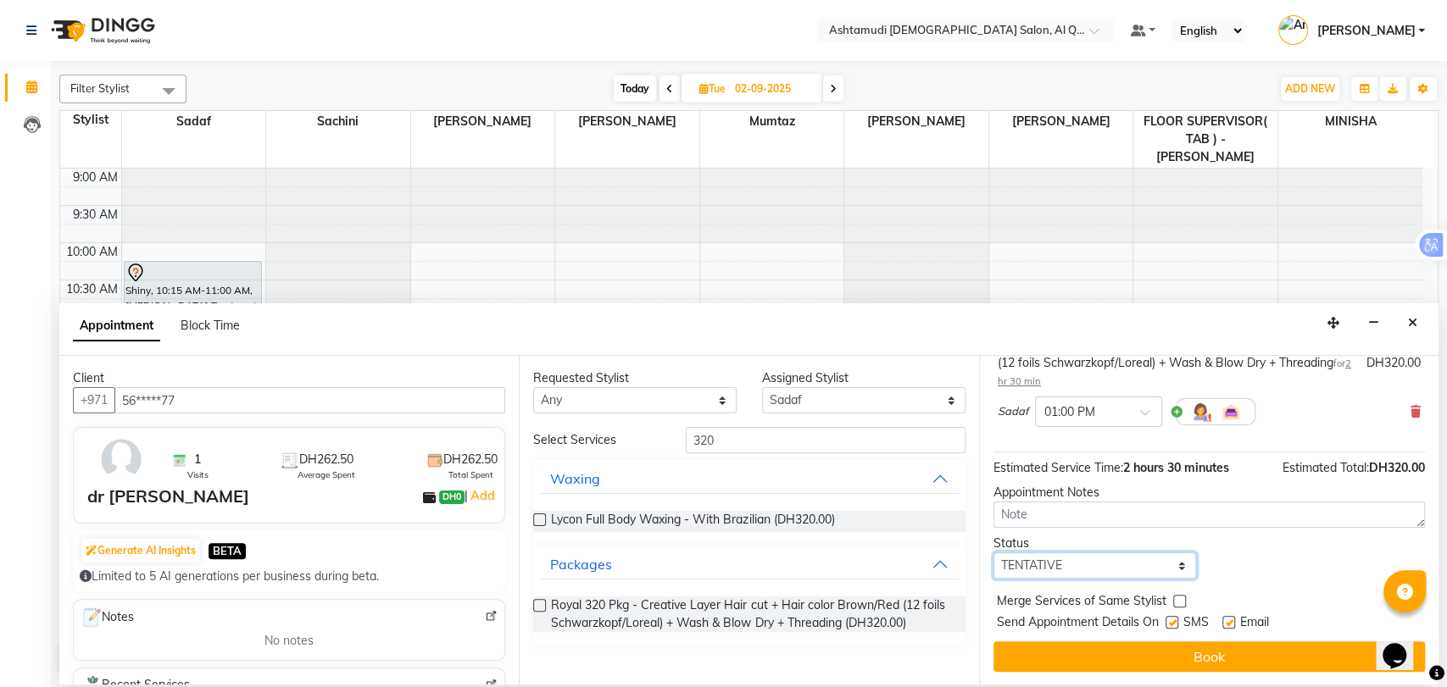
click at [1072, 566] on select "Select TENTATIVE CONFIRM UPCOMING" at bounding box center [1095, 566] width 203 height 26
select select "upcoming"
click at [994, 553] on select "Select TENTATIVE CONFIRM UPCOMING" at bounding box center [1095, 566] width 203 height 26
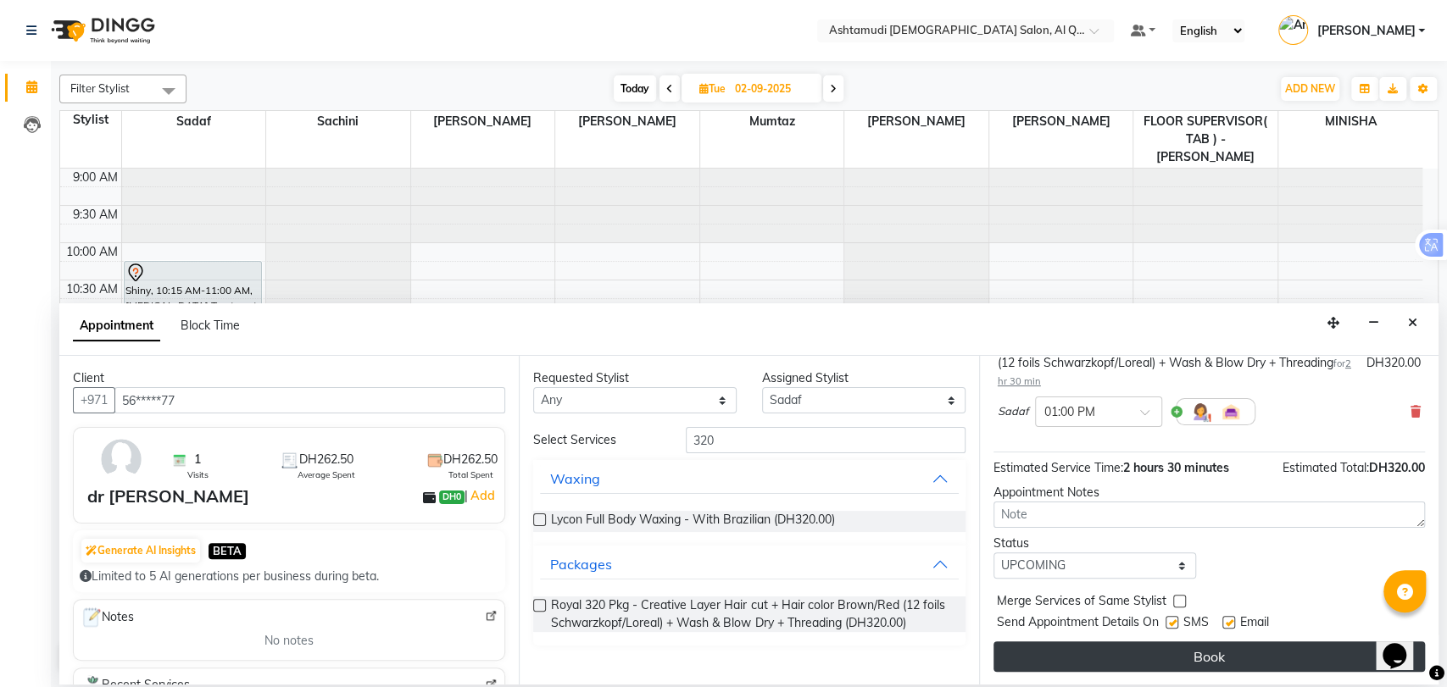
click at [1164, 649] on button "Book" at bounding box center [1209, 657] width 431 height 31
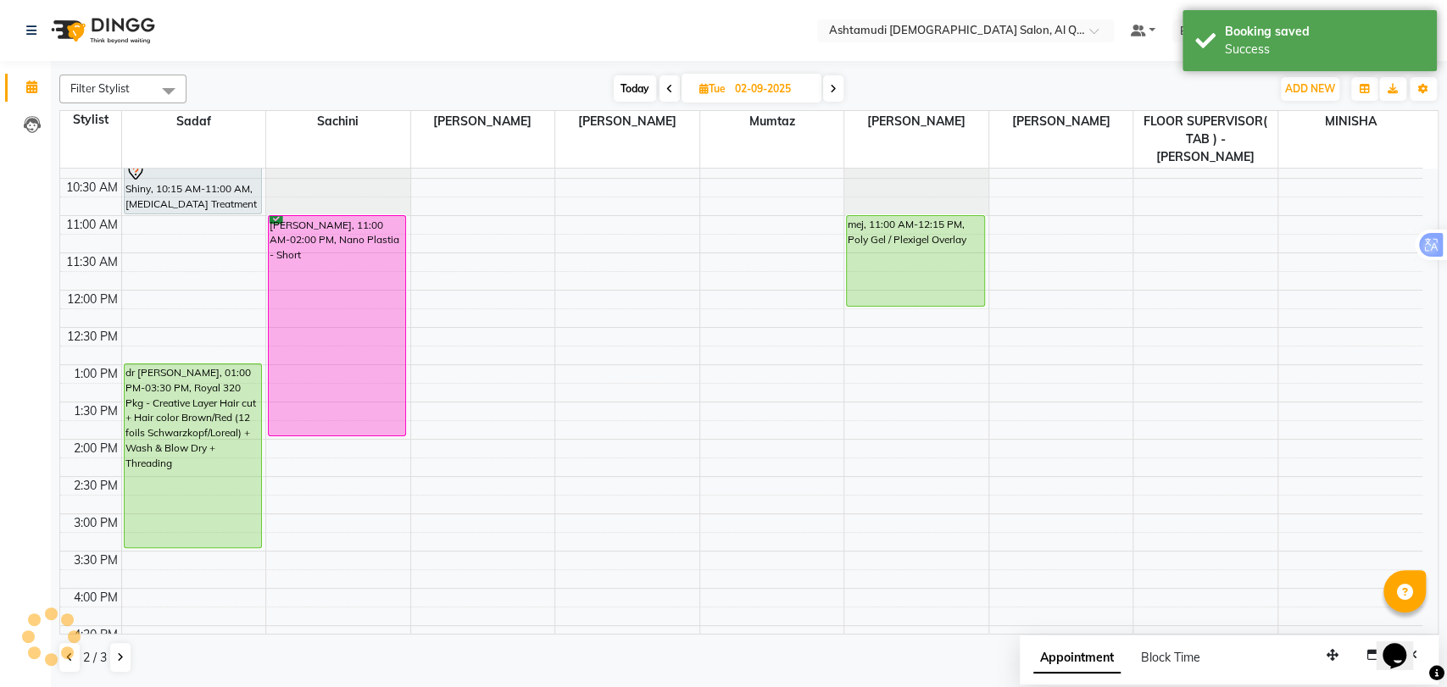
scroll to position [0, 0]
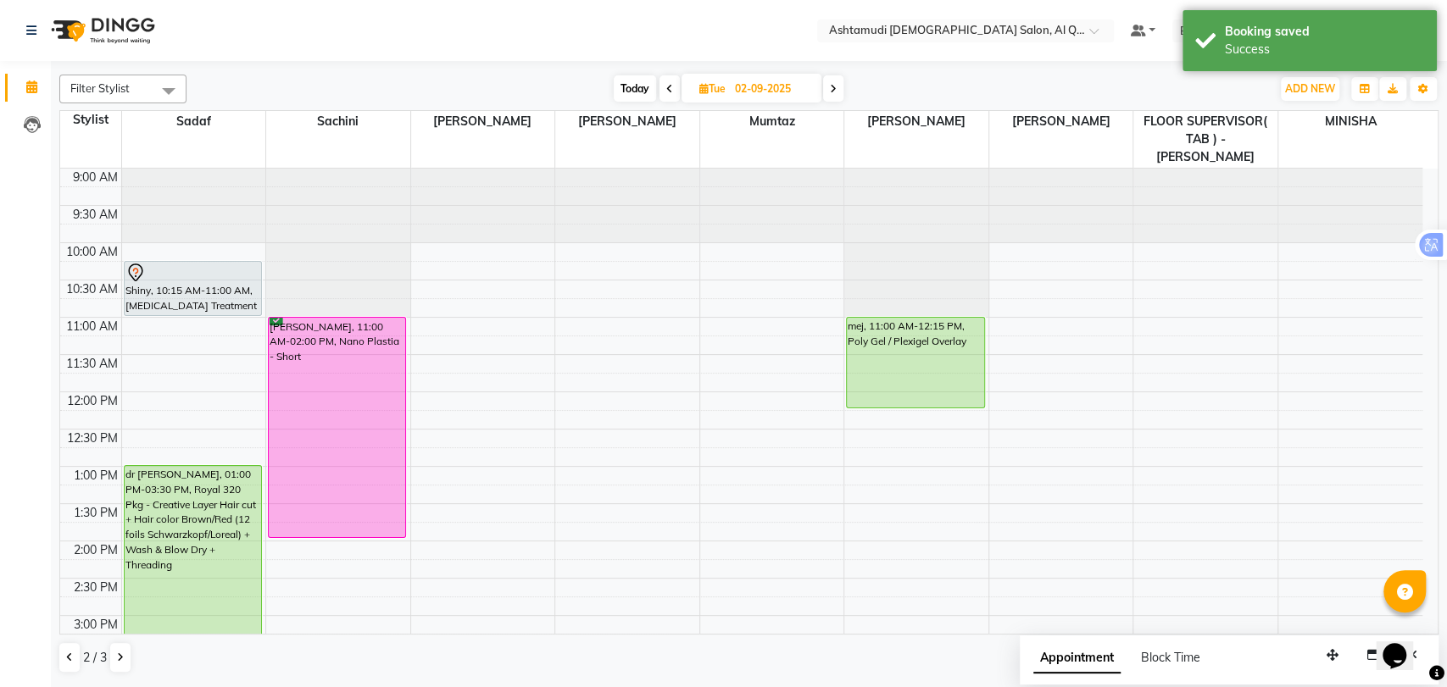
click at [664, 77] on span at bounding box center [670, 88] width 20 height 26
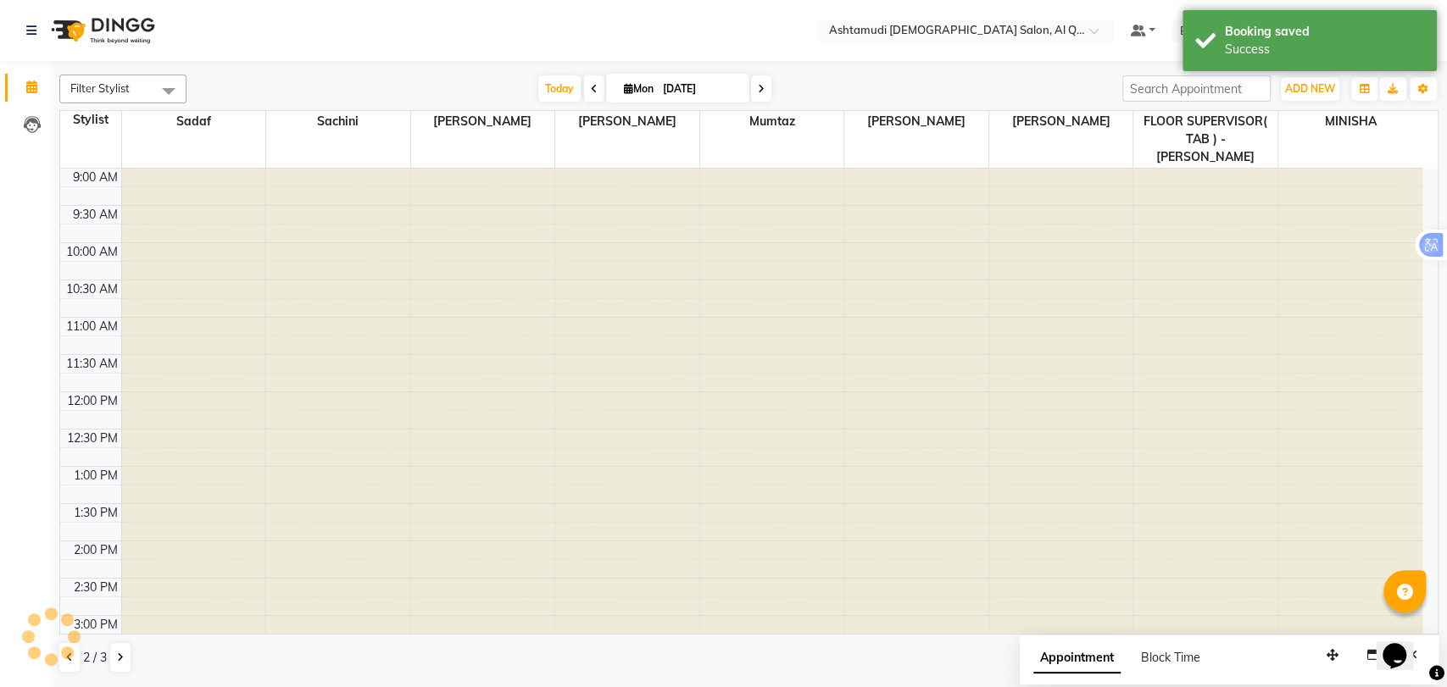
scroll to position [554, 0]
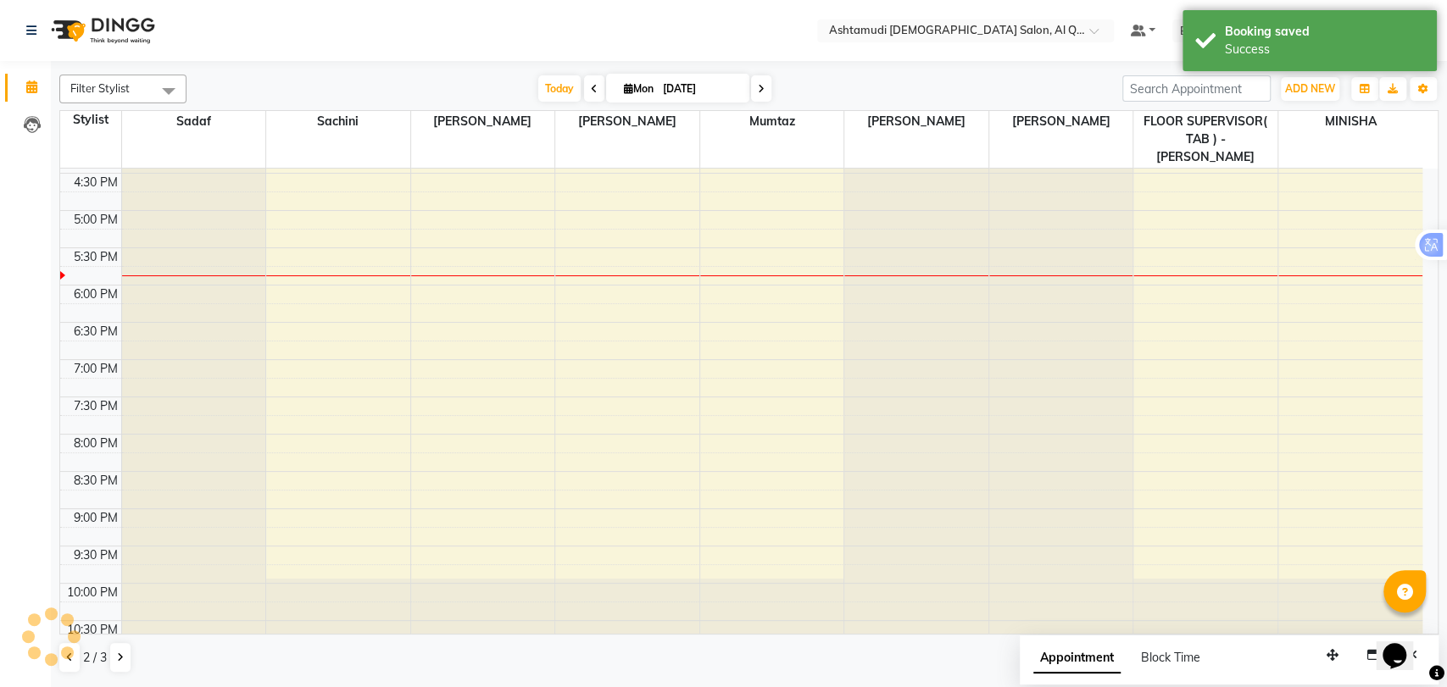
click at [763, 83] on span at bounding box center [761, 88] width 20 height 26
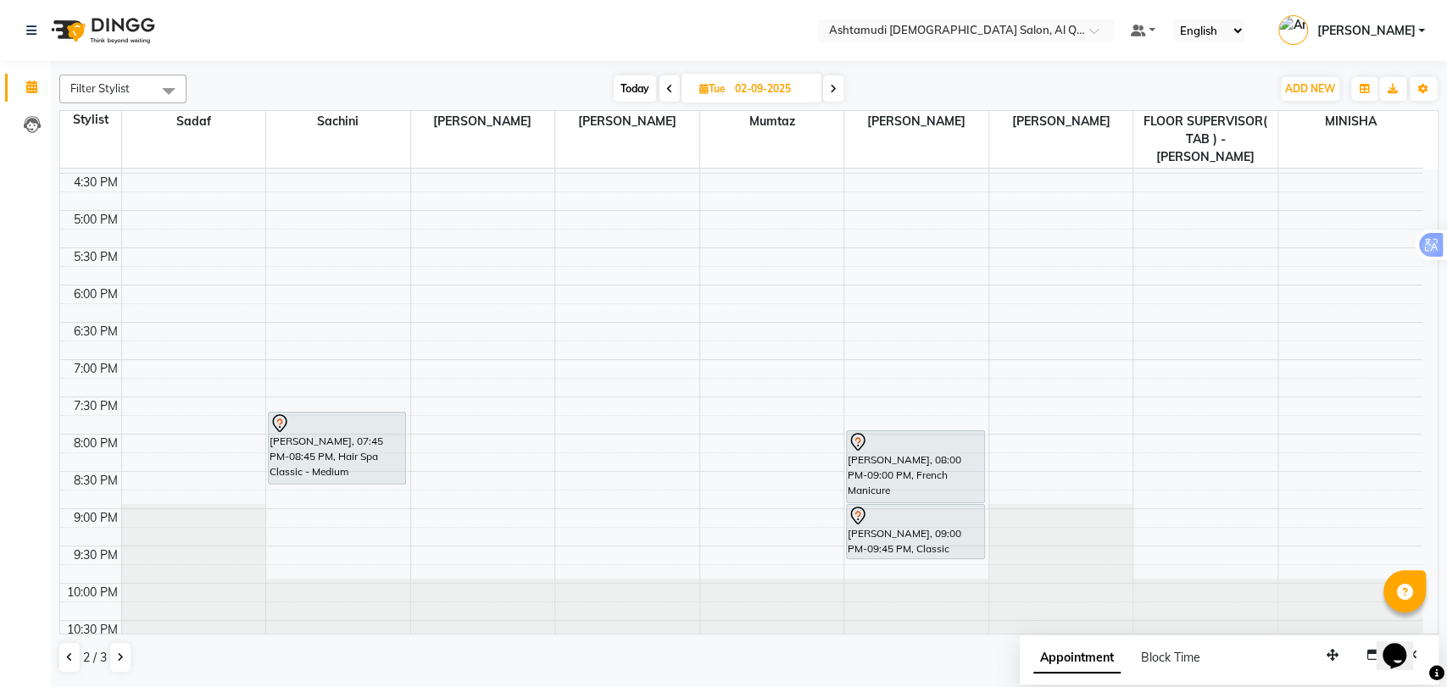
click at [666, 84] on icon at bounding box center [669, 89] width 7 height 10
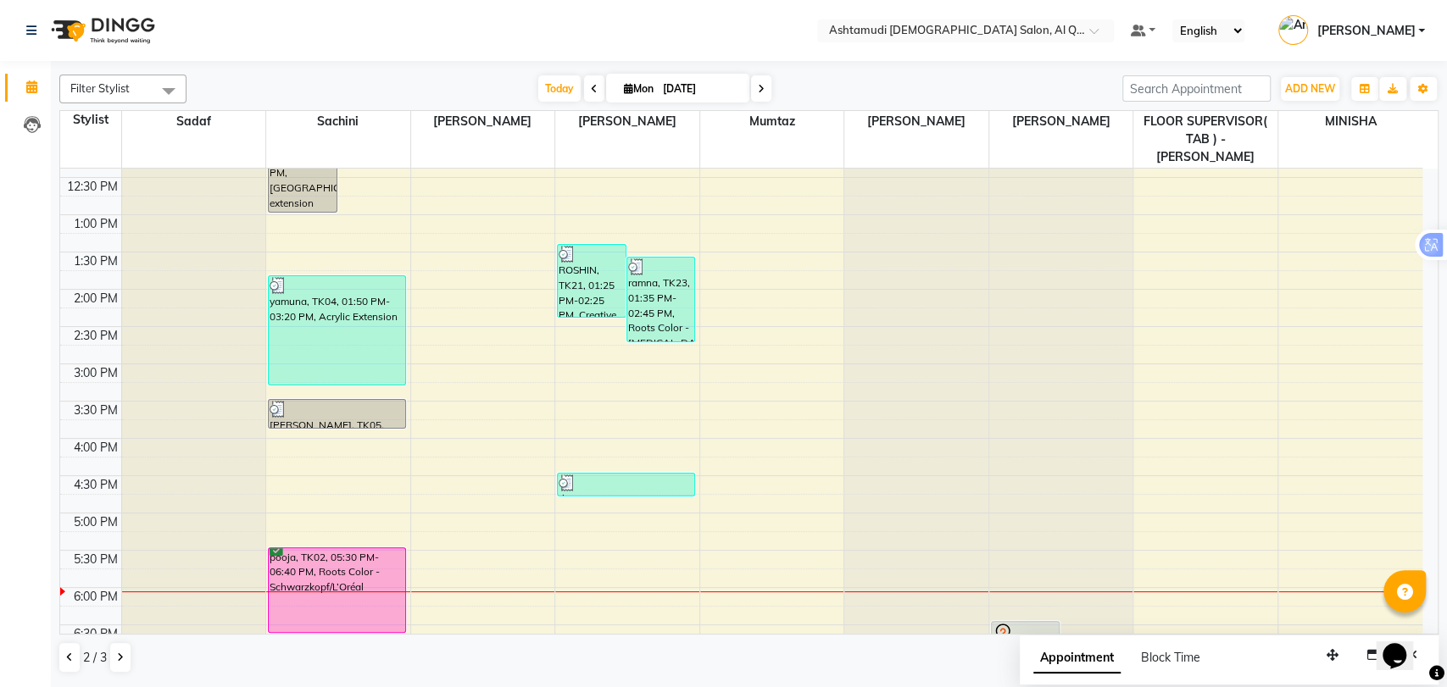
scroll to position [0, 0]
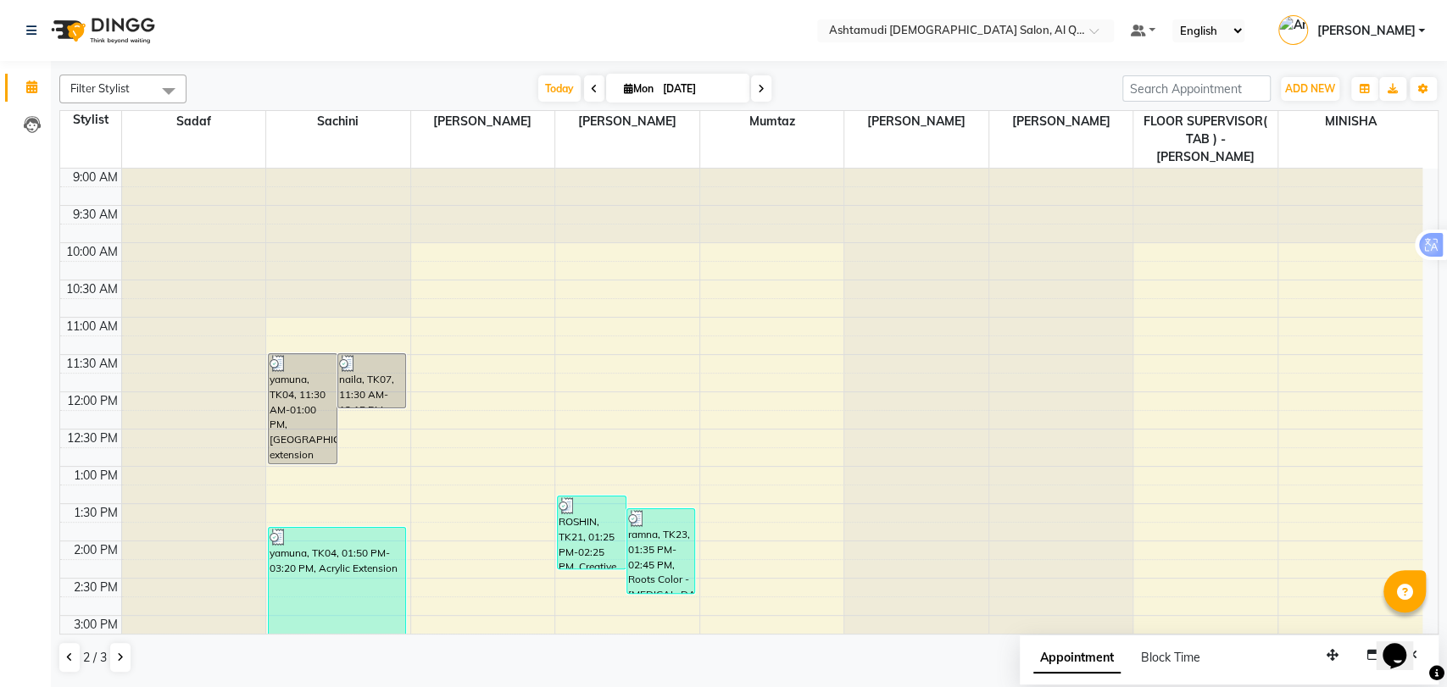
click at [592, 78] on span at bounding box center [594, 88] width 20 height 26
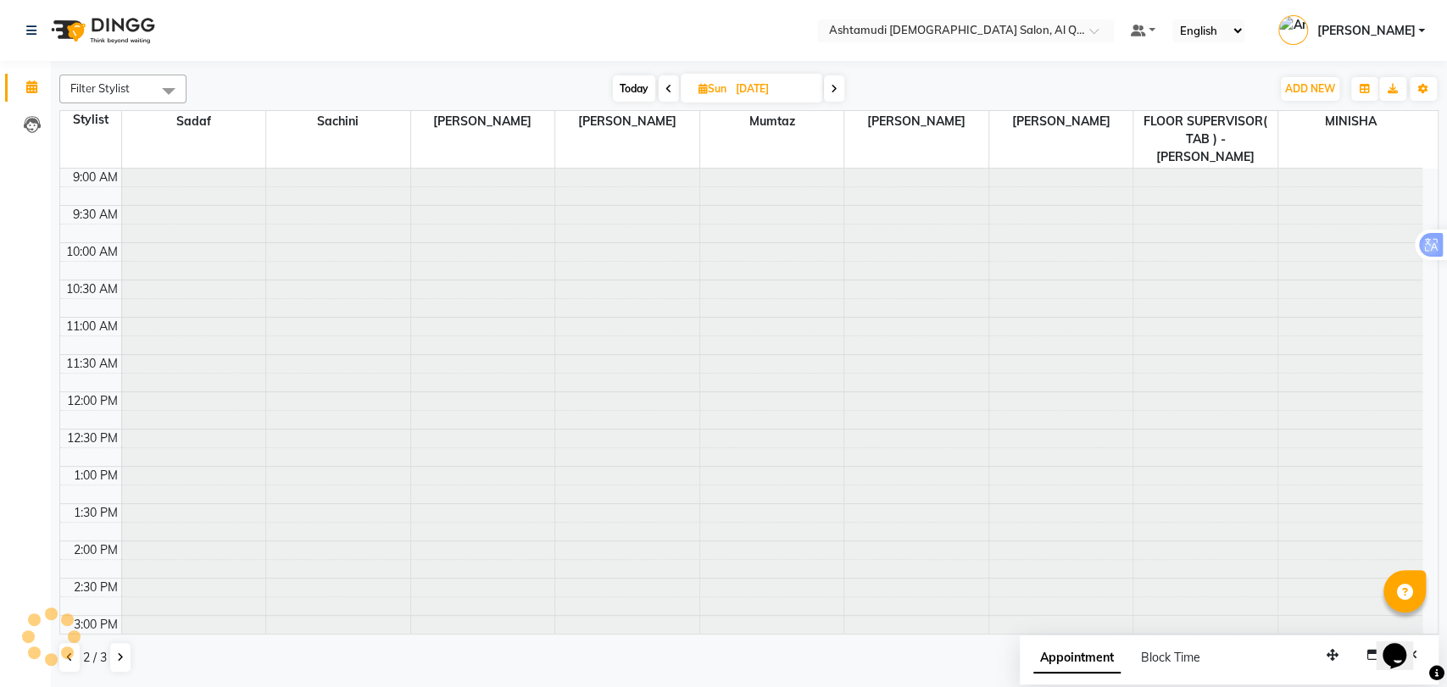
scroll to position [554, 0]
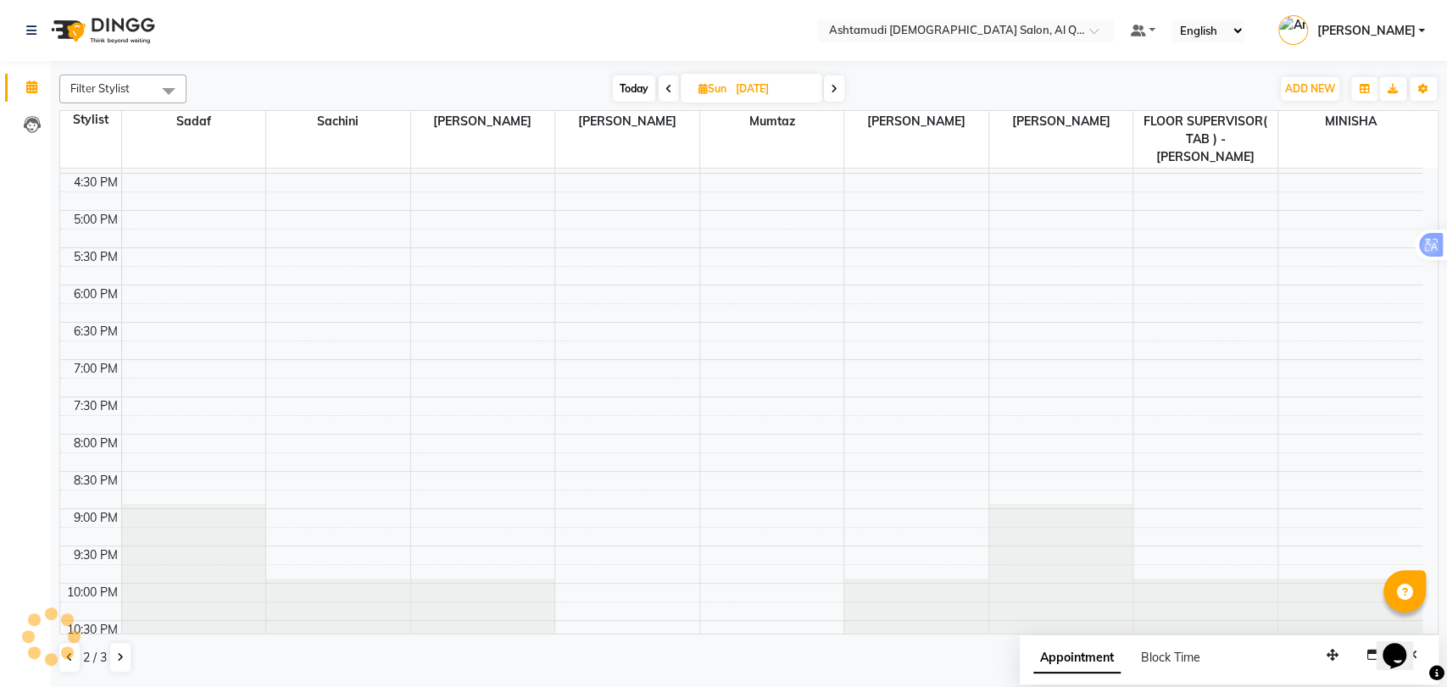
click at [671, 81] on span at bounding box center [669, 88] width 20 height 26
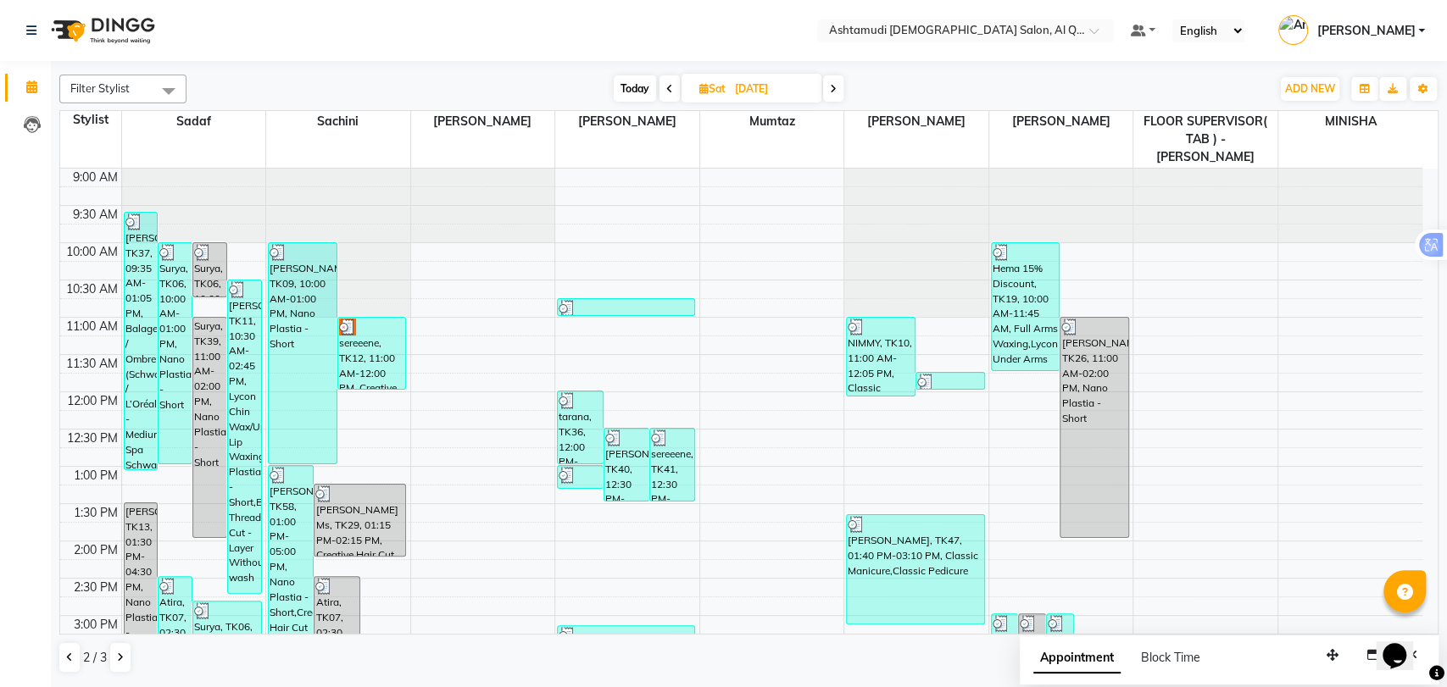
scroll to position [282, 0]
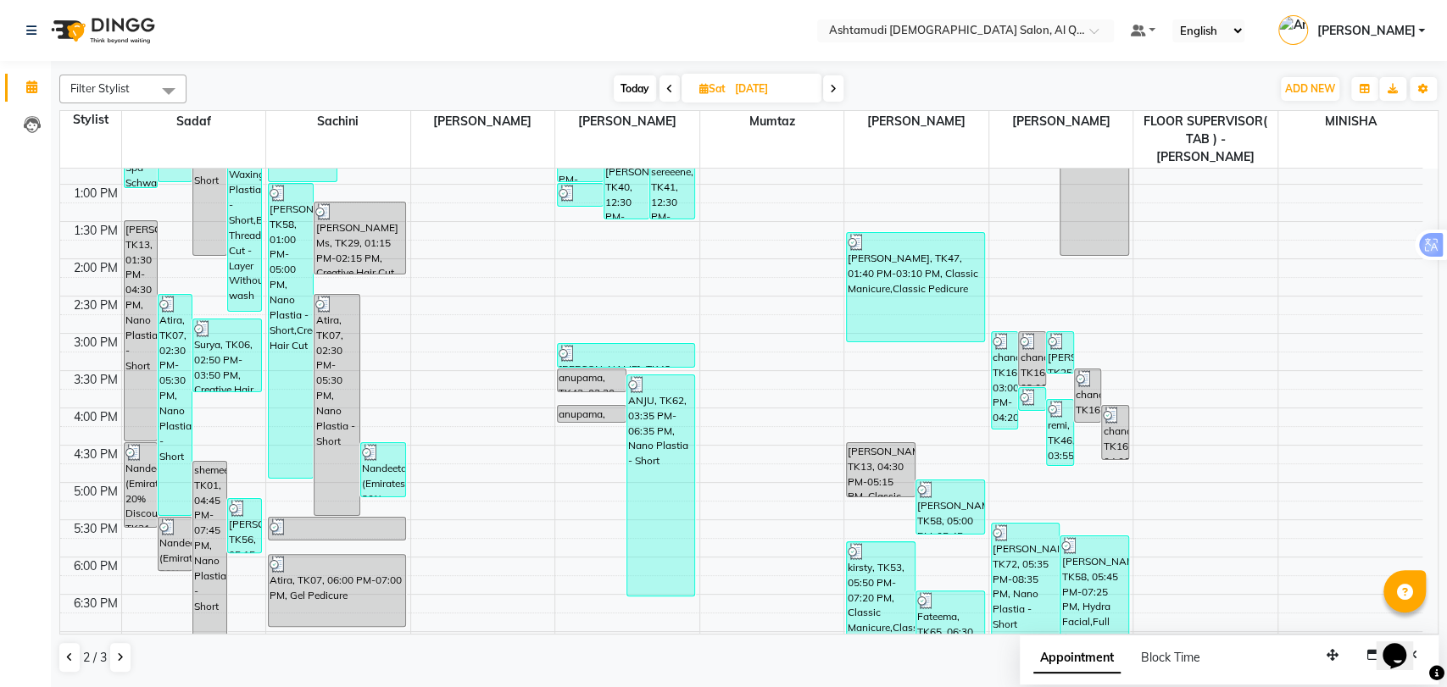
click at [838, 85] on span at bounding box center [833, 88] width 20 height 26
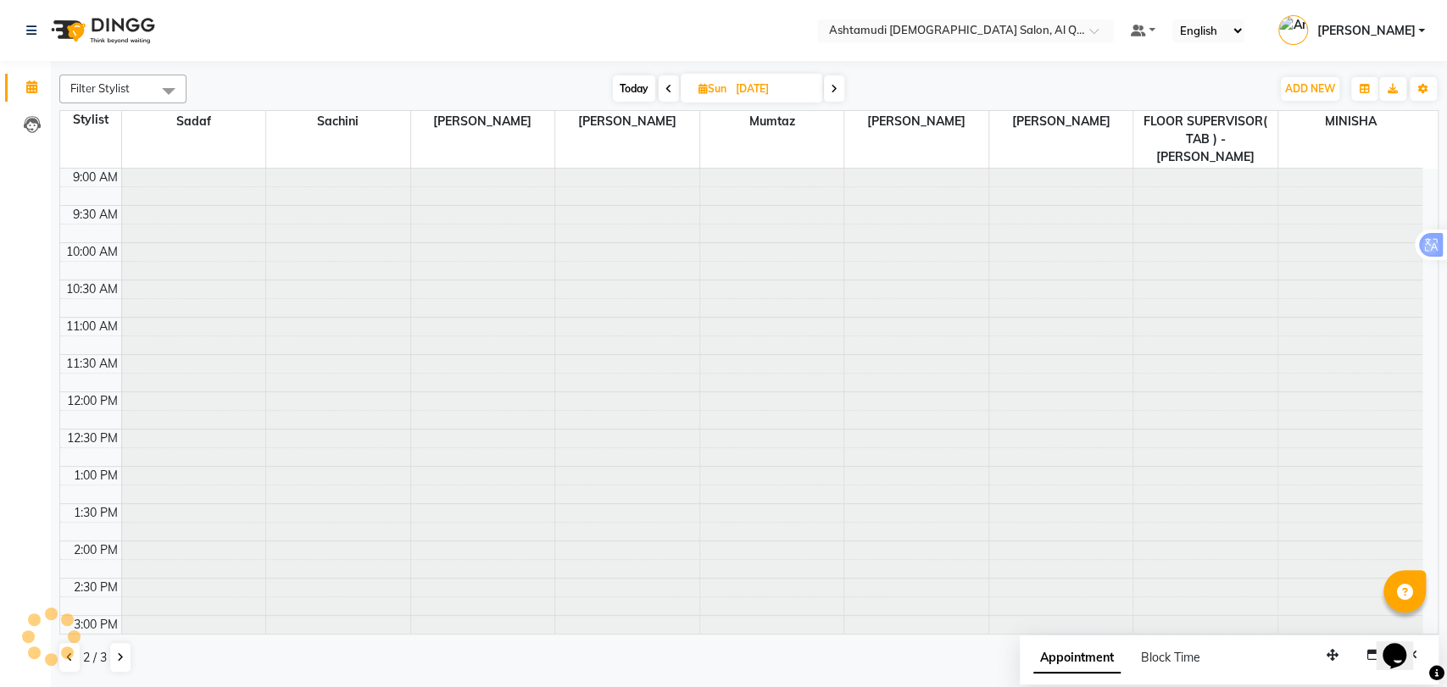
scroll to position [554, 0]
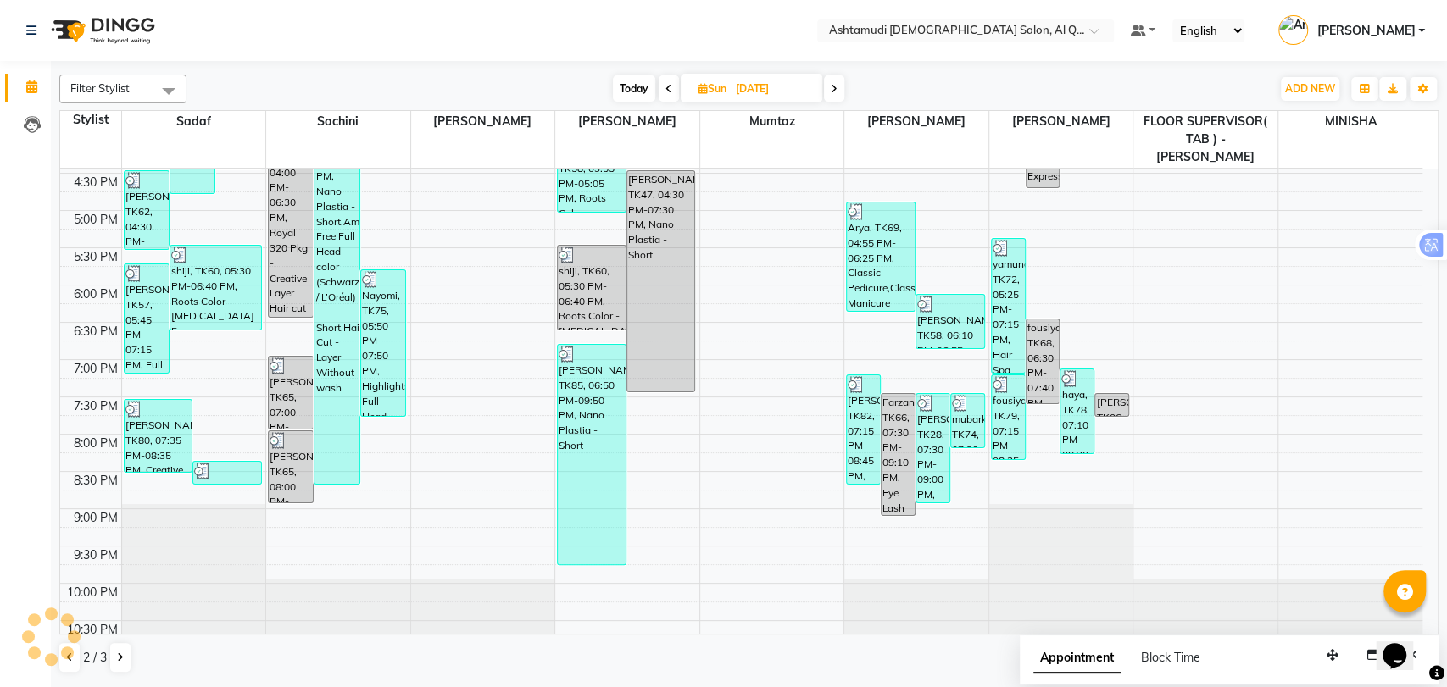
click at [839, 85] on span at bounding box center [834, 88] width 20 height 26
type input "[DATE]"
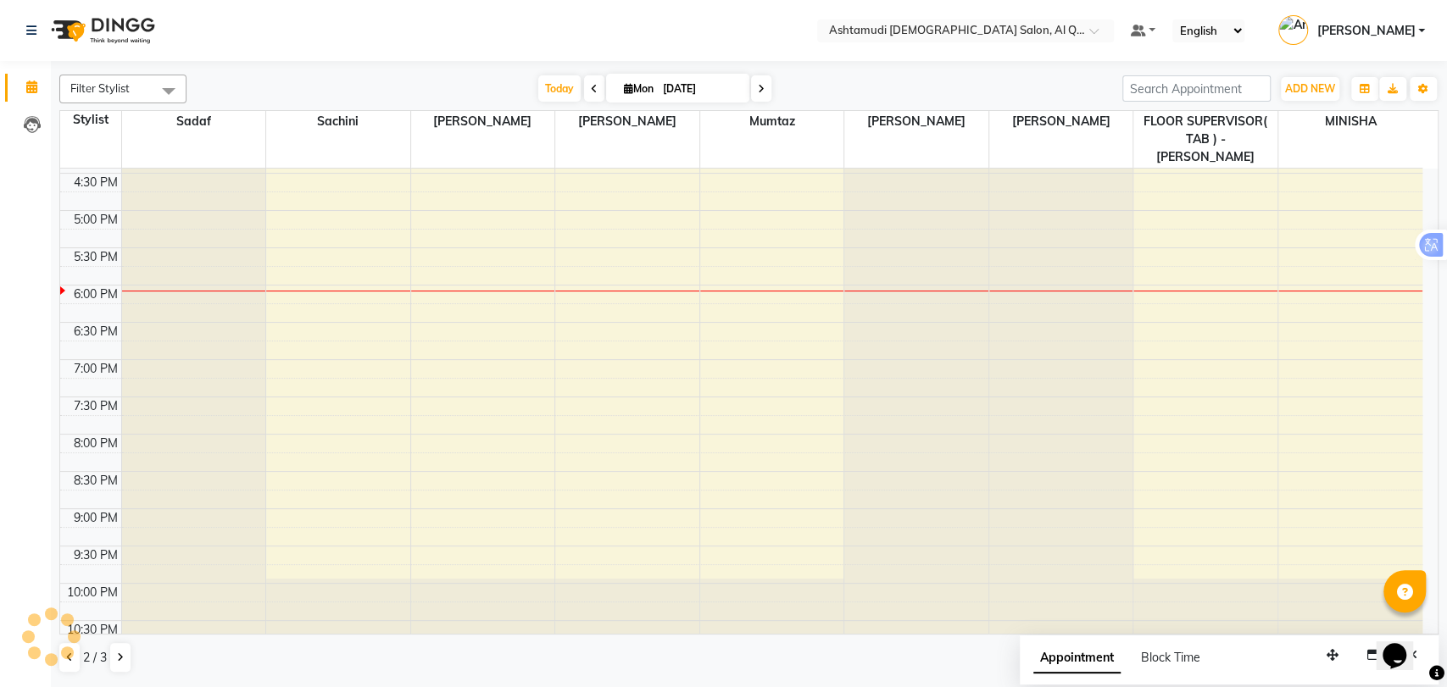
click at [68, 652] on div at bounding box center [50, 636] width 51 height 51
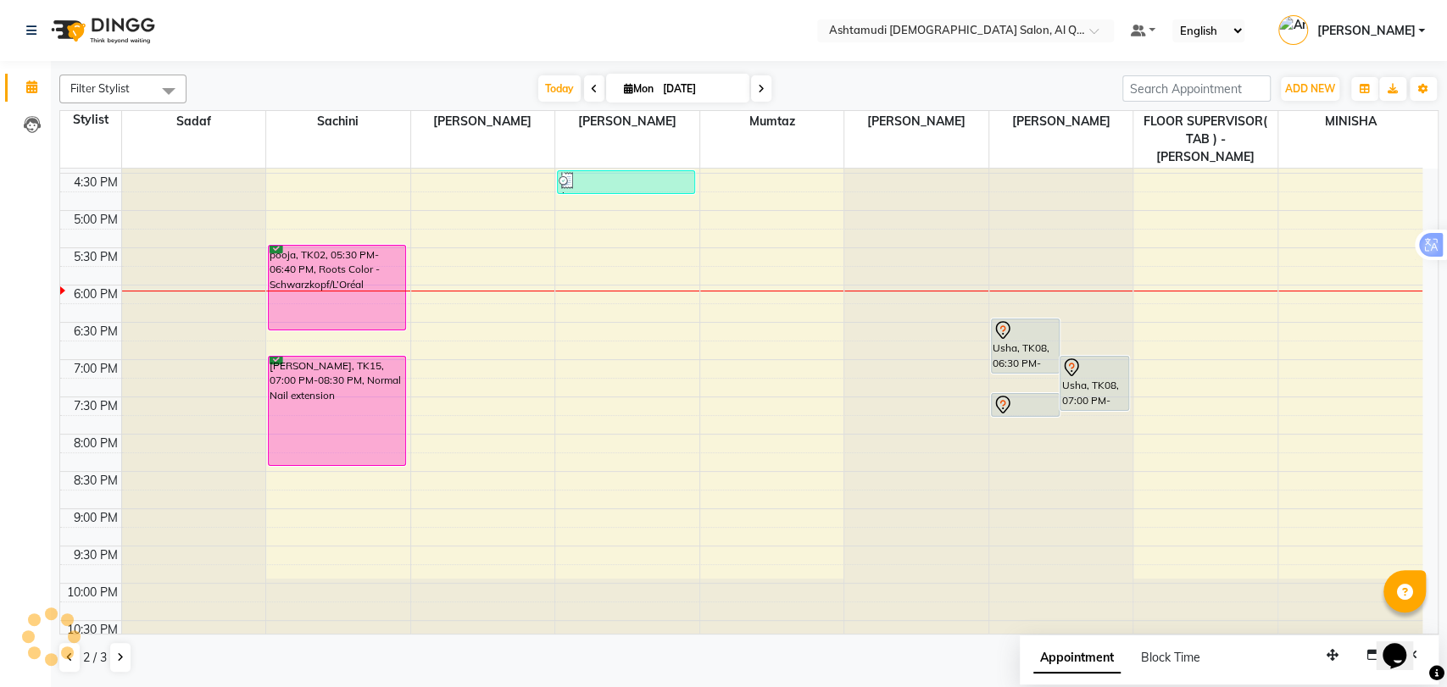
click at [68, 652] on div at bounding box center [67, 653] width 3 height 3
click at [61, 658] on button at bounding box center [69, 657] width 20 height 29
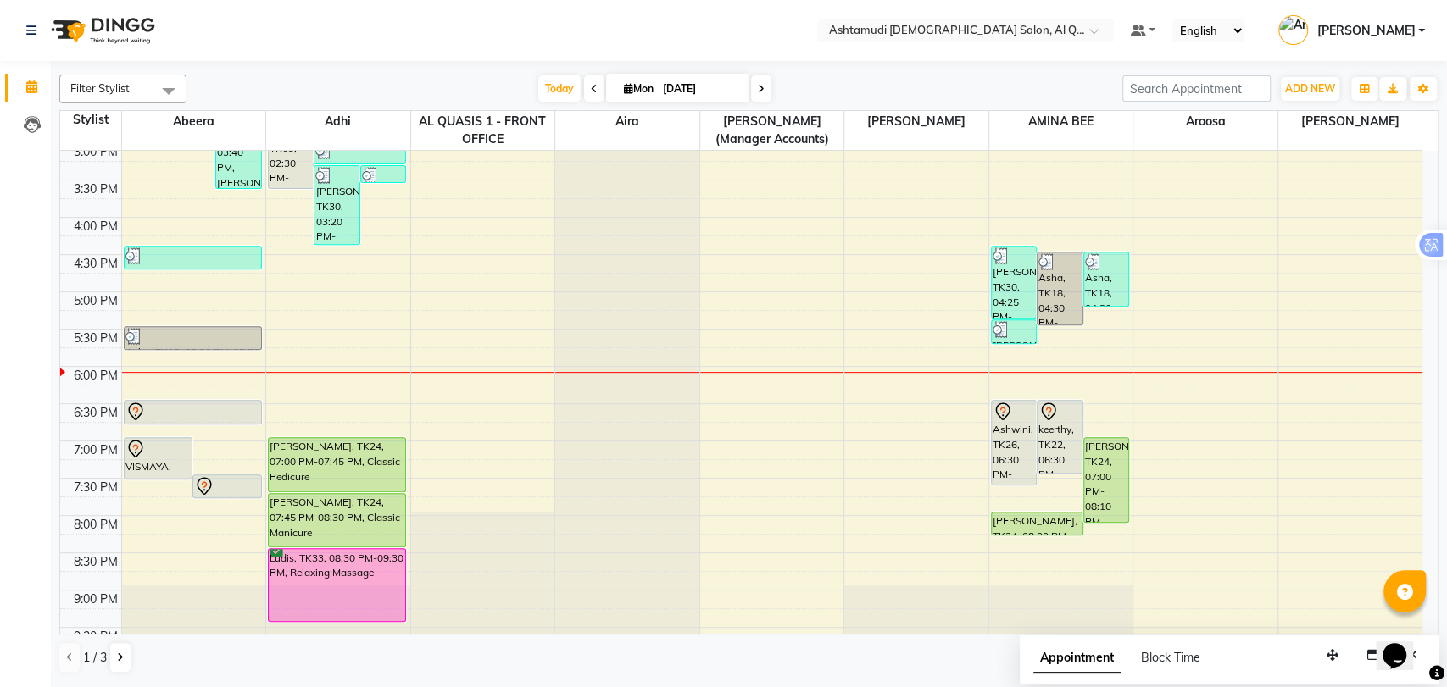
scroll to position [470, 0]
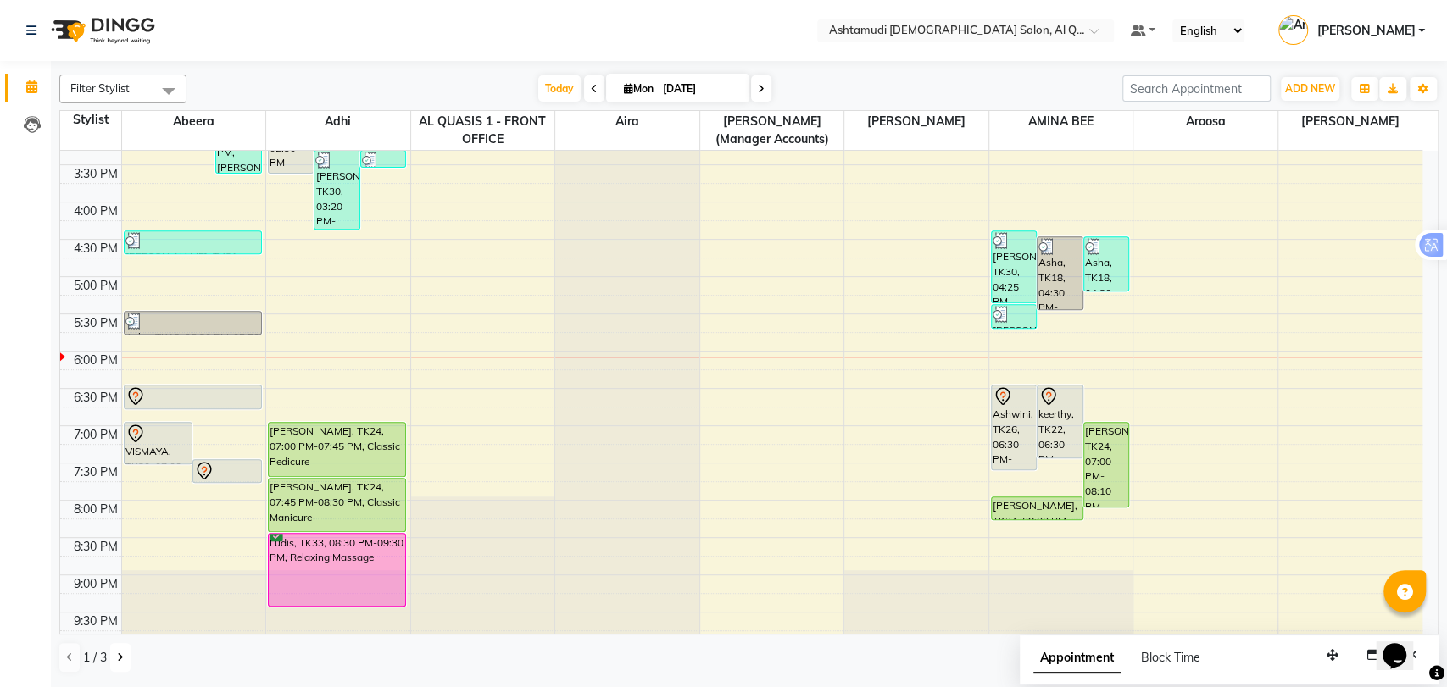
click at [117, 655] on icon at bounding box center [120, 658] width 7 height 10
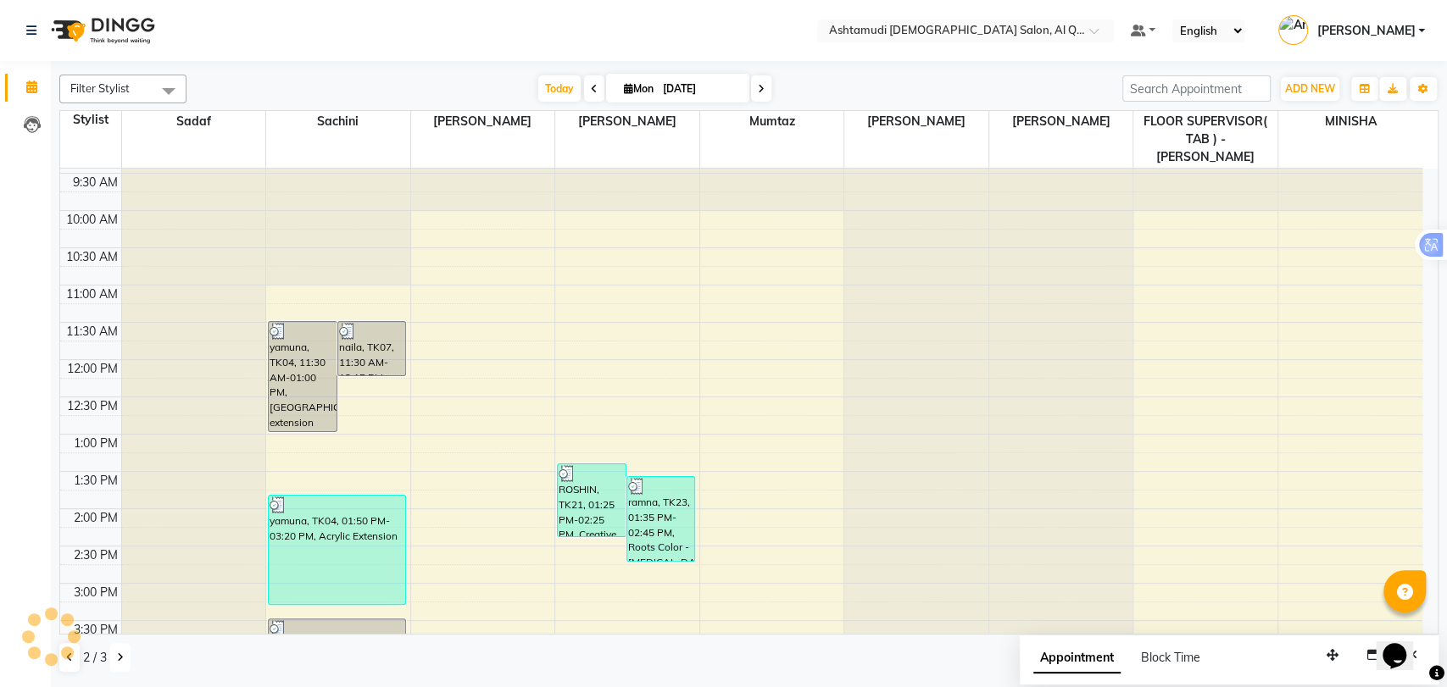
scroll to position [0, 0]
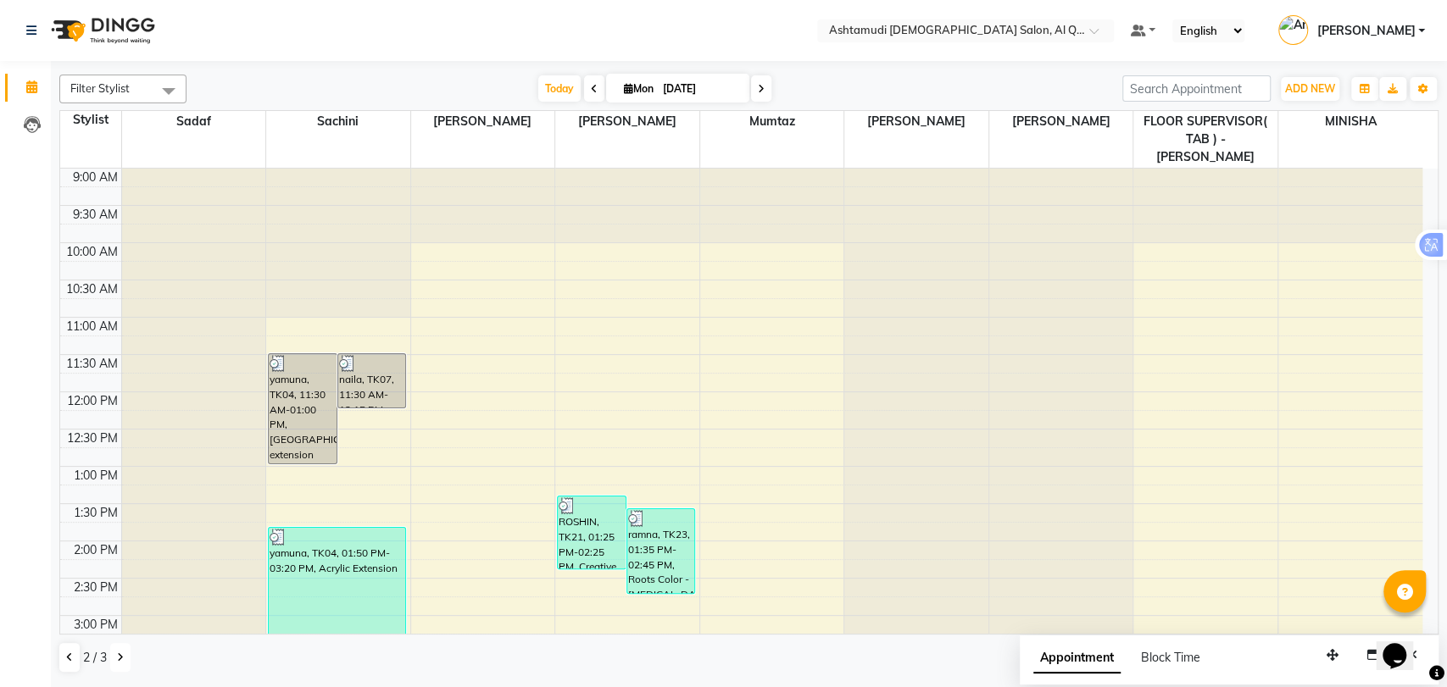
click at [111, 660] on button at bounding box center [120, 657] width 20 height 29
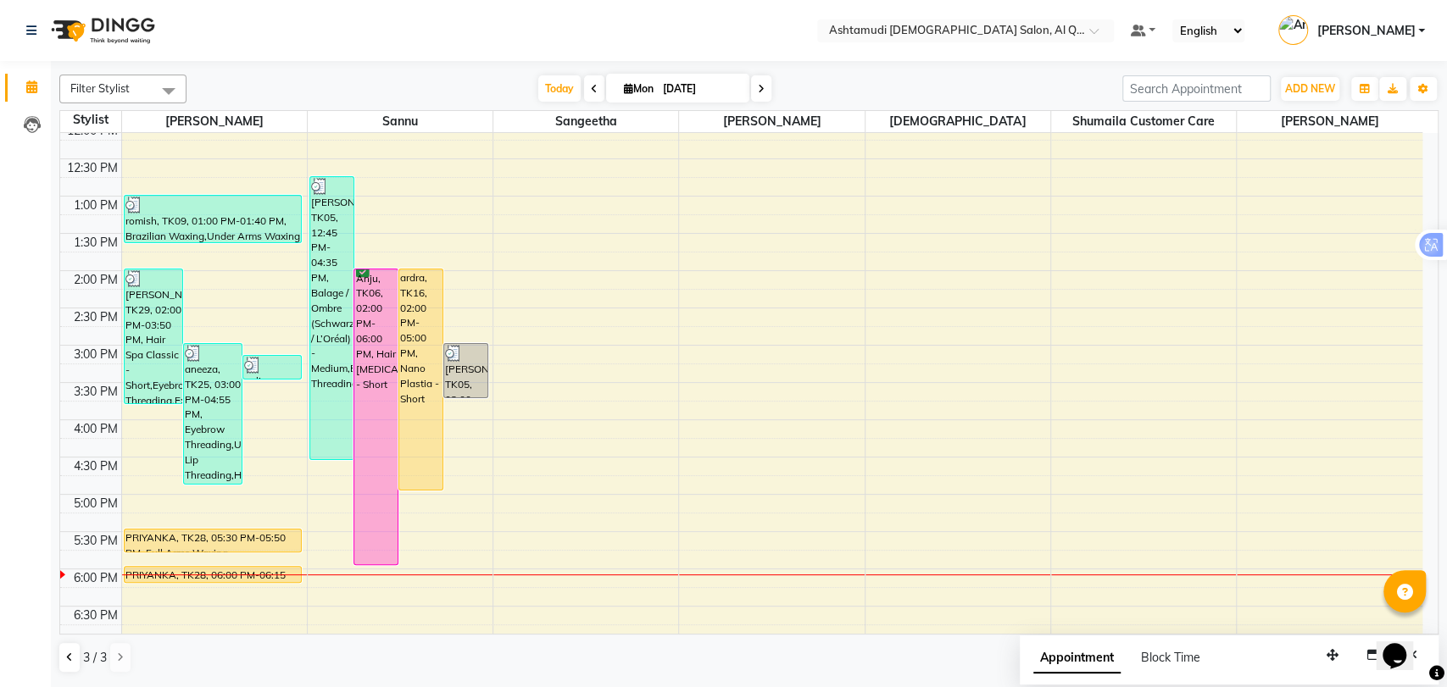
scroll to position [94, 0]
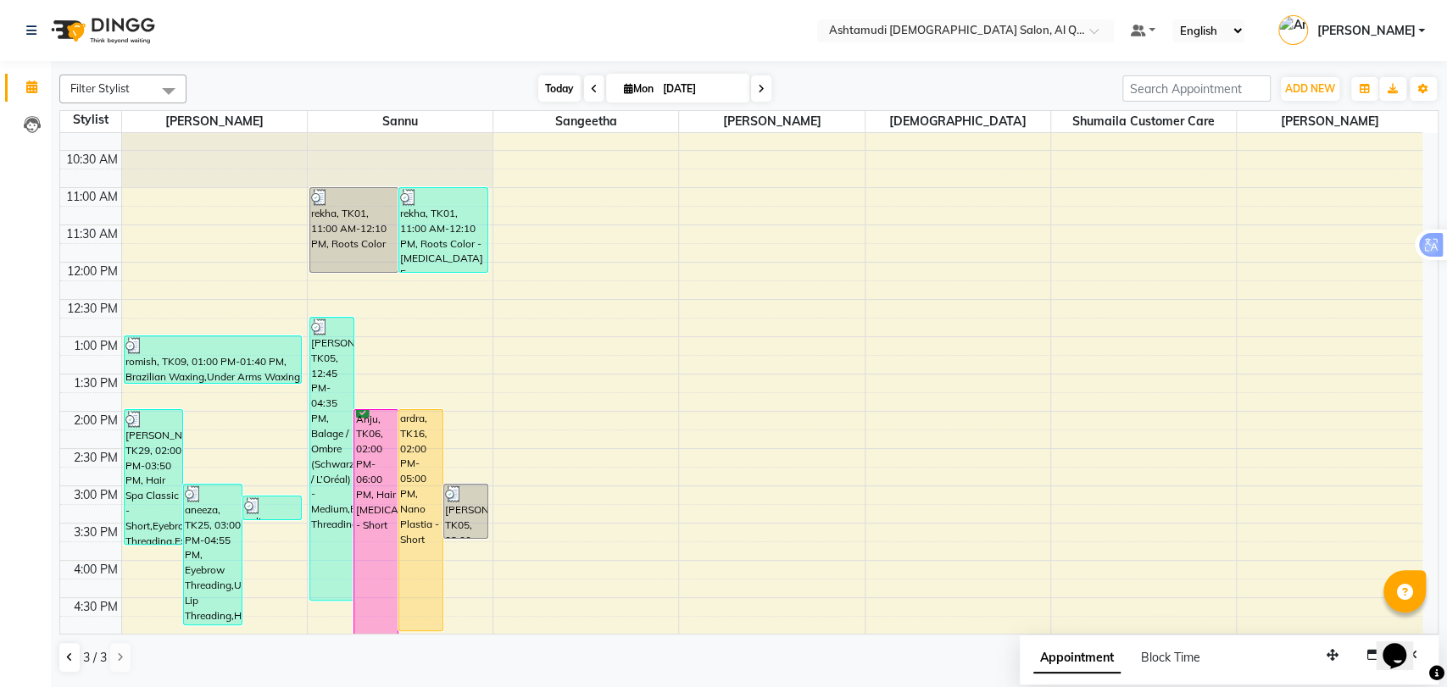
click at [556, 81] on span "Today" at bounding box center [559, 88] width 42 height 26
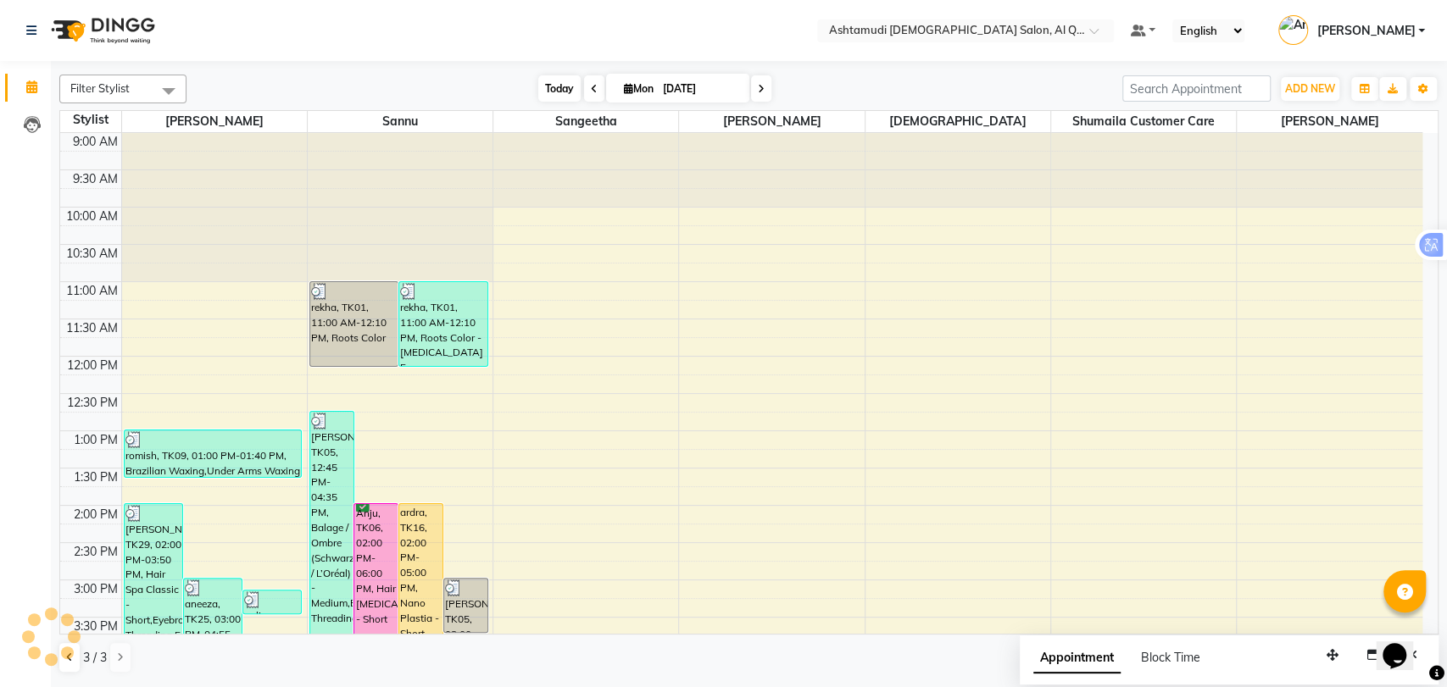
scroll to position [536, 0]
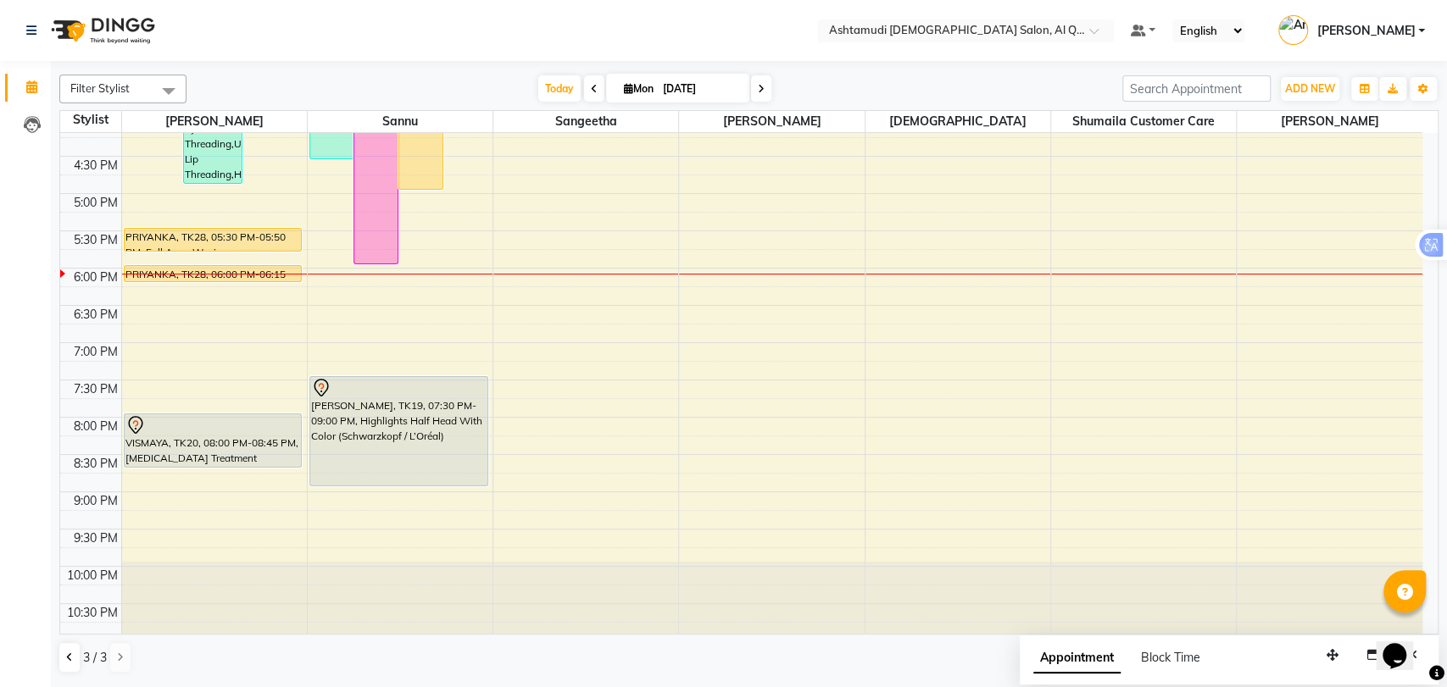
click at [70, 660] on app-root "Select Location × Ashtamudi Ladies Salon, Al Qusais 1 Default Panel My Panel En…" at bounding box center [723, 342] width 1447 height 685
click at [70, 659] on icon at bounding box center [69, 658] width 7 height 10
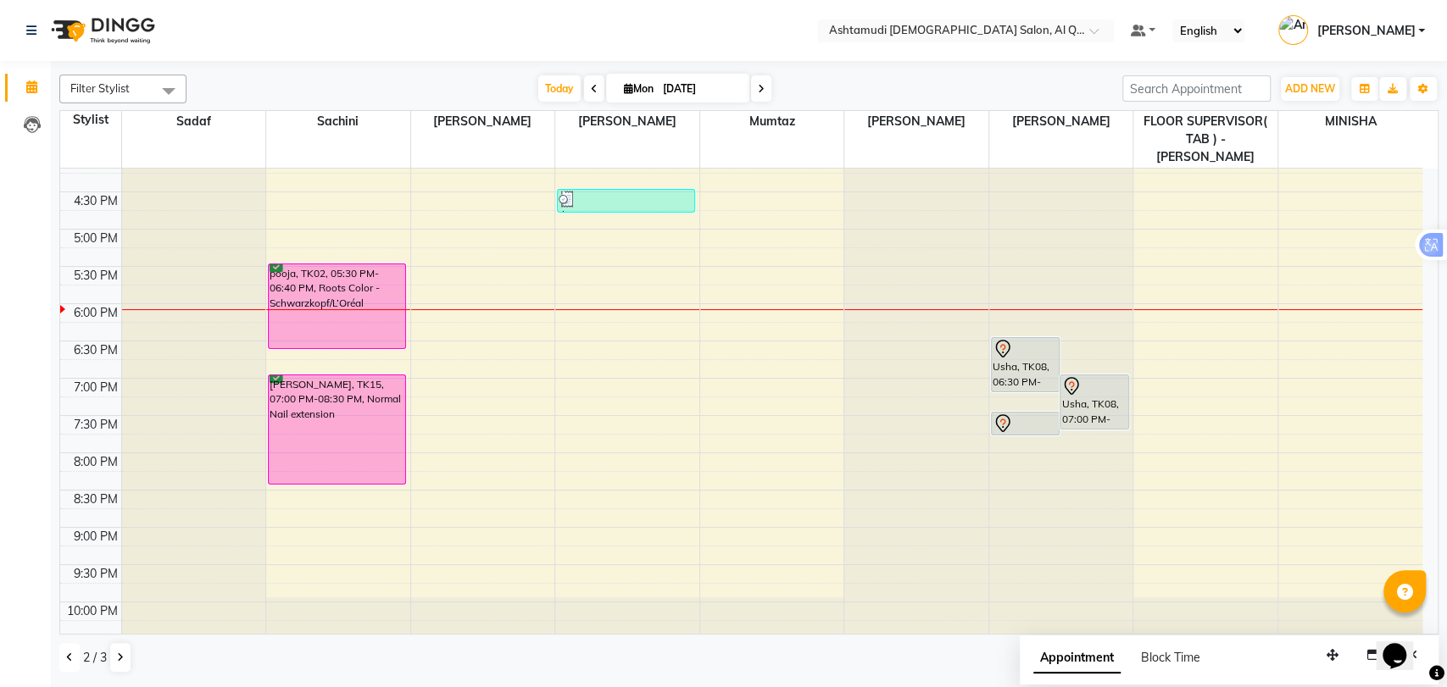
click at [71, 657] on icon at bounding box center [69, 658] width 7 height 10
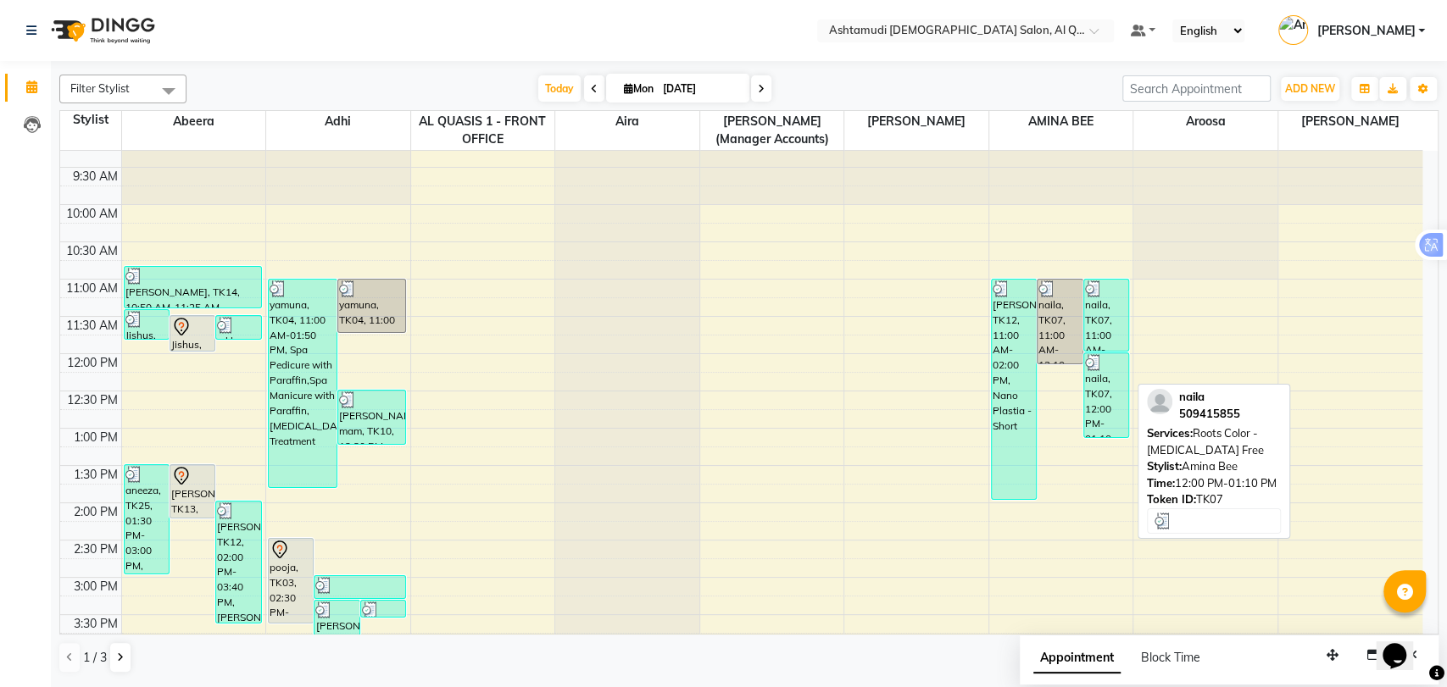
scroll to position [0, 0]
